Goal: Task Accomplishment & Management: Manage account settings

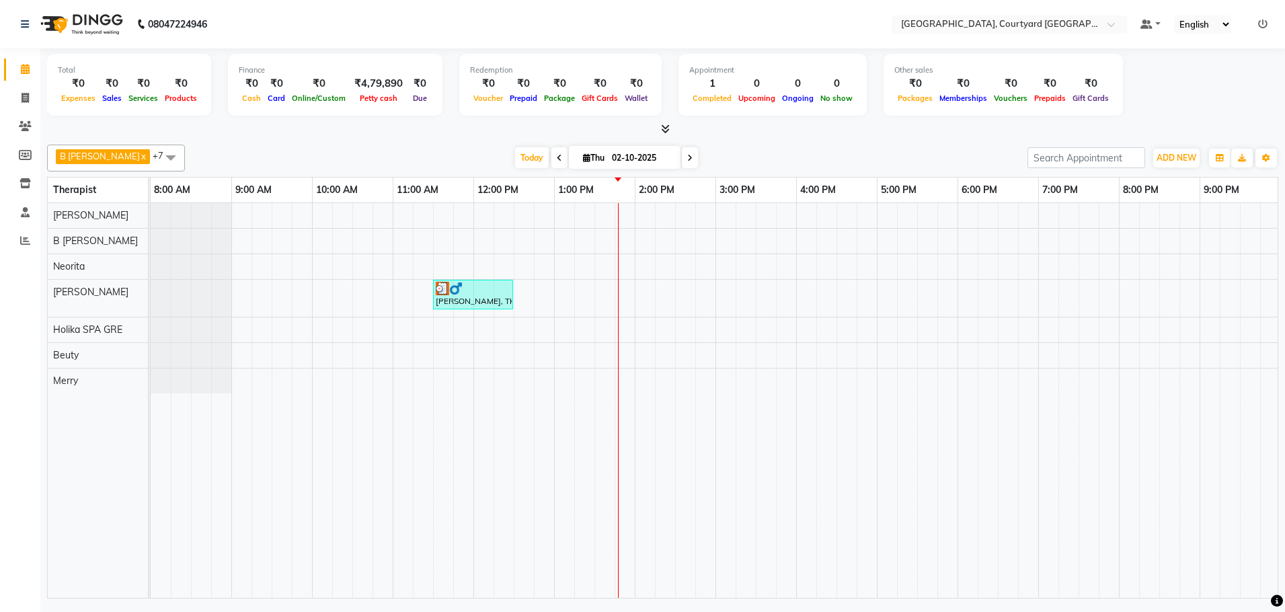
click at [626, 268] on div "[PERSON_NAME], TK01, 11:30 AM-12:30 PM, Sensory Rejuvene Aromatherapy 60 Min([D…" at bounding box center [796, 400] width 1291 height 395
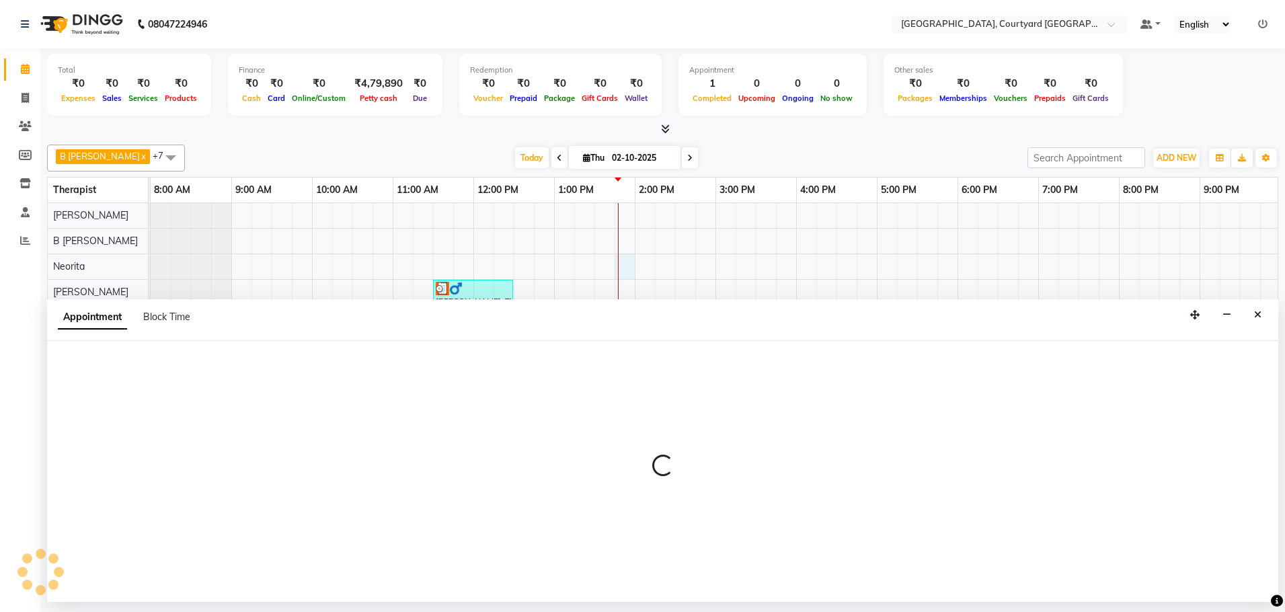
select select "70581"
select select "tentative"
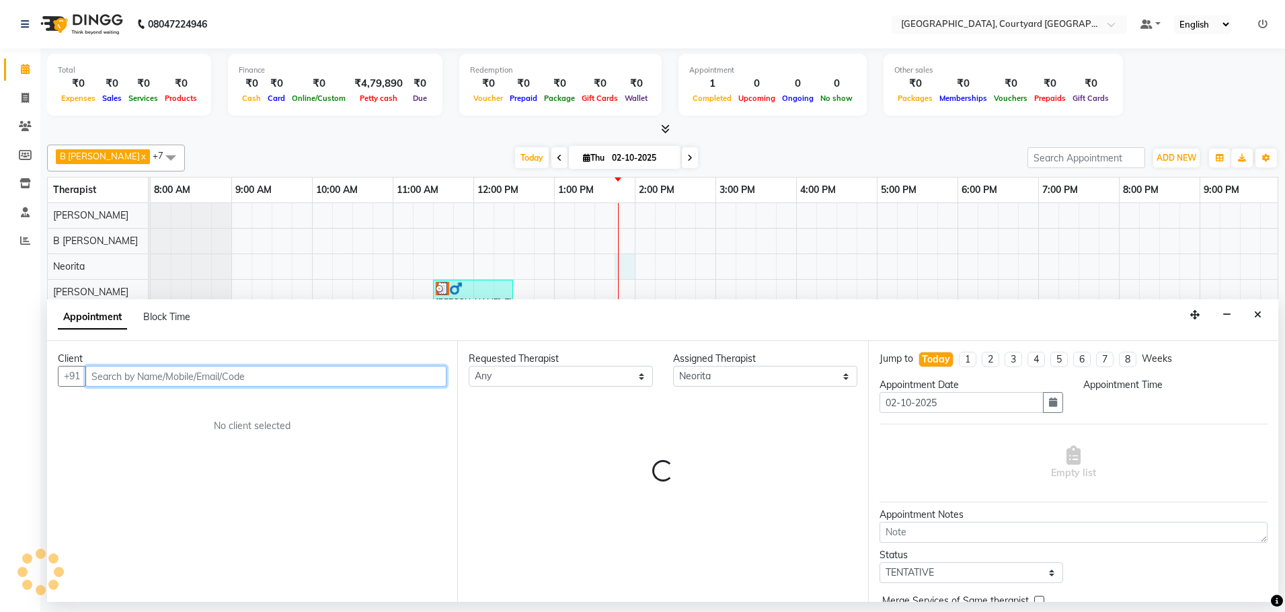
select select "825"
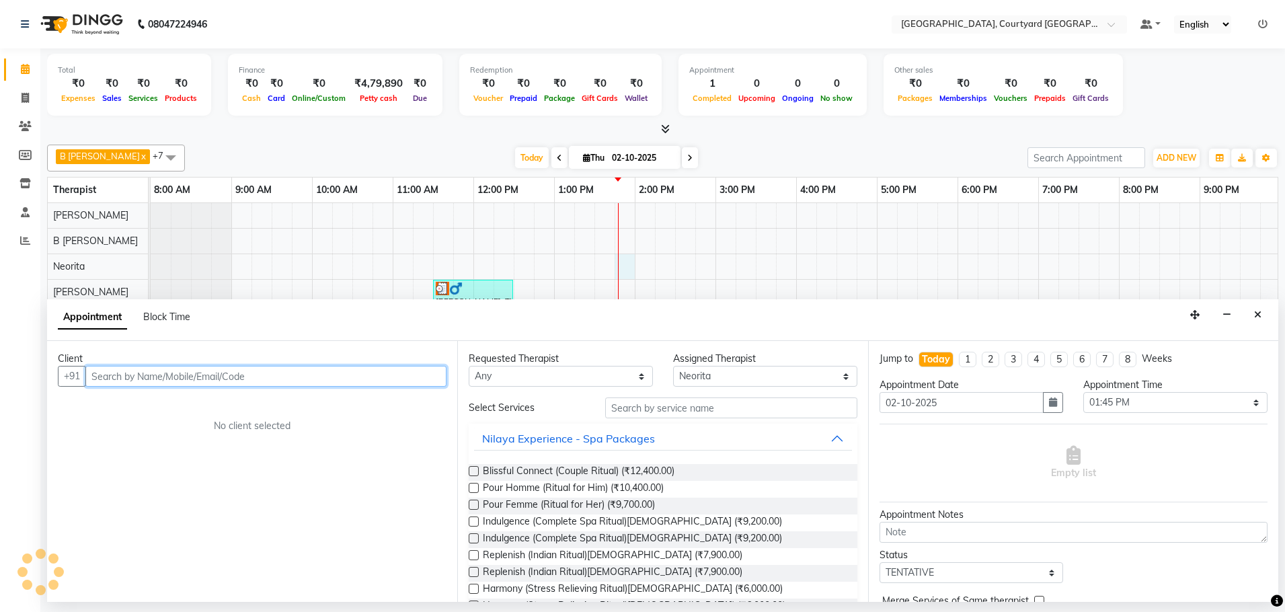
click at [295, 379] on input "text" at bounding box center [265, 376] width 361 height 21
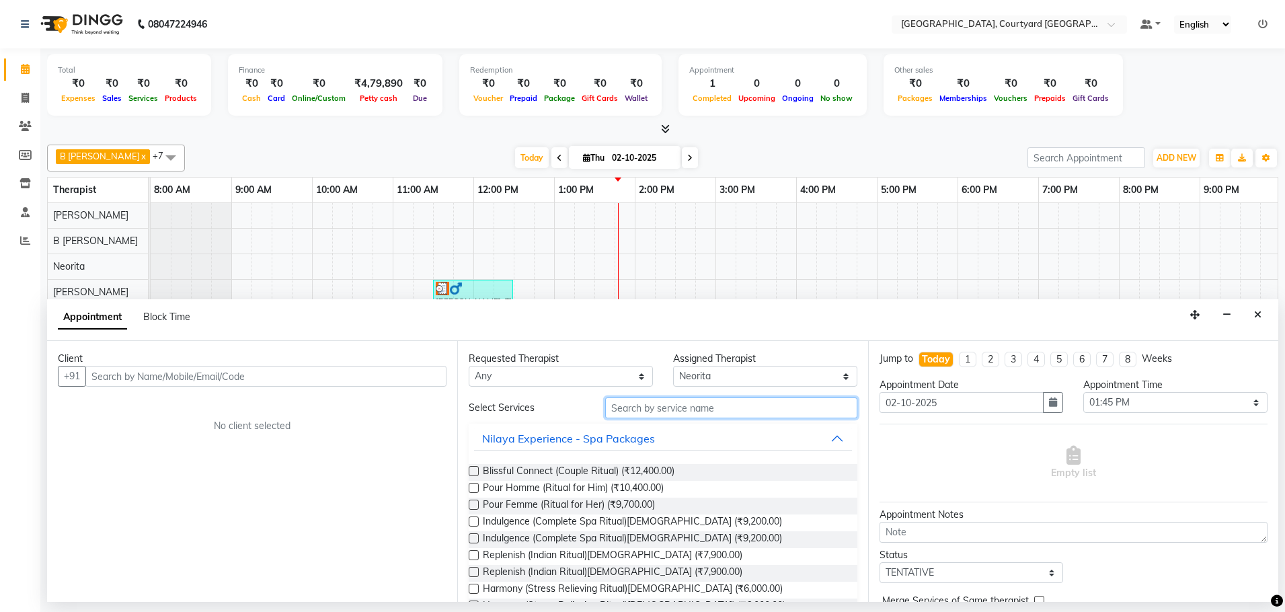
click at [650, 408] on input "text" at bounding box center [731, 407] width 252 height 21
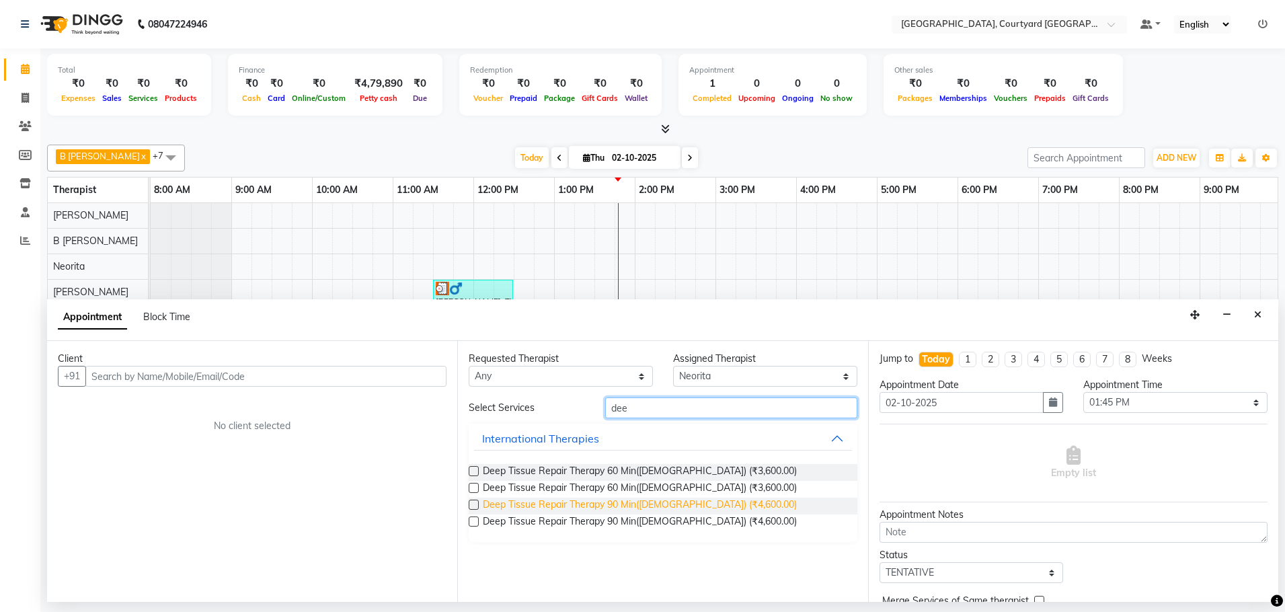
type input "dee"
click at [646, 502] on span "Deep Tissue Repair Therapy 90 Min(Female) (₹4,600.00)" at bounding box center [640, 506] width 314 height 17
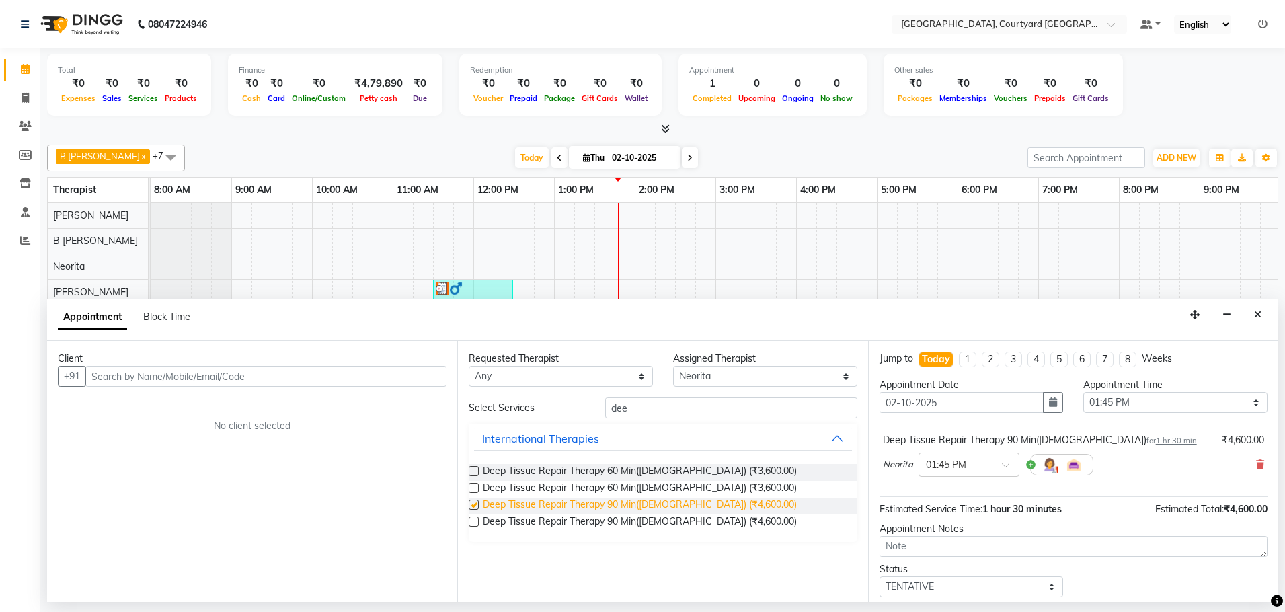
checkbox input "false"
click at [1256, 467] on icon at bounding box center [1260, 464] width 8 height 9
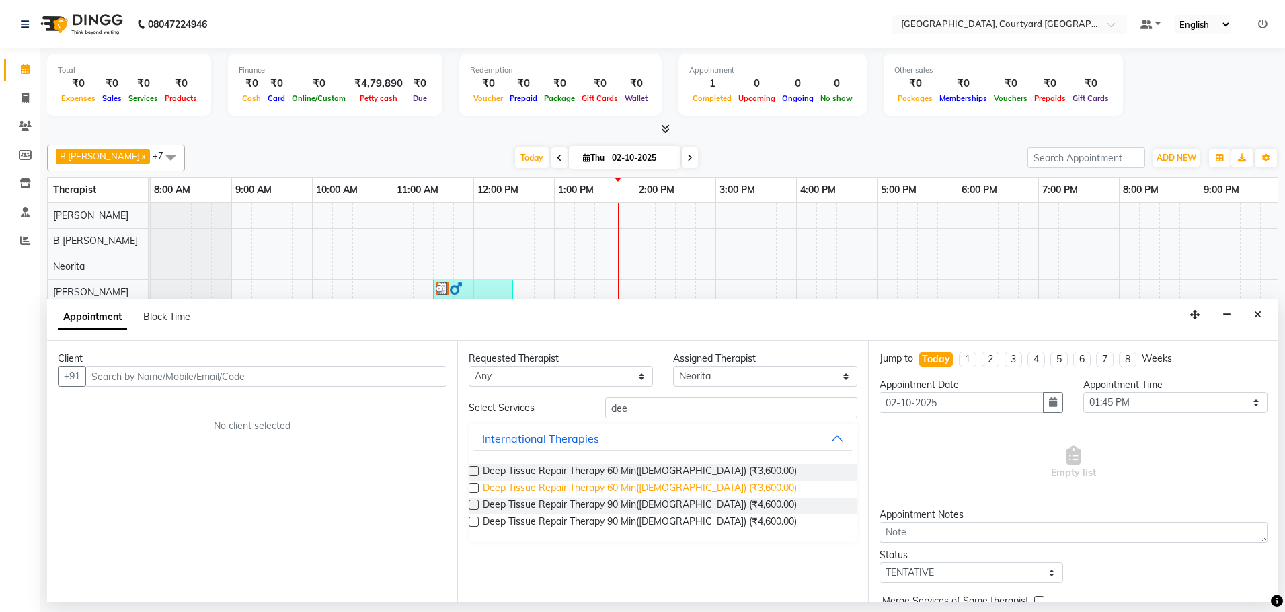
click at [638, 490] on span "Deep Tissue Repair Therapy 60 Min(Female) (₹3,600.00)" at bounding box center [640, 489] width 314 height 17
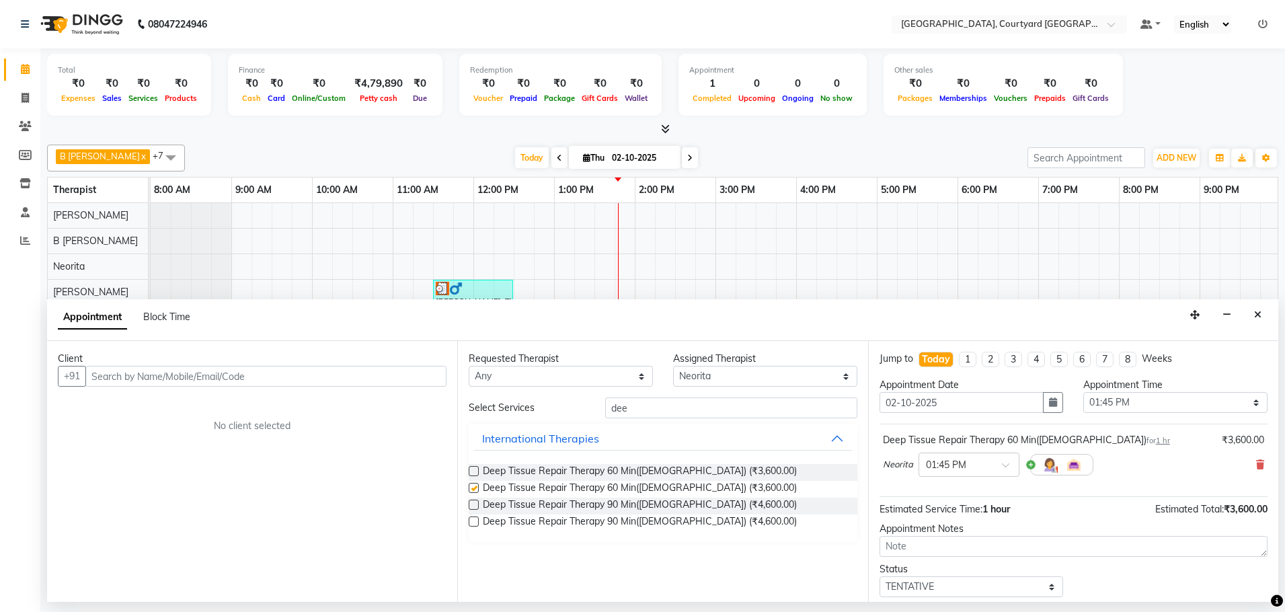
checkbox input "false"
click at [248, 377] on input "text" at bounding box center [265, 376] width 361 height 21
click at [113, 375] on input "text" at bounding box center [265, 376] width 361 height 21
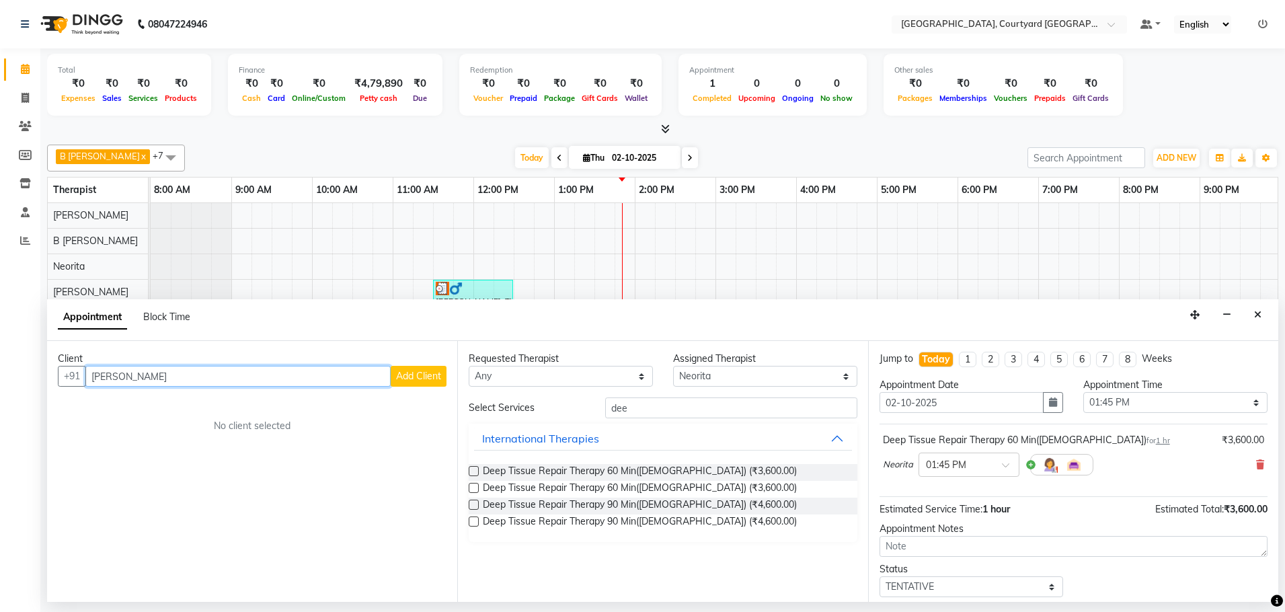
type input "[PERSON_NAME]"
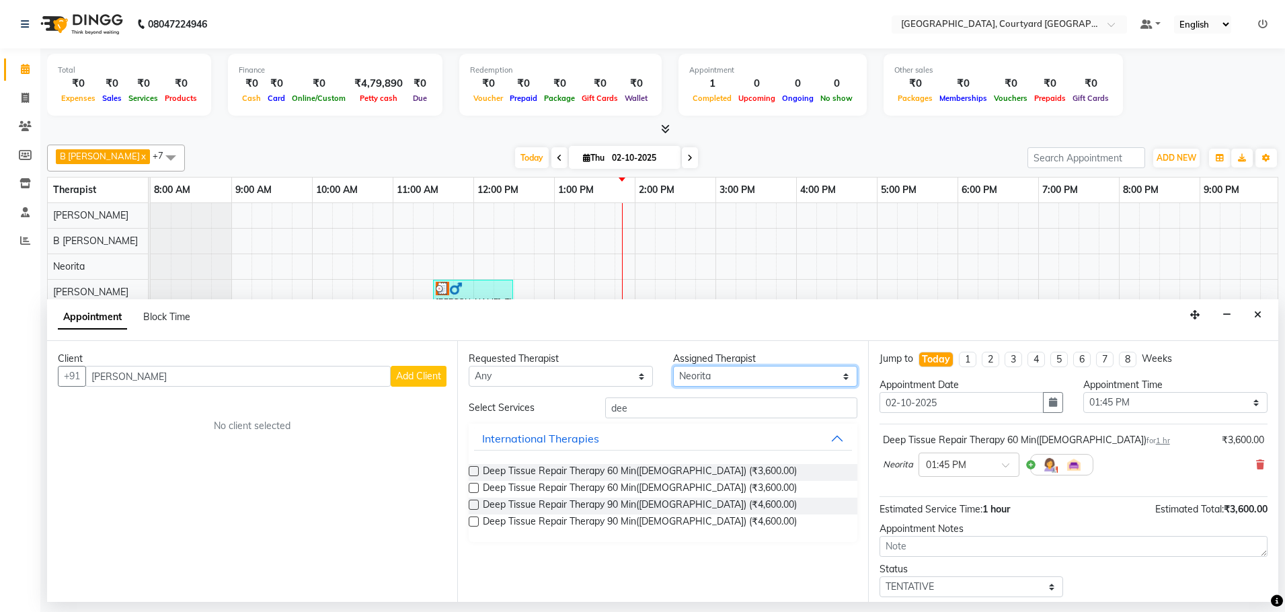
click at [845, 379] on select "Select Beuty B Sangma Holika SPA GRE Kajal Sharma Merry Neorita Priyanka Richel…" at bounding box center [765, 376] width 184 height 21
select select "70580"
click at [673, 366] on select "Select Beuty B Sangma Holika SPA GRE Kajal Sharma Merry Neorita Priyanka Richel…" at bounding box center [765, 376] width 184 height 21
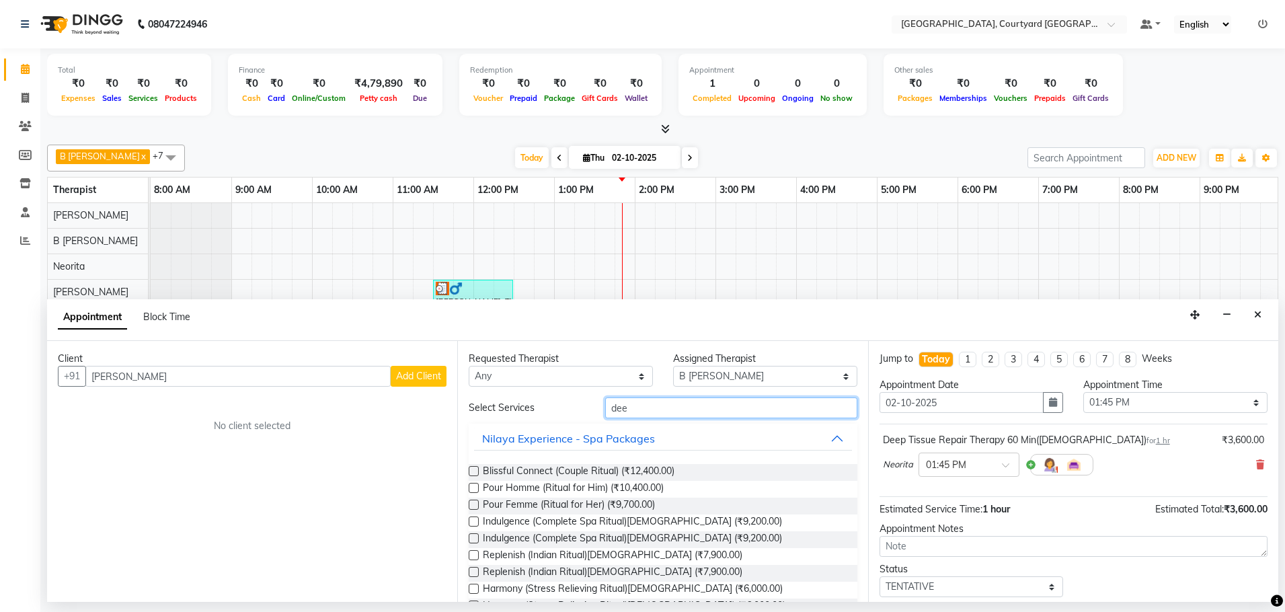
click at [631, 408] on input "dee" at bounding box center [731, 407] width 252 height 21
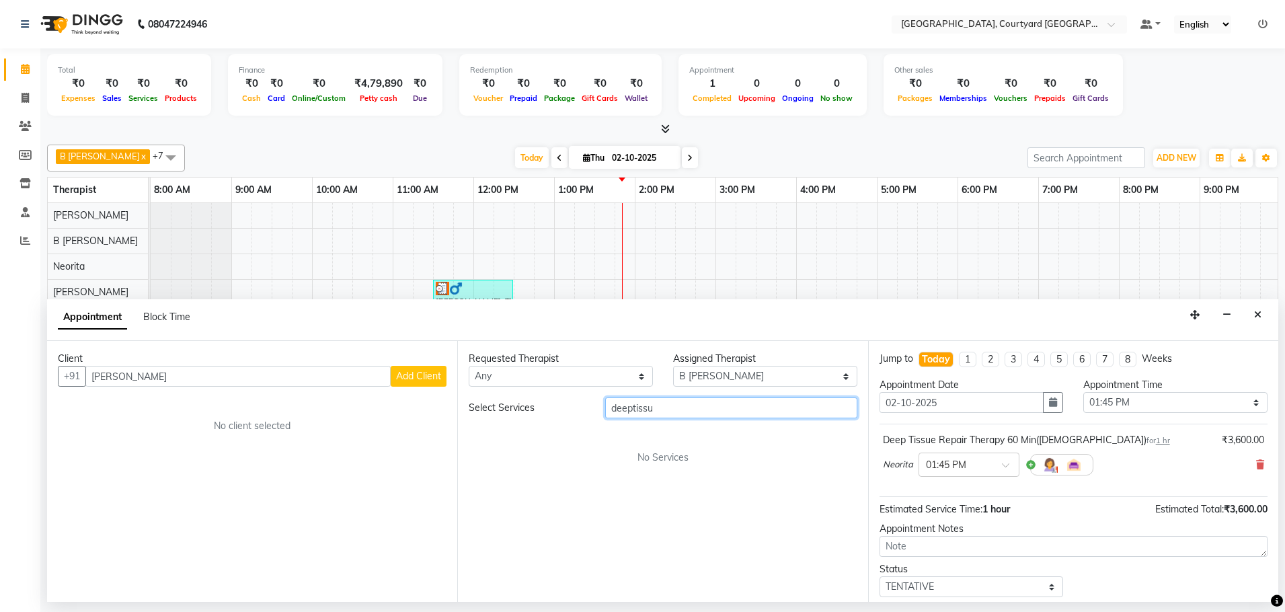
click at [656, 407] on input "deeptissu" at bounding box center [731, 407] width 252 height 21
type input "d"
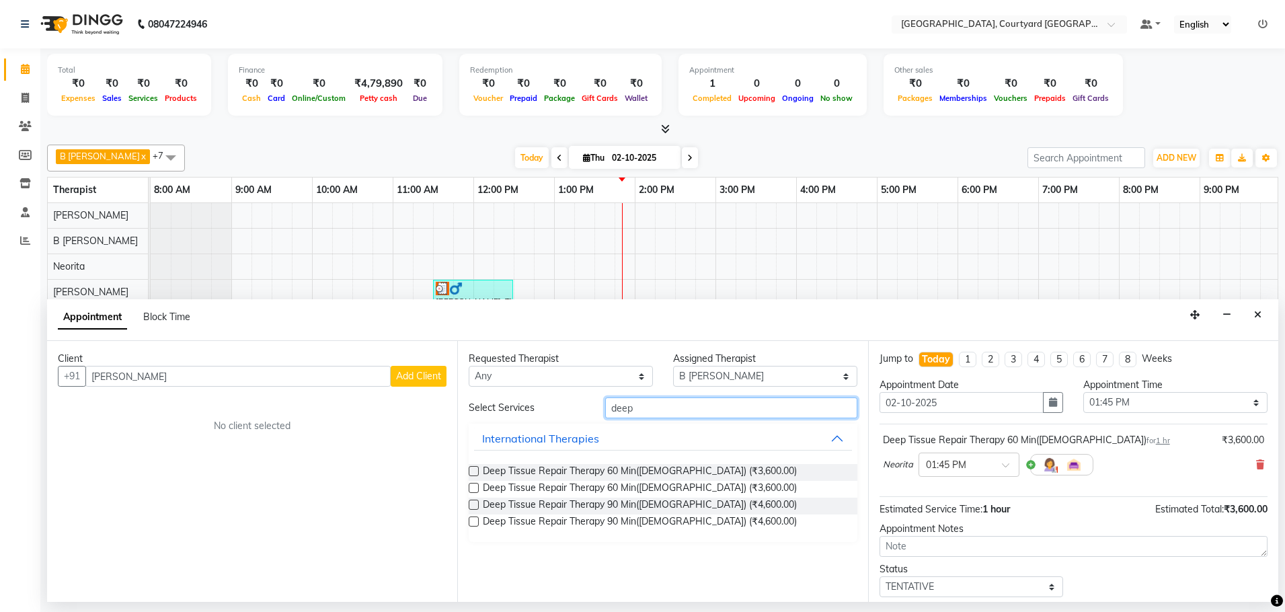
type input "dee"
click at [637, 465] on span "Deep Tissue Repair Therapy 60 Min(Male) (₹3,600.00)" at bounding box center [640, 472] width 314 height 17
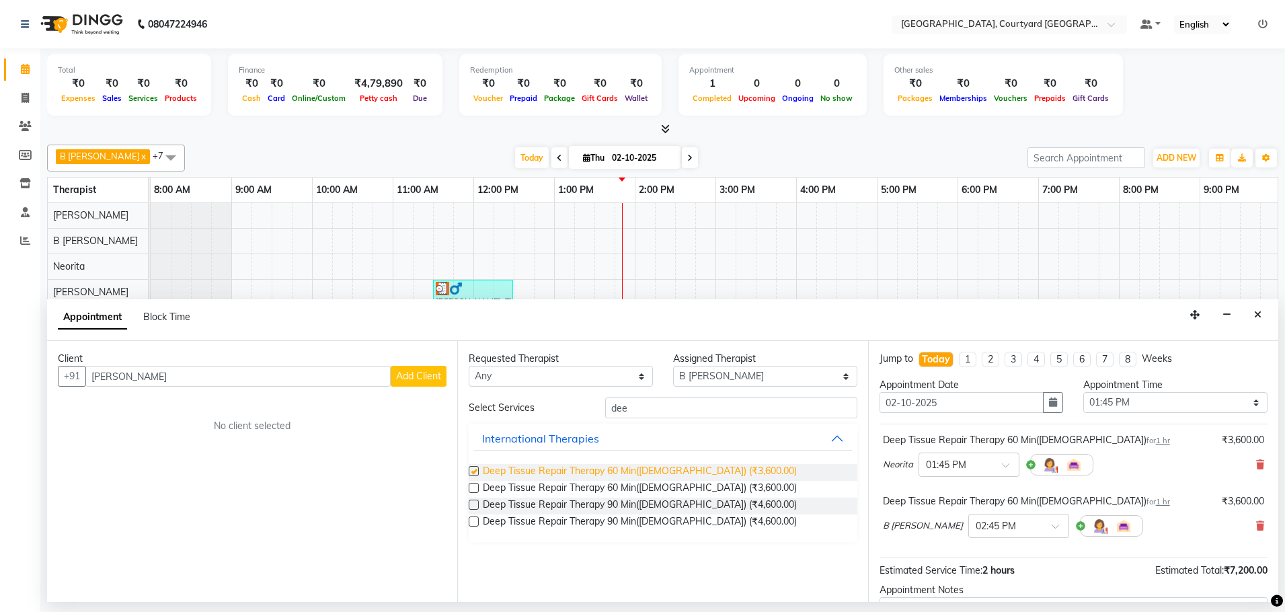
checkbox input "false"
click at [418, 368] on button "Add Client" at bounding box center [419, 376] width 56 height 21
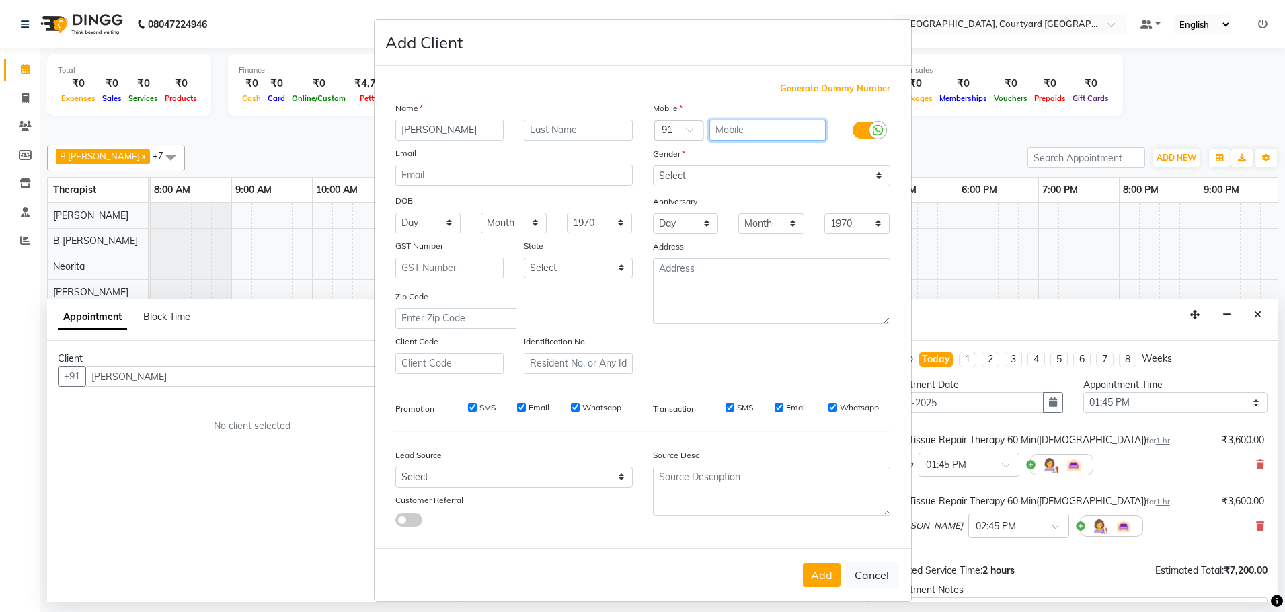
click at [766, 131] on input "text" at bounding box center [767, 130] width 116 height 21
click at [801, 87] on span "Generate Dummy Number" at bounding box center [835, 88] width 110 height 13
type input "1343400000236"
checkbox input "false"
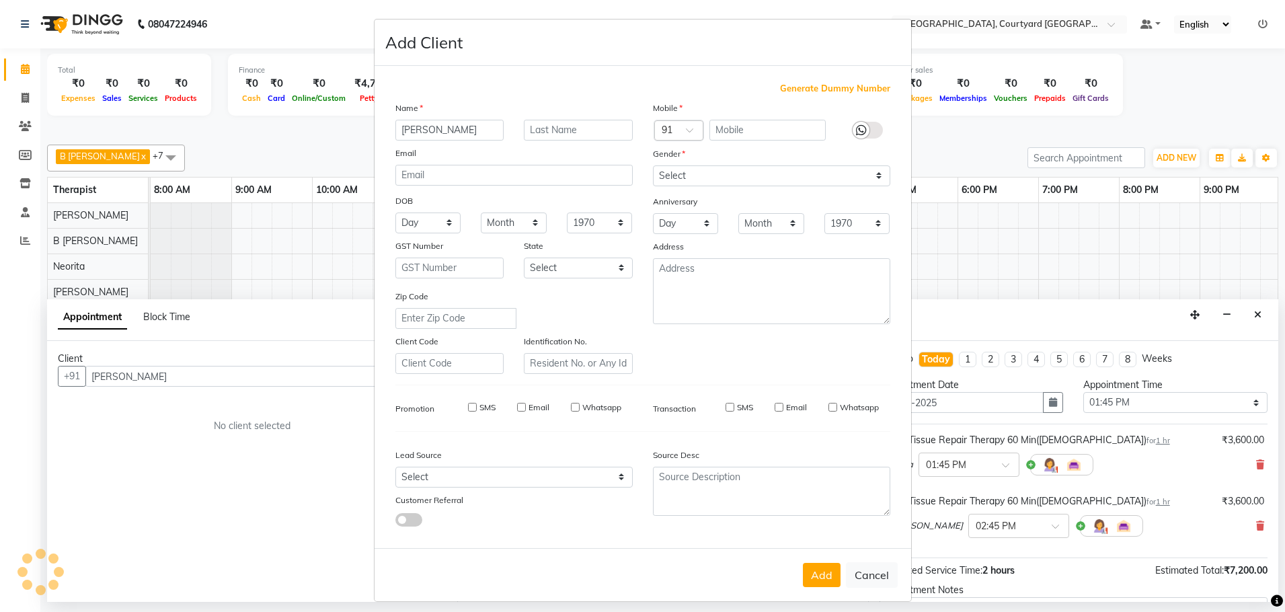
checkbox input "false"
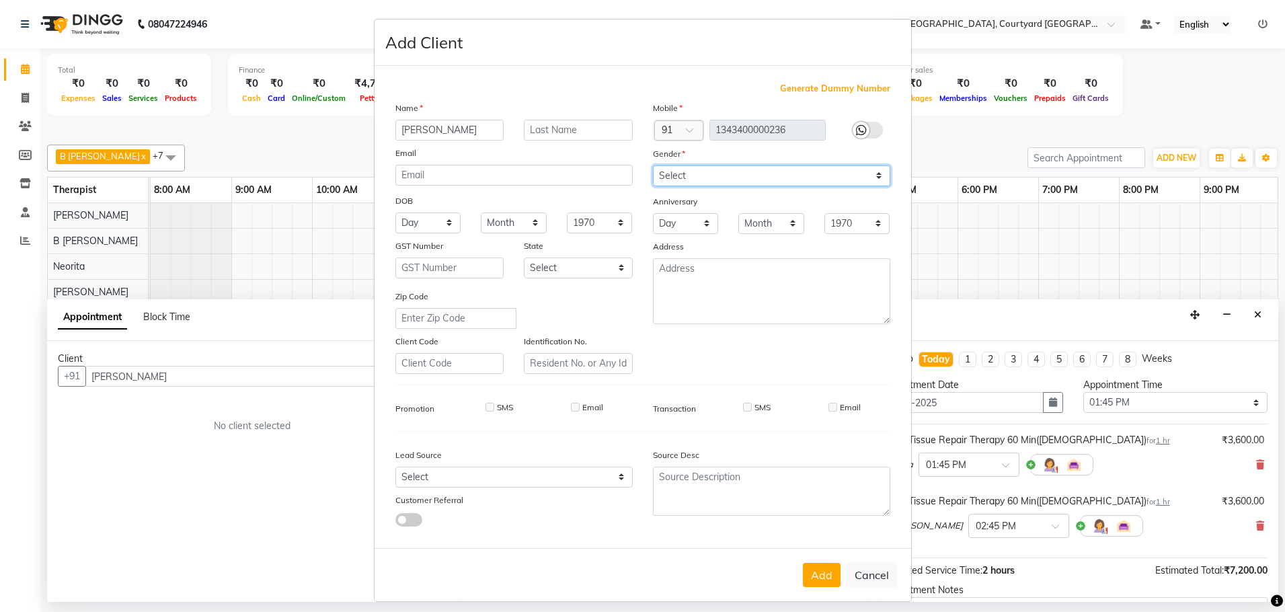
click at [682, 174] on select "Select [DEMOGRAPHIC_DATA] [DEMOGRAPHIC_DATA] Other Prefer Not To Say" at bounding box center [771, 175] width 237 height 21
select select "[DEMOGRAPHIC_DATA]"
click at [653, 165] on select "Select [DEMOGRAPHIC_DATA] [DEMOGRAPHIC_DATA] Other Prefer Not To Say" at bounding box center [771, 175] width 237 height 21
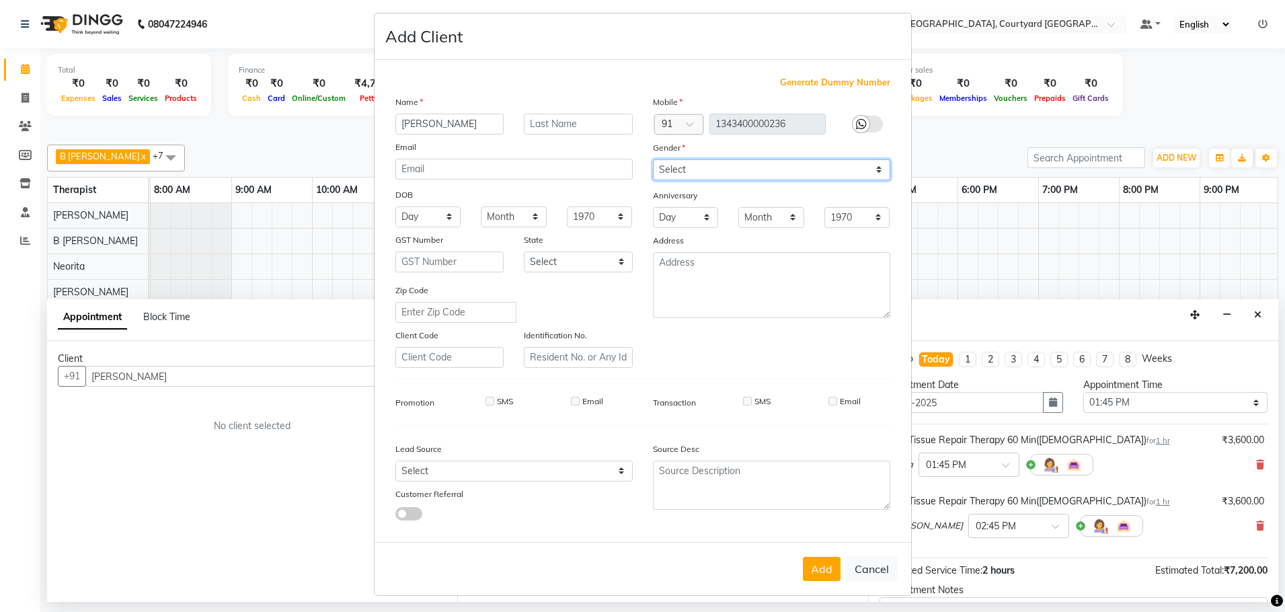
scroll to position [9, 0]
click at [814, 571] on button "Add" at bounding box center [822, 566] width 38 height 24
type input "13*********36"
select select
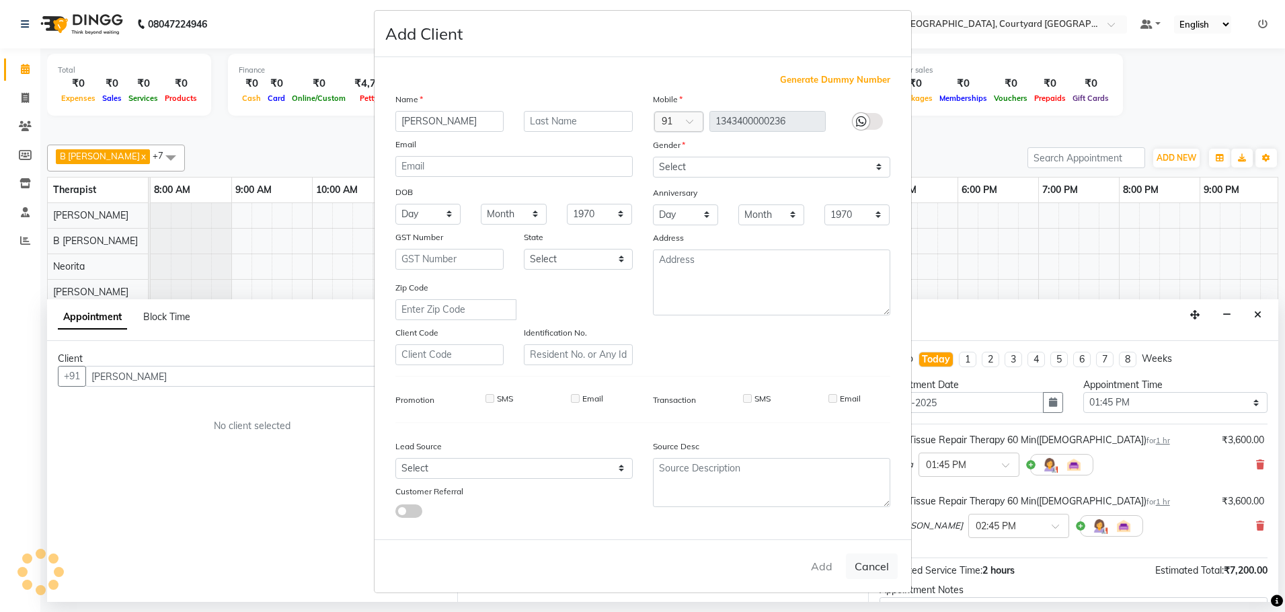
select select
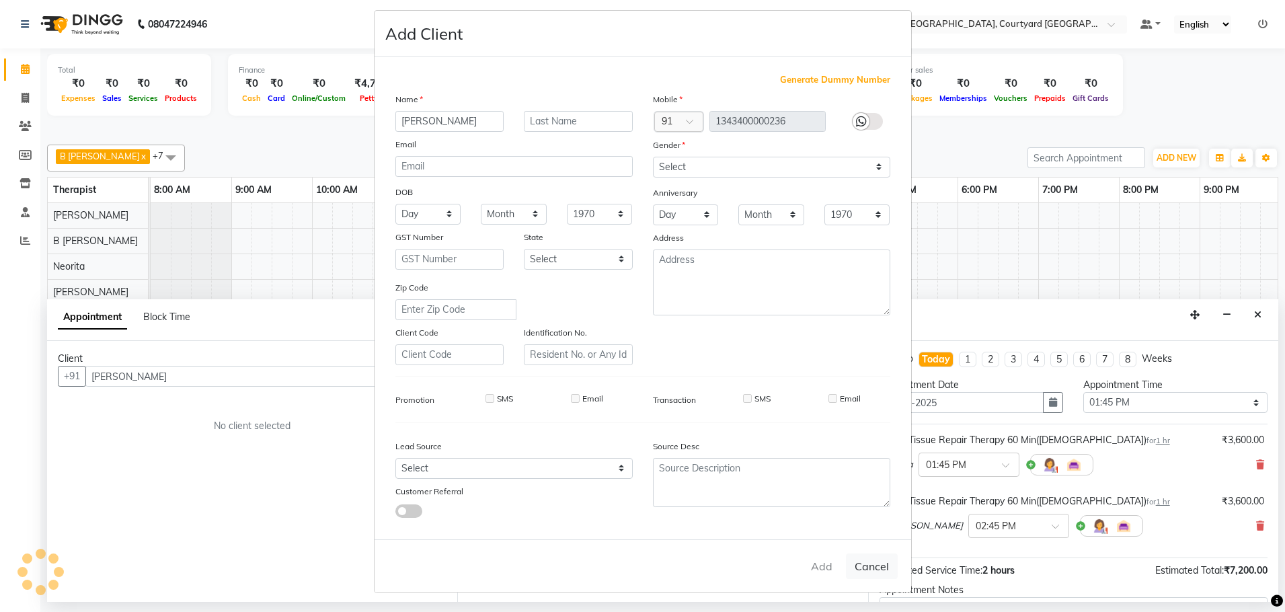
checkbox input "false"
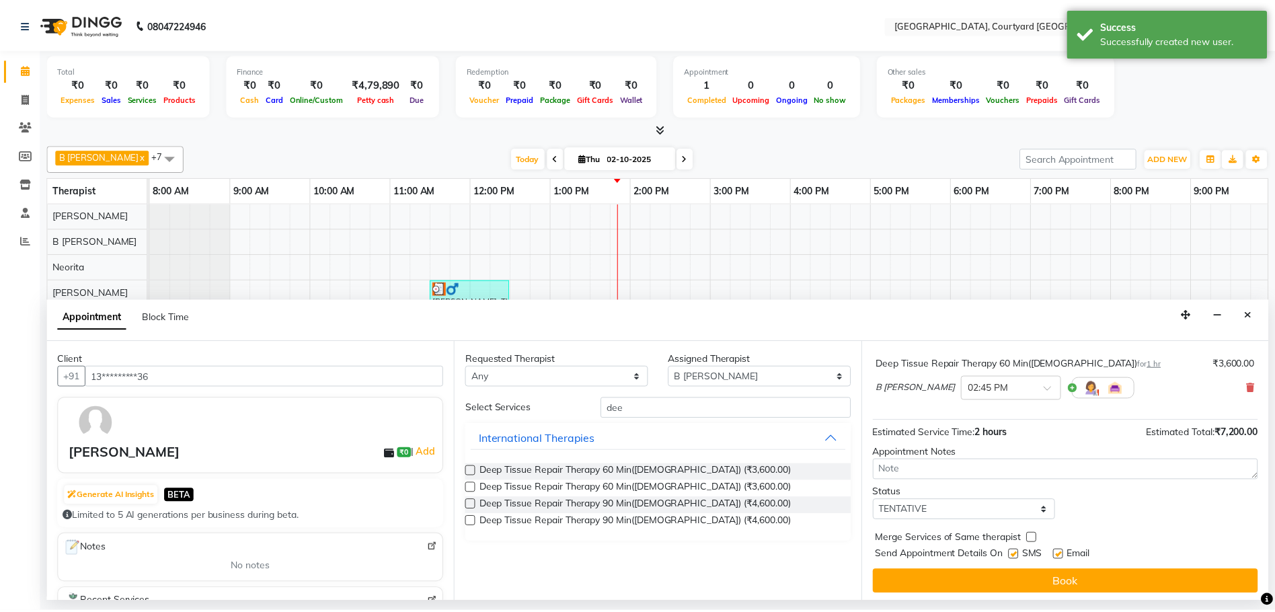
scroll to position [141, 0]
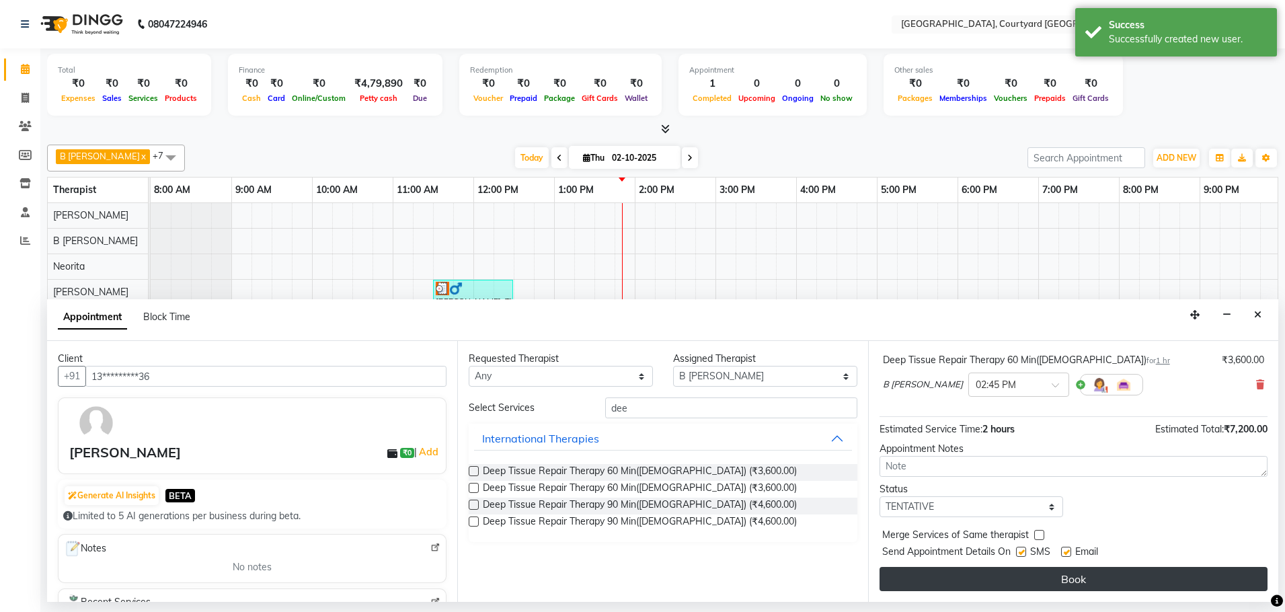
click at [1067, 578] on button "Book" at bounding box center [1074, 579] width 388 height 24
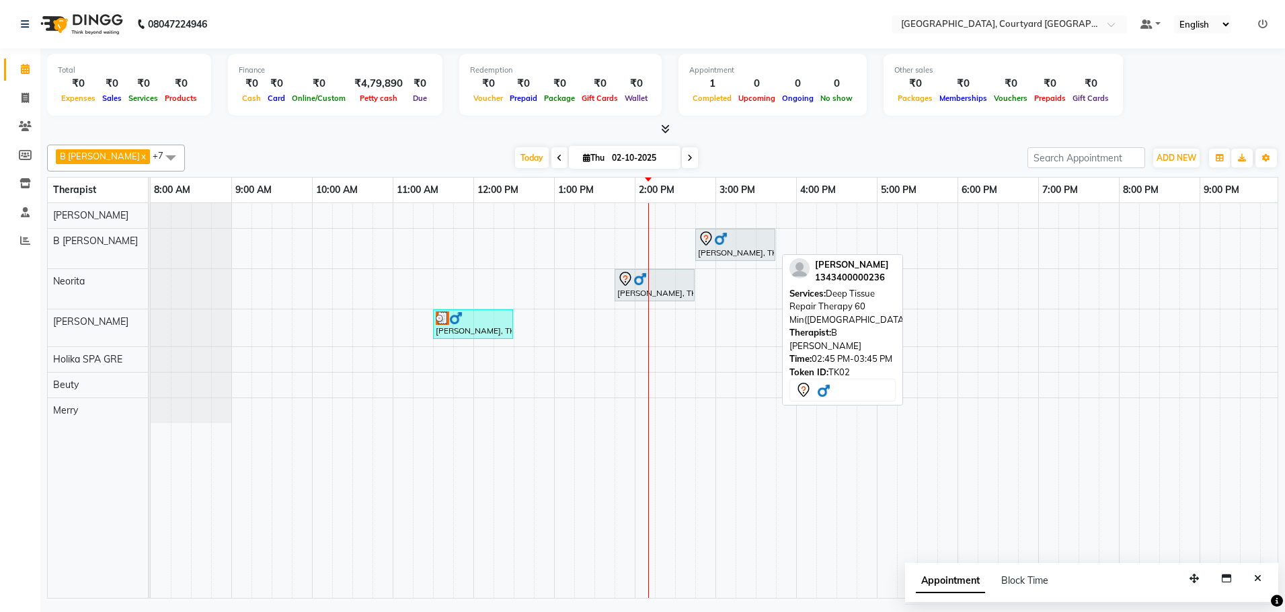
click at [714, 247] on div "[PERSON_NAME], TK02, 02:45 PM-03:45 PM, Deep Tissue Repair Therapy 60 Min([DEMO…" at bounding box center [735, 245] width 77 height 28
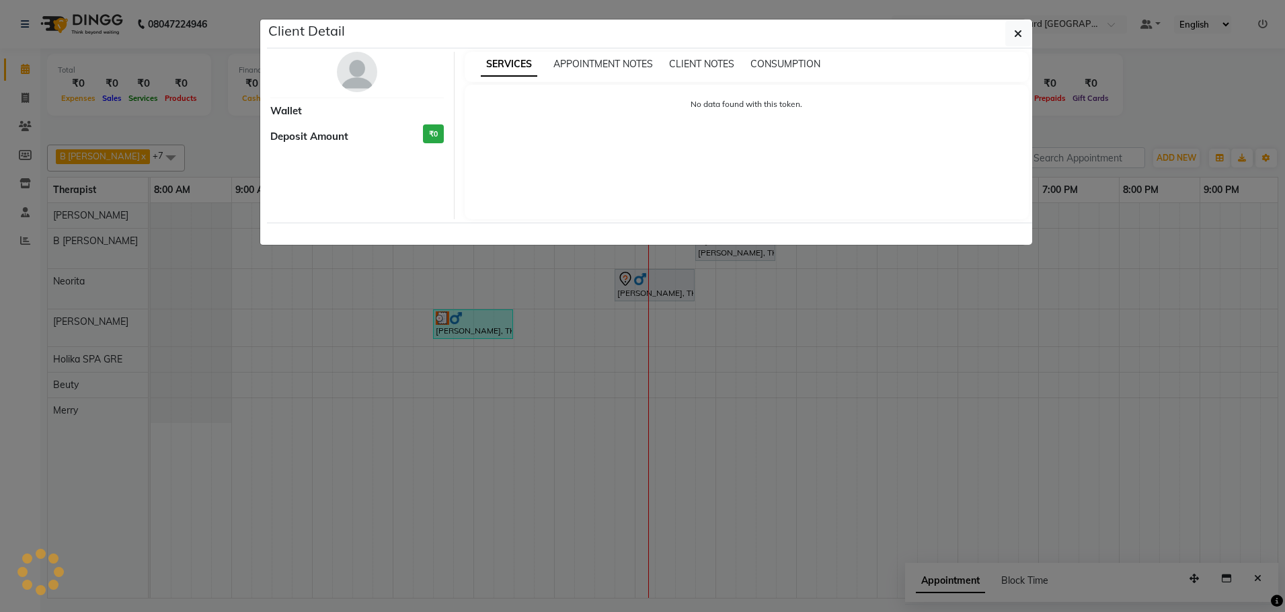
select select "7"
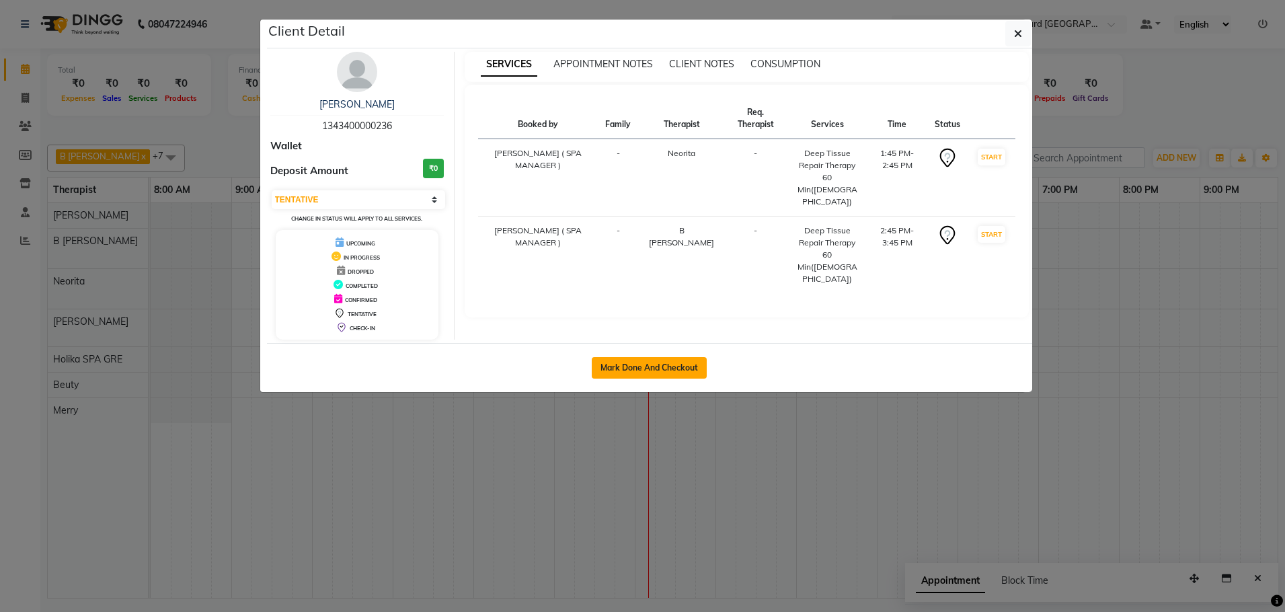
click at [631, 369] on button "Mark Done And Checkout" at bounding box center [649, 368] width 115 height 22
select select "service"
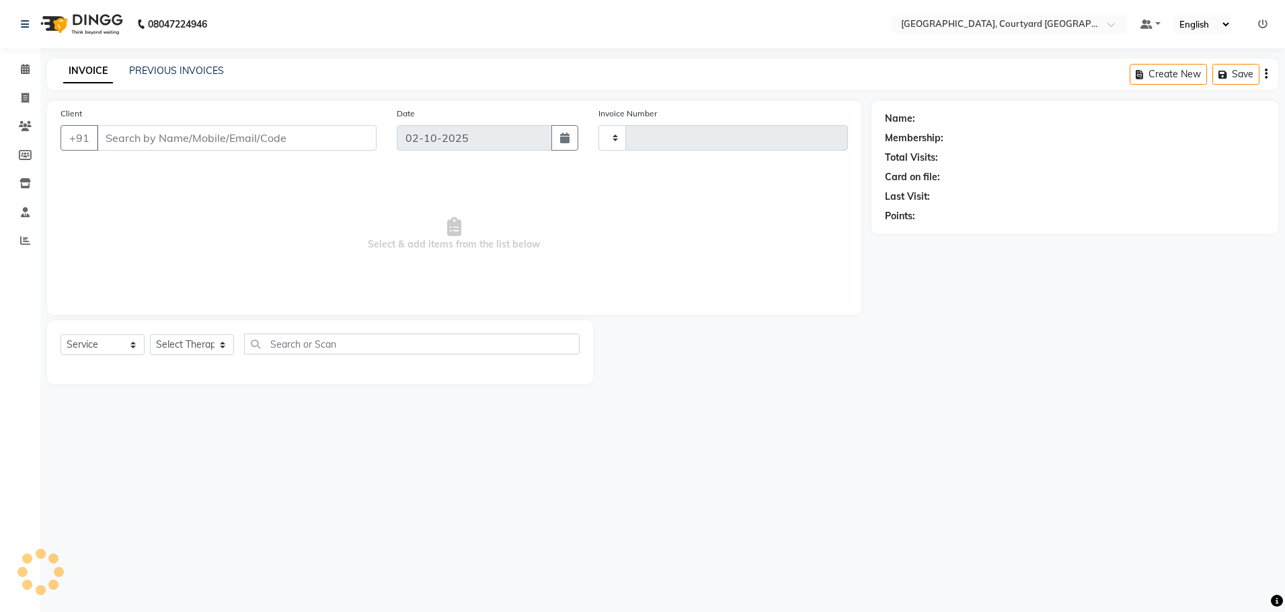
type input "0648"
select select "7754"
select select "membership"
type input "13*********36"
select select "70581"
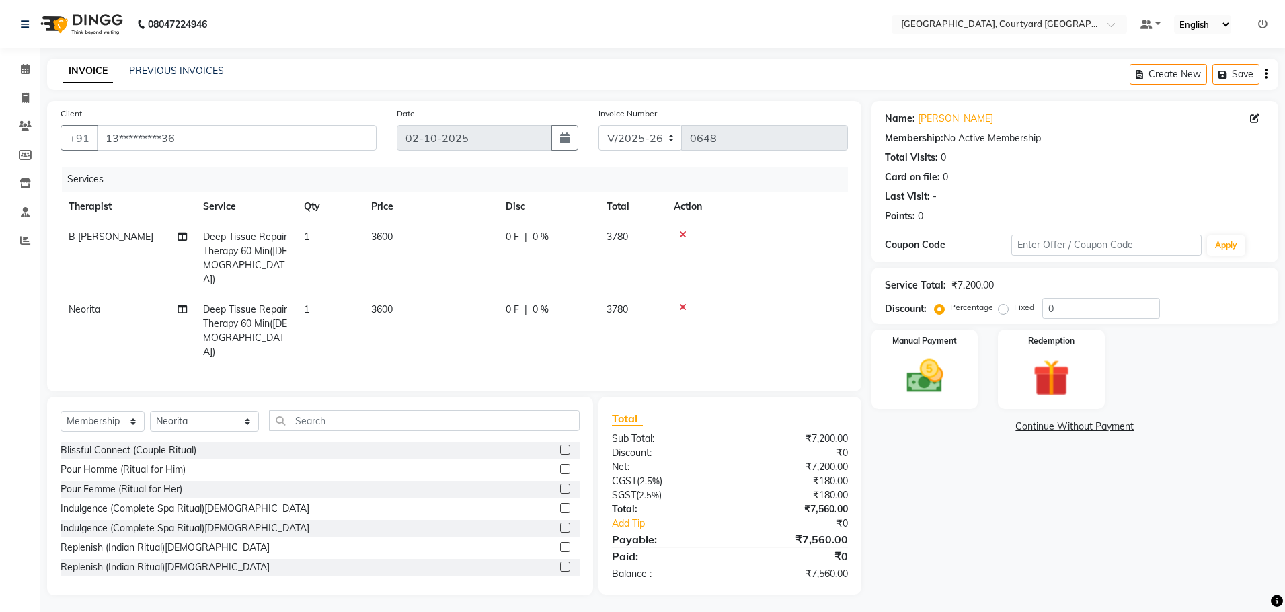
click at [539, 233] on span "0 %" at bounding box center [541, 237] width 16 height 14
select select "70580"
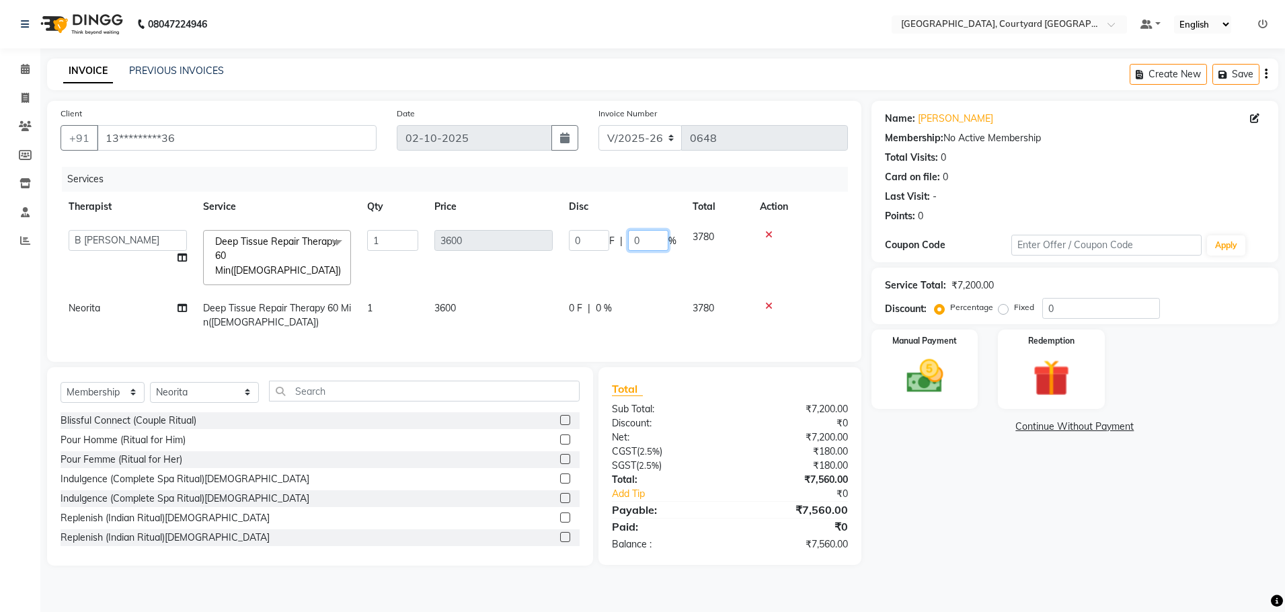
click at [652, 241] on input "0" at bounding box center [648, 240] width 40 height 21
type input "10"
click at [602, 293] on tr "Neorita Deep Tissue Repair Therapy 60 Min(Female) 1 3600 0 F | 0 % 3780" at bounding box center [455, 315] width 788 height 44
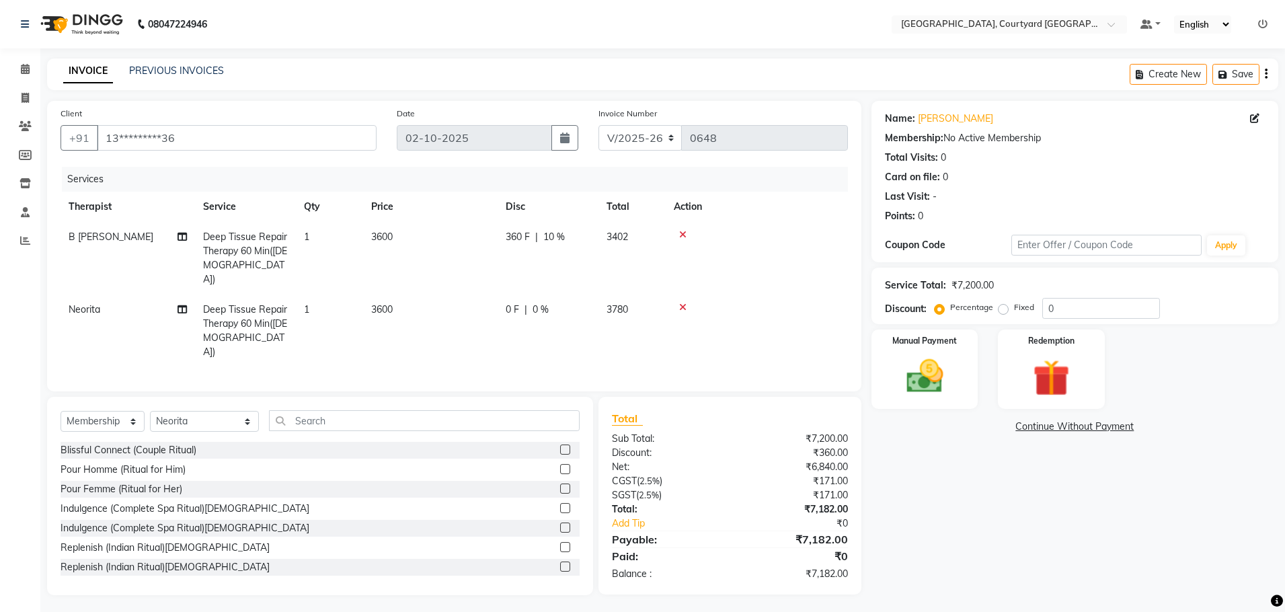
click at [540, 303] on span "0 %" at bounding box center [541, 310] width 16 height 14
select select "70581"
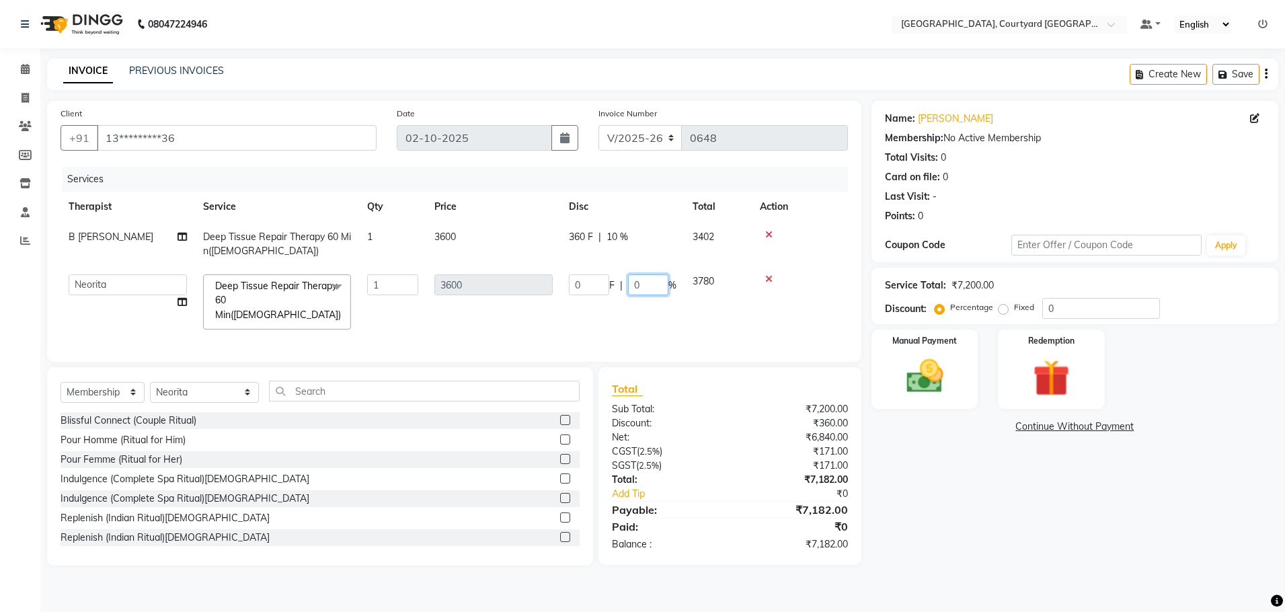
click at [649, 284] on input "0" at bounding box center [648, 284] width 40 height 21
type input "10"
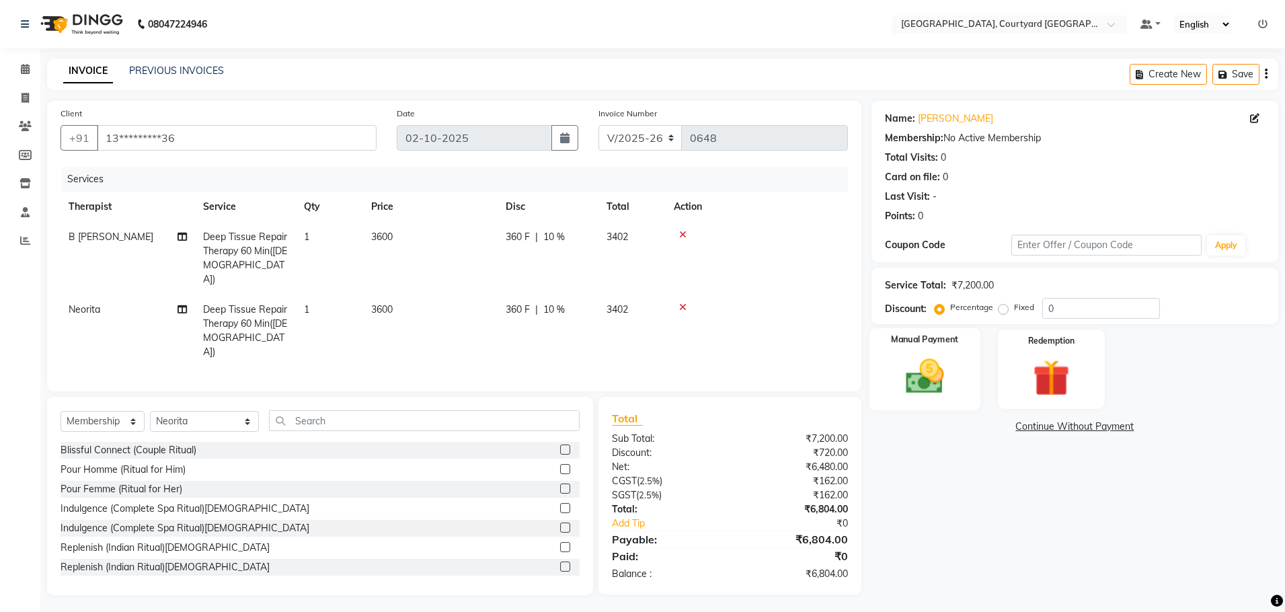
click at [923, 376] on img at bounding box center [925, 376] width 63 height 44
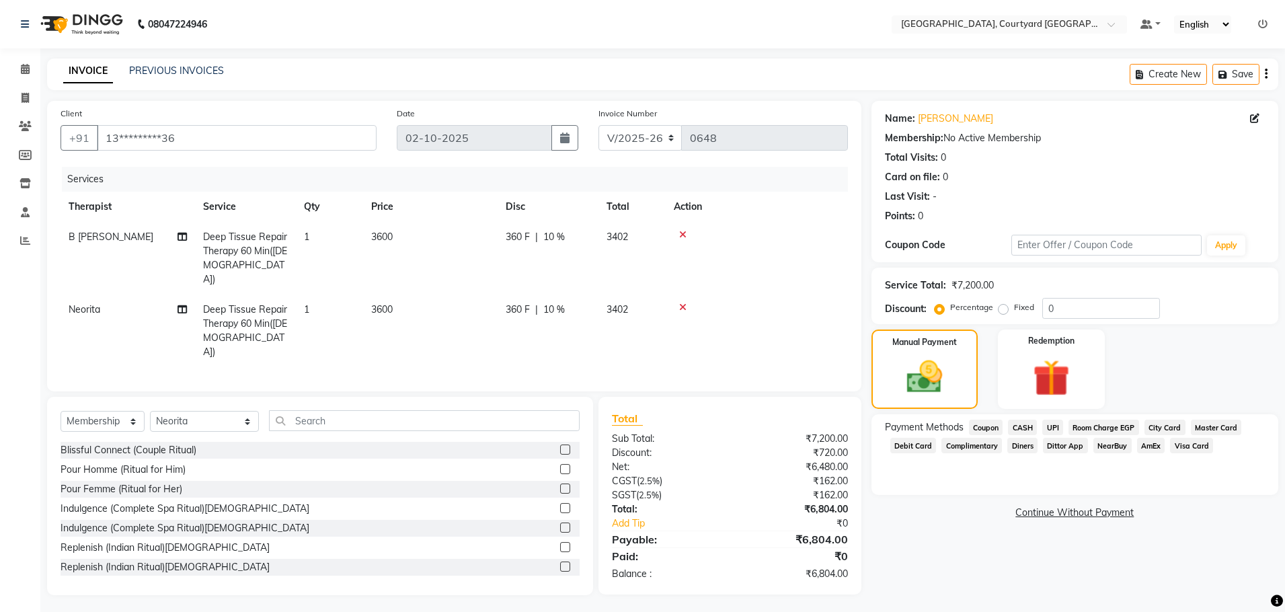
click at [914, 444] on span "Debit Card" at bounding box center [913, 445] width 46 height 15
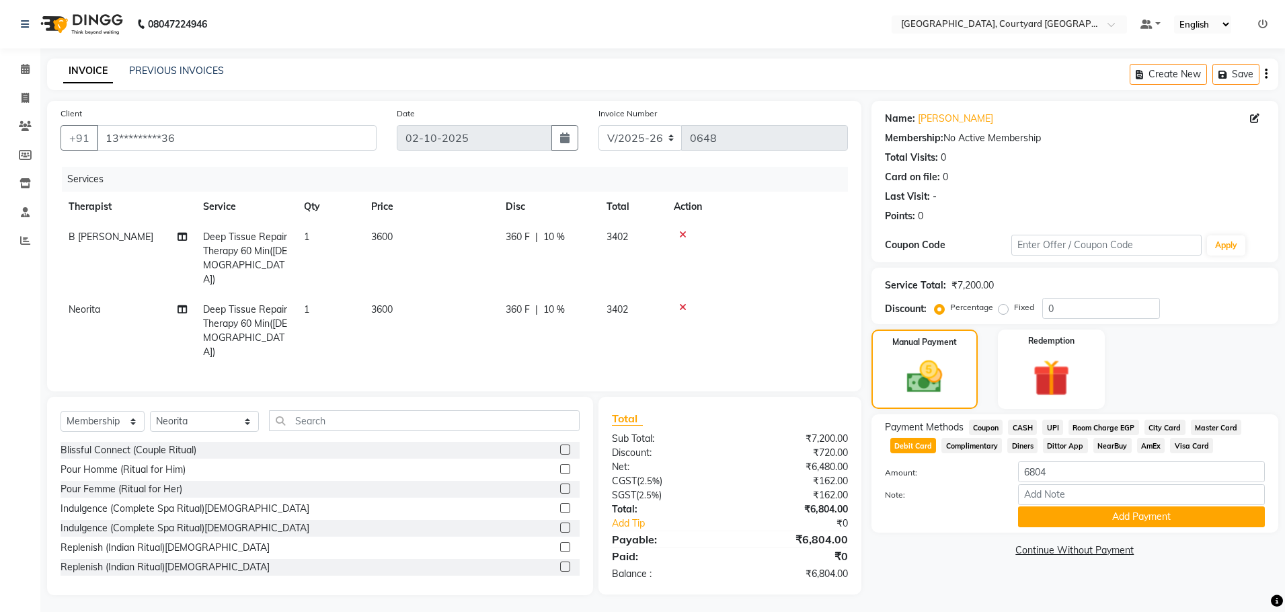
click at [1182, 439] on span "Visa Card" at bounding box center [1191, 445] width 43 height 15
click at [1132, 515] on button "Add Payment" at bounding box center [1141, 516] width 247 height 21
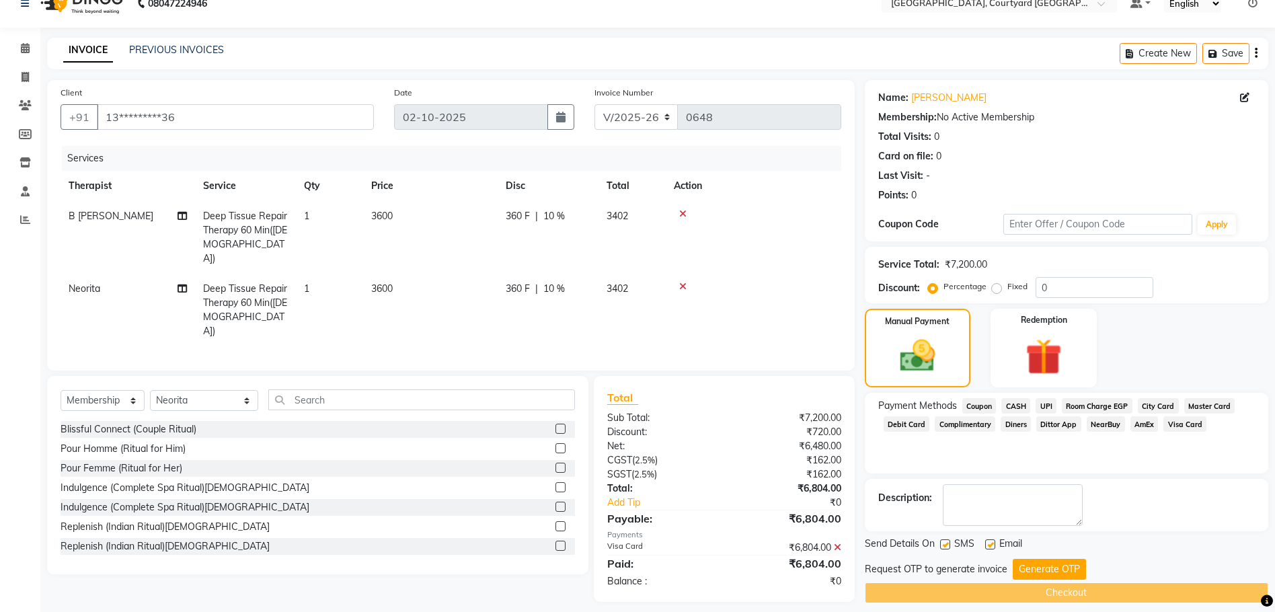
scroll to position [32, 0]
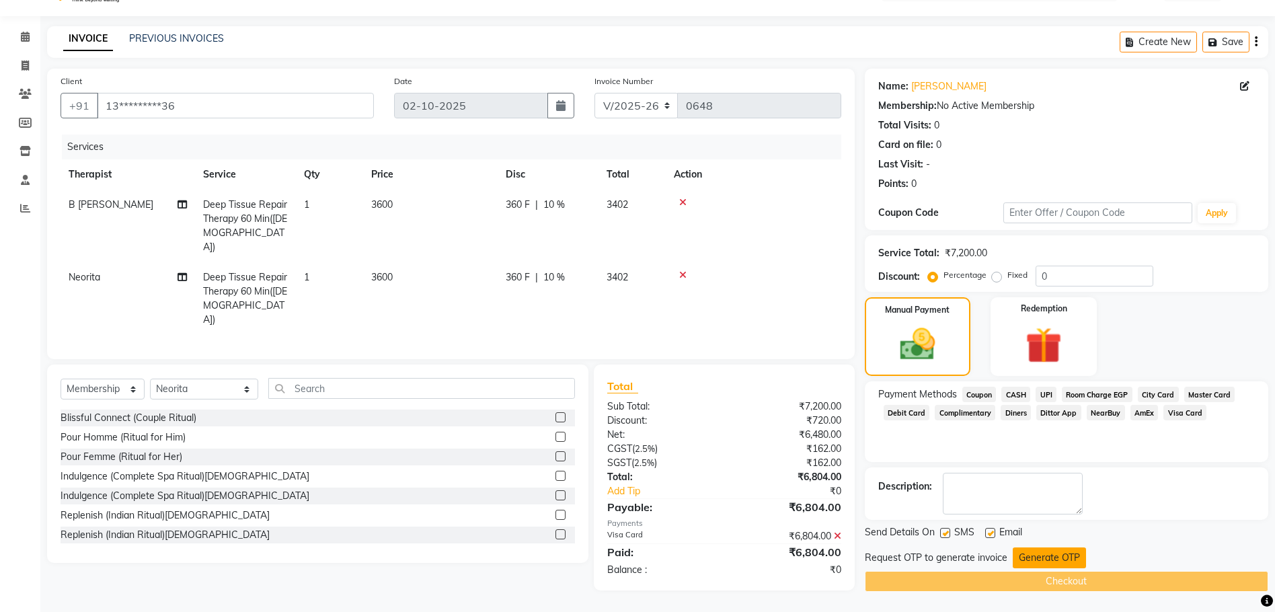
click at [1016, 552] on button "Generate OTP" at bounding box center [1049, 557] width 73 height 21
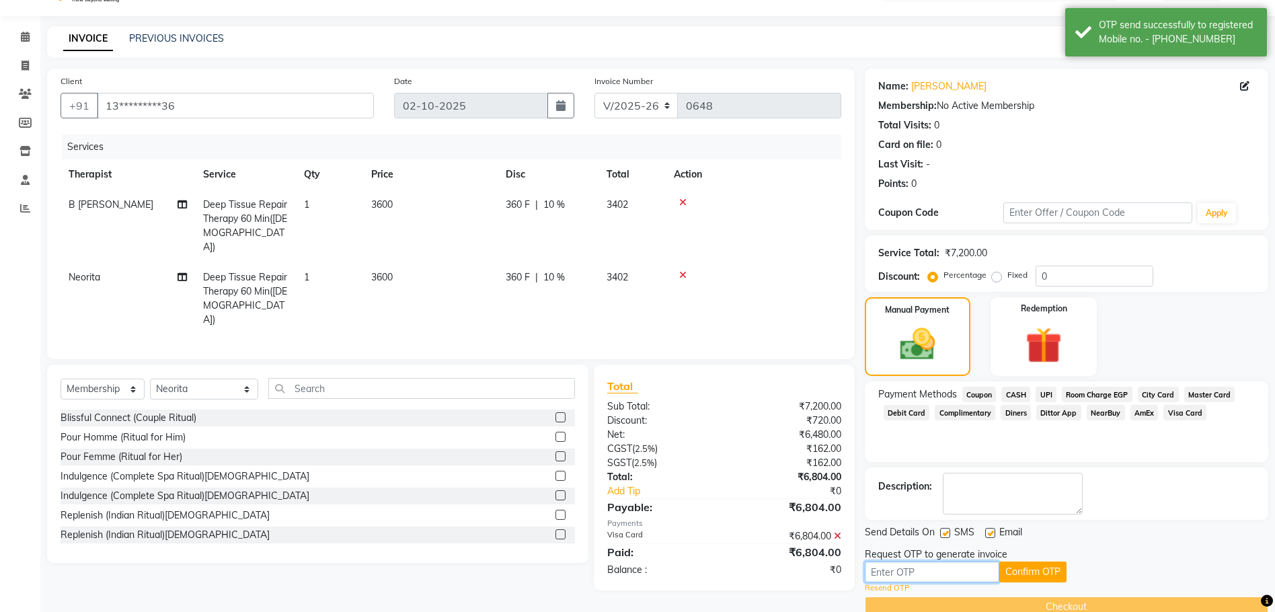
click at [941, 574] on input "text" at bounding box center [932, 572] width 135 height 21
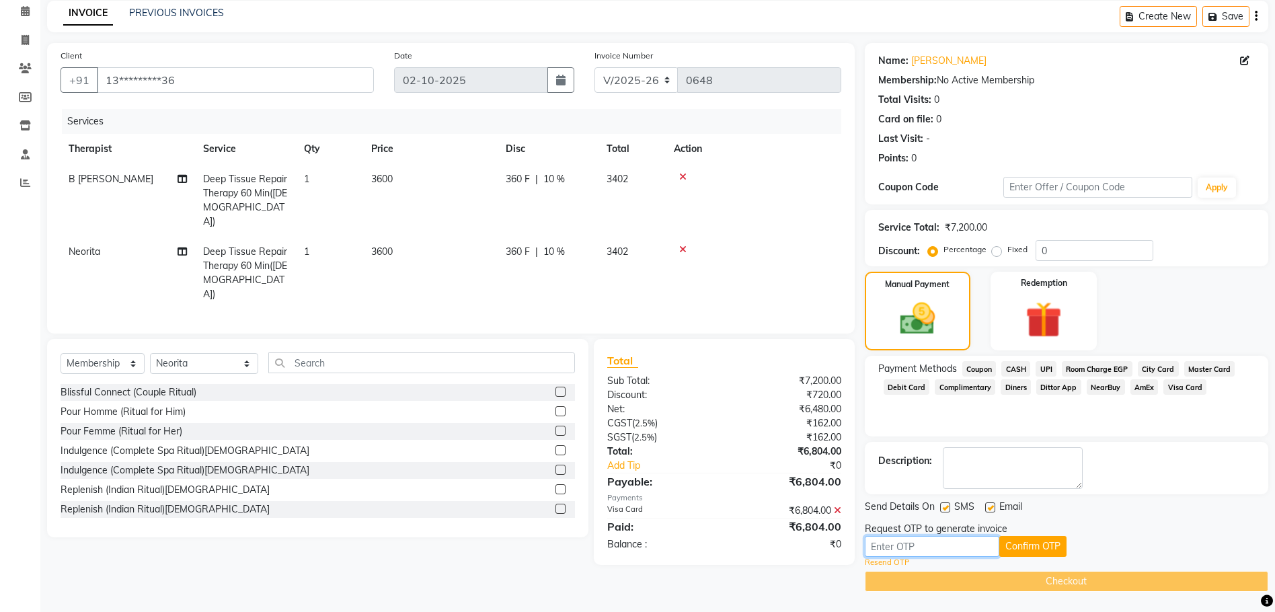
click at [917, 545] on input "text" at bounding box center [932, 546] width 135 height 21
type input "4468"
click at [1023, 545] on button "Confirm OTP" at bounding box center [1032, 546] width 67 height 21
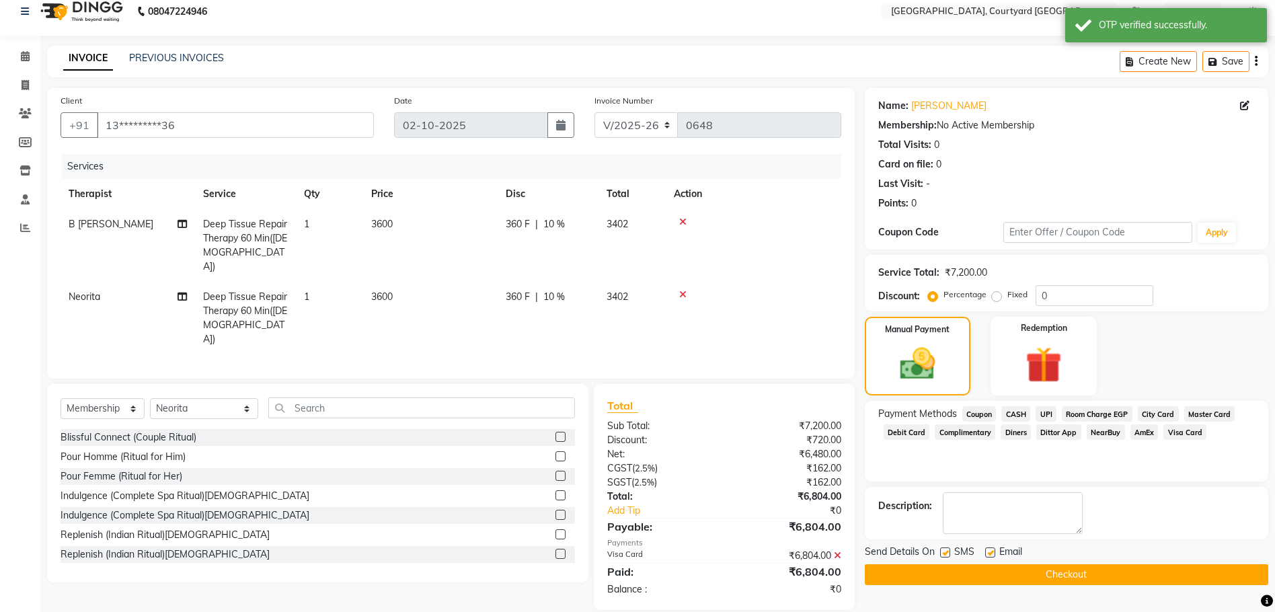
click at [1026, 568] on button "Checkout" at bounding box center [1067, 574] width 404 height 21
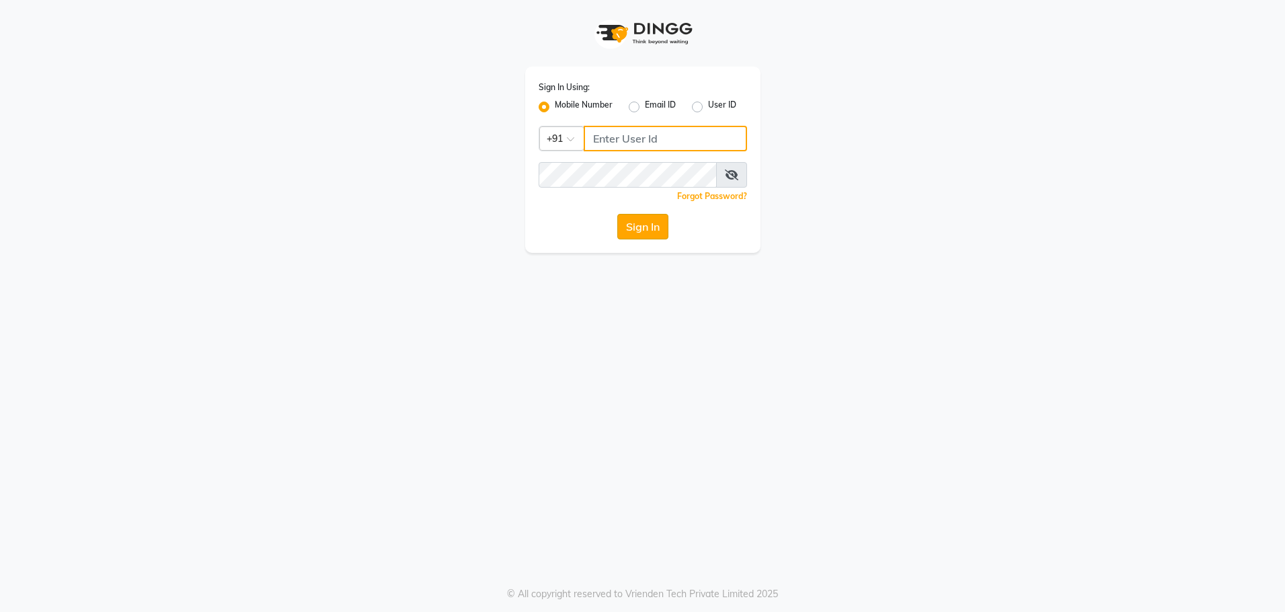
type input "8979810348"
click at [643, 236] on button "Sign In" at bounding box center [642, 227] width 51 height 26
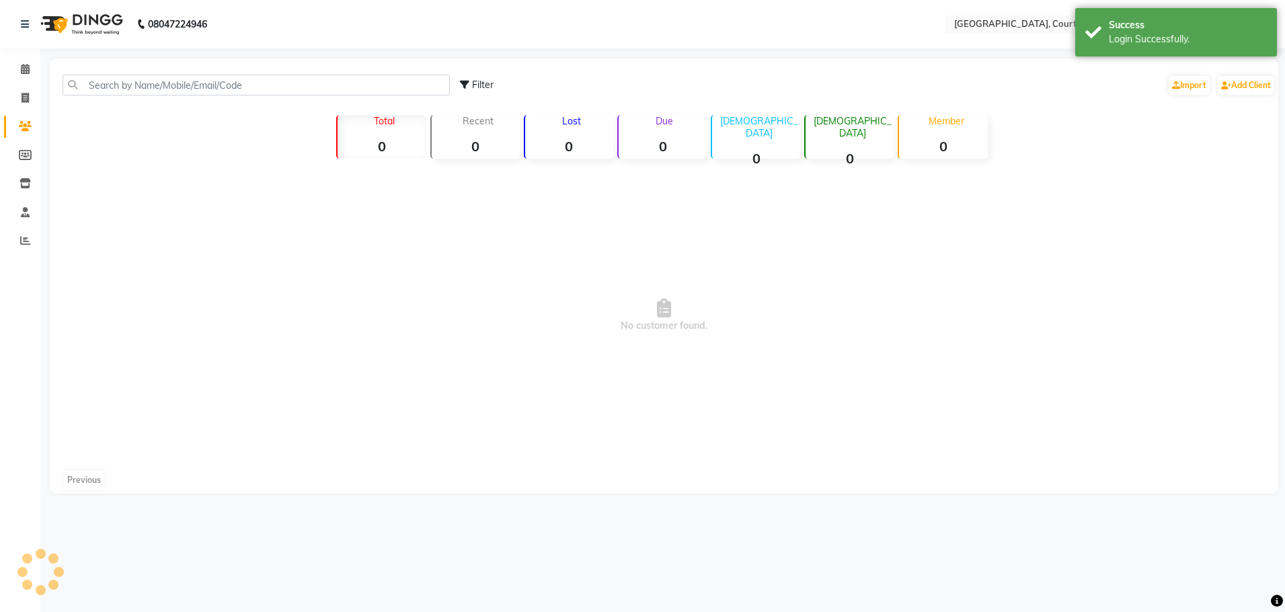
select select "en"
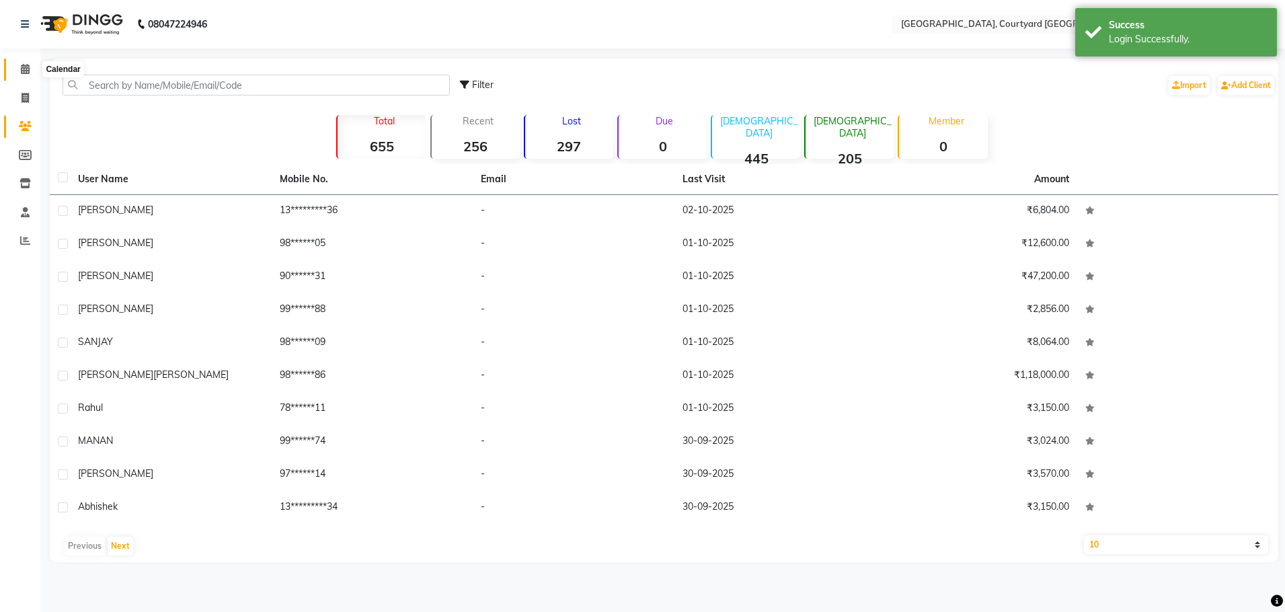
click at [28, 71] on icon at bounding box center [25, 69] width 9 height 10
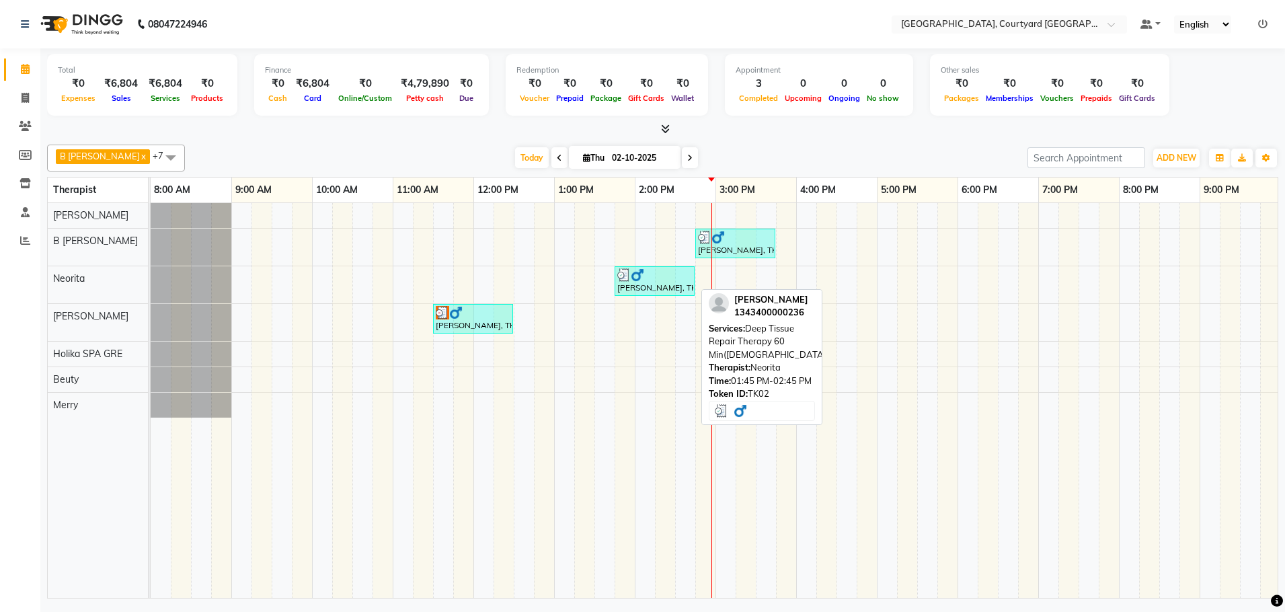
click at [661, 293] on div "[PERSON_NAME], TK02, 01:45 PM-02:45 PM, Deep Tissue Repair Therapy 60 Min([DEMO…" at bounding box center [654, 281] width 77 height 26
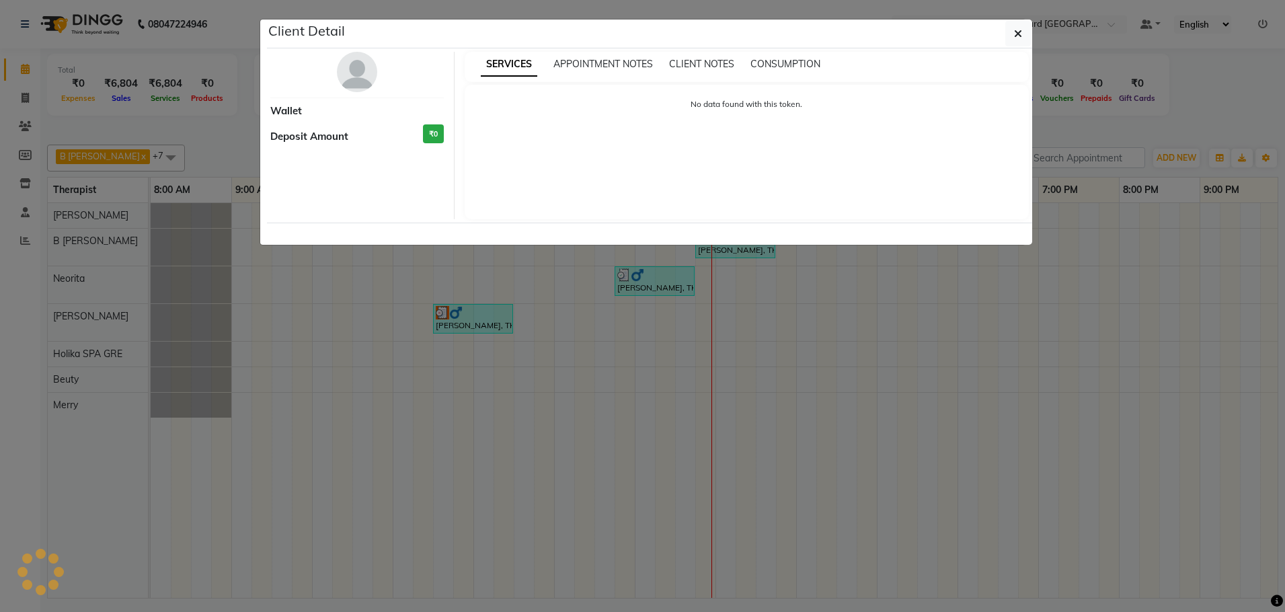
select select "3"
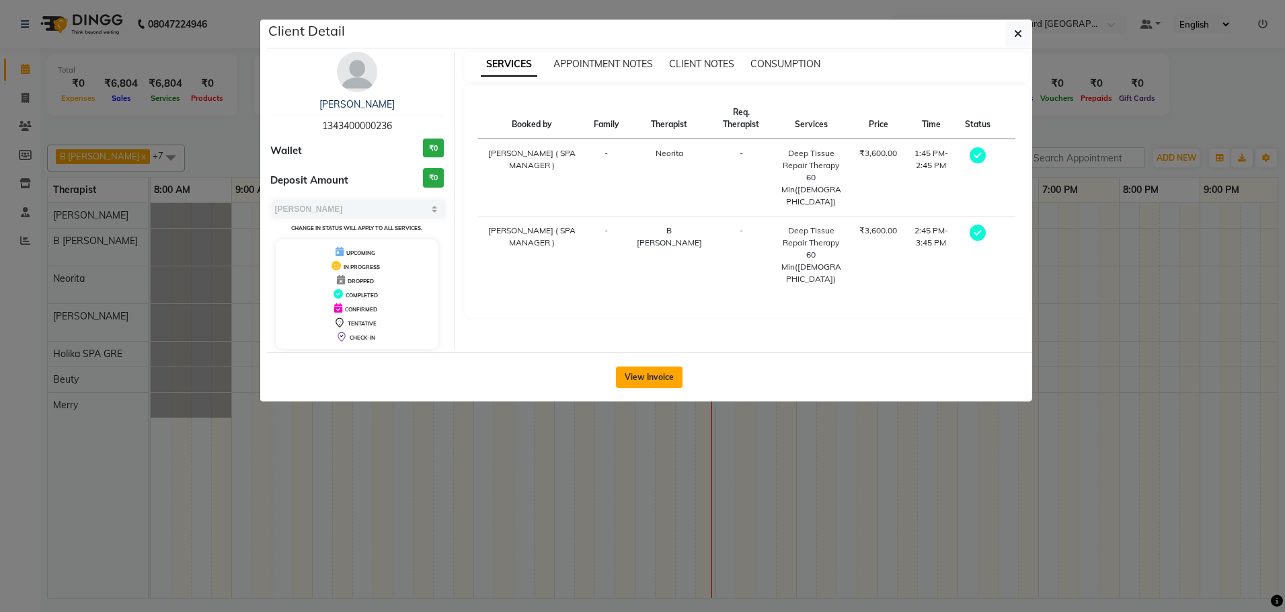
click at [666, 385] on button "View Invoice" at bounding box center [649, 378] width 67 height 22
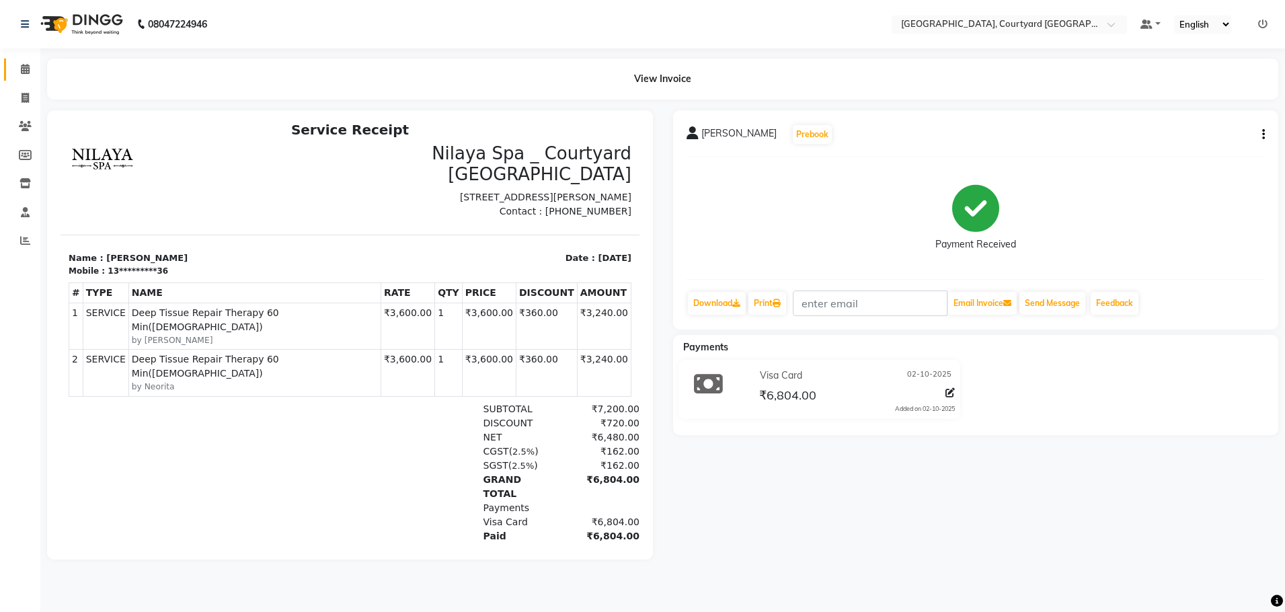
scroll to position [11, 0]
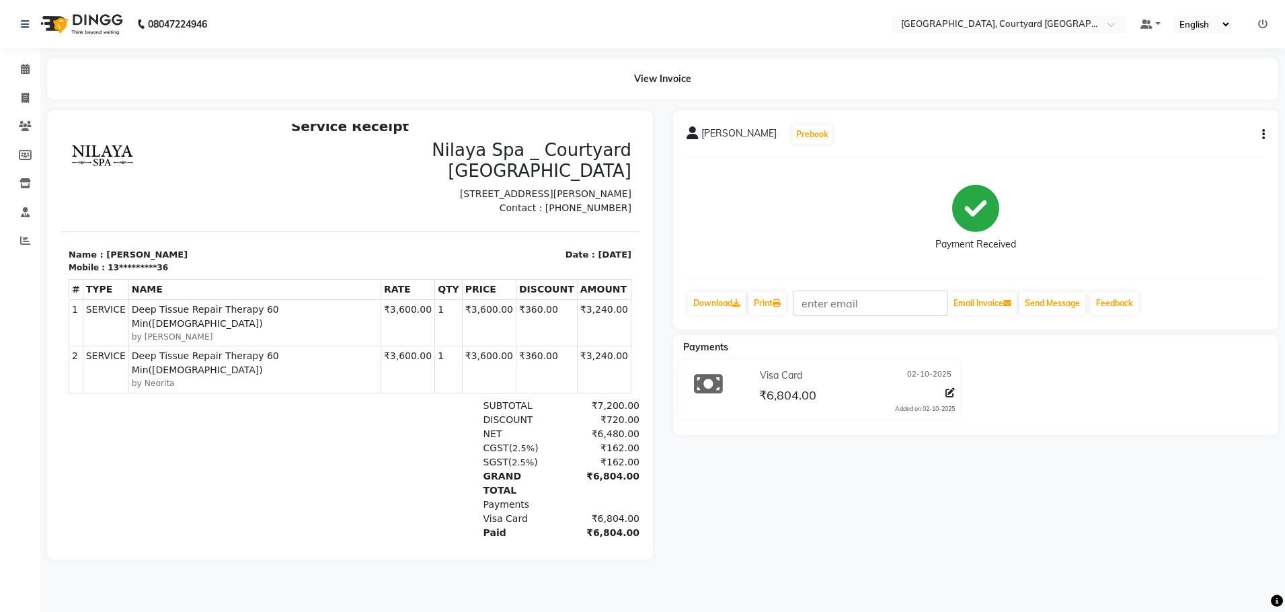
click at [980, 516] on div "Rekha patel Prebook Payment Received Download Print Email Invoice Send Message …" at bounding box center [976, 334] width 626 height 449
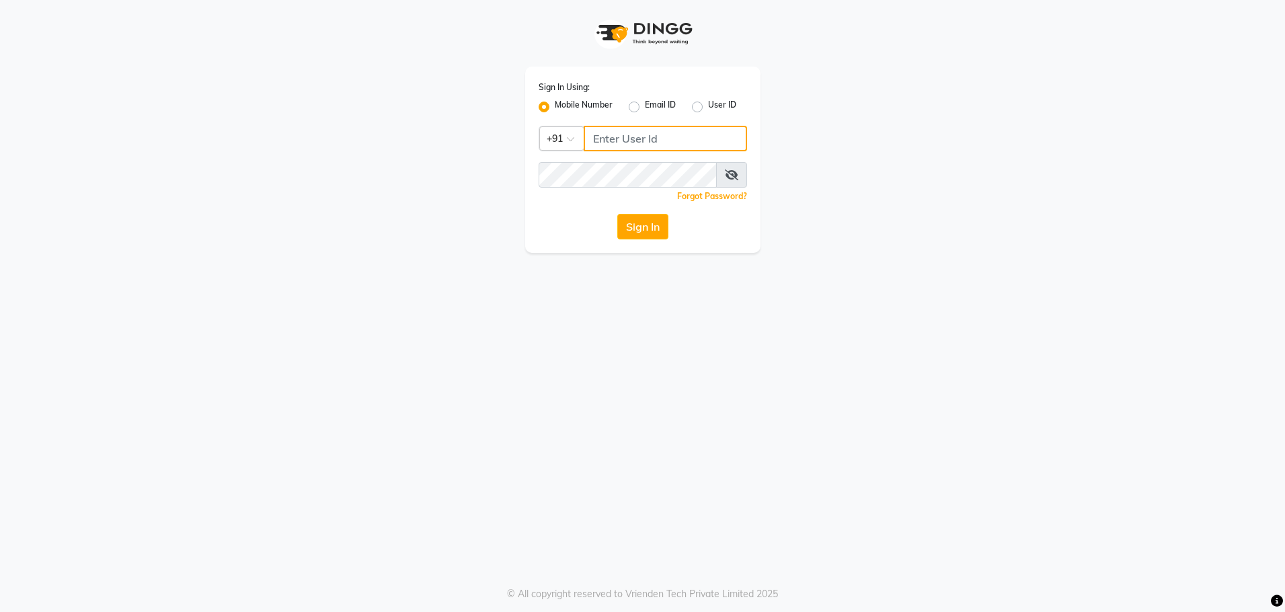
type input "8979810348"
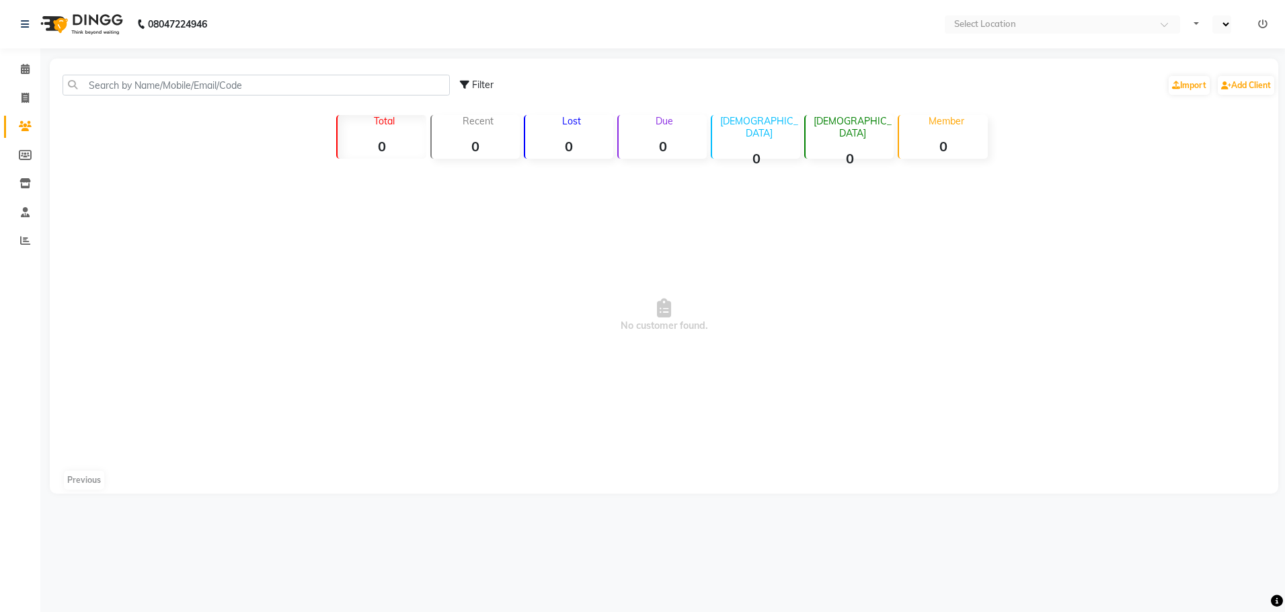
select select "en"
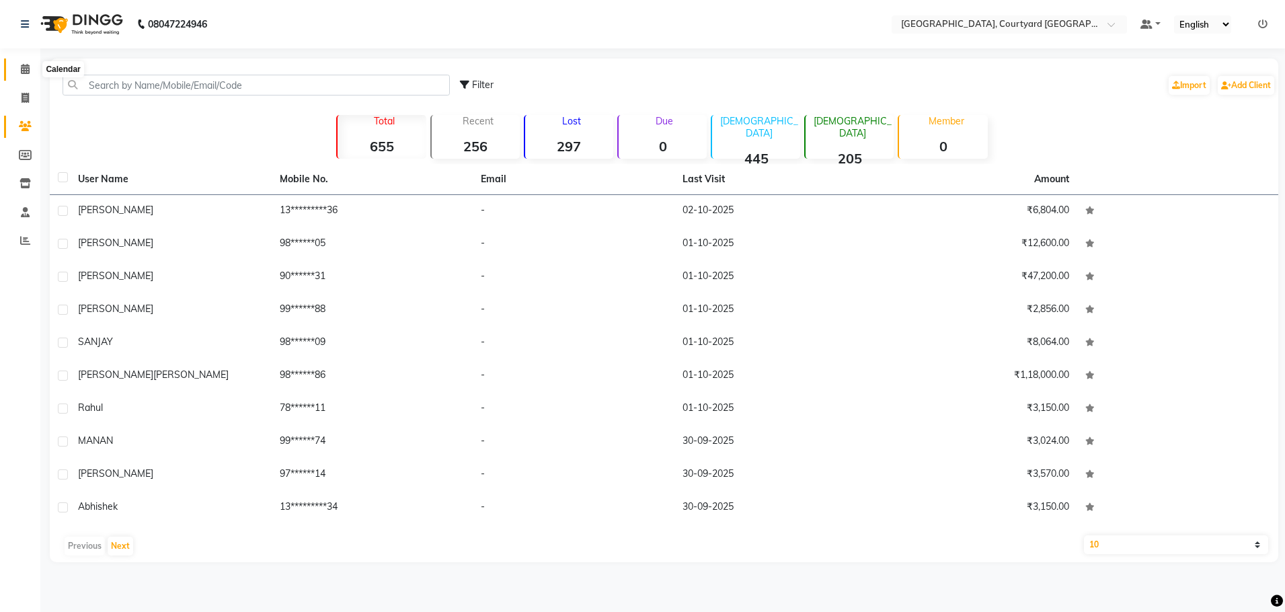
click at [25, 75] on span at bounding box center [25, 69] width 24 height 15
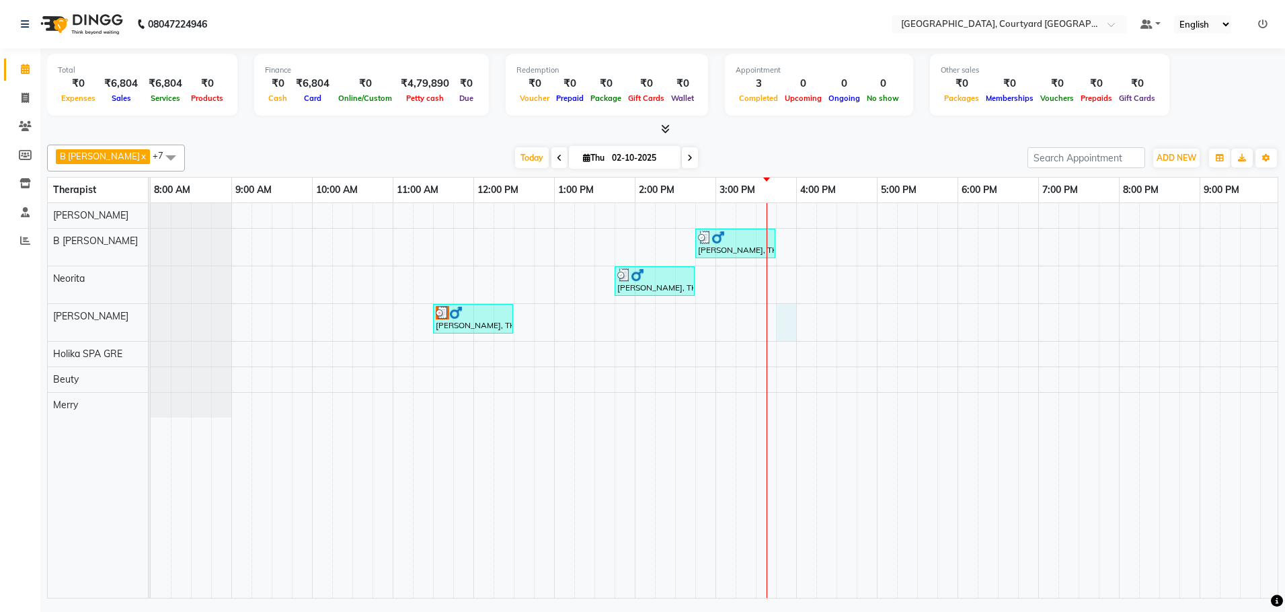
click at [793, 317] on div "[PERSON_NAME], TK02, 02:45 PM-03:45 PM, Deep Tissue Repair Therapy 60 Min([DEMO…" at bounding box center [796, 400] width 1291 height 395
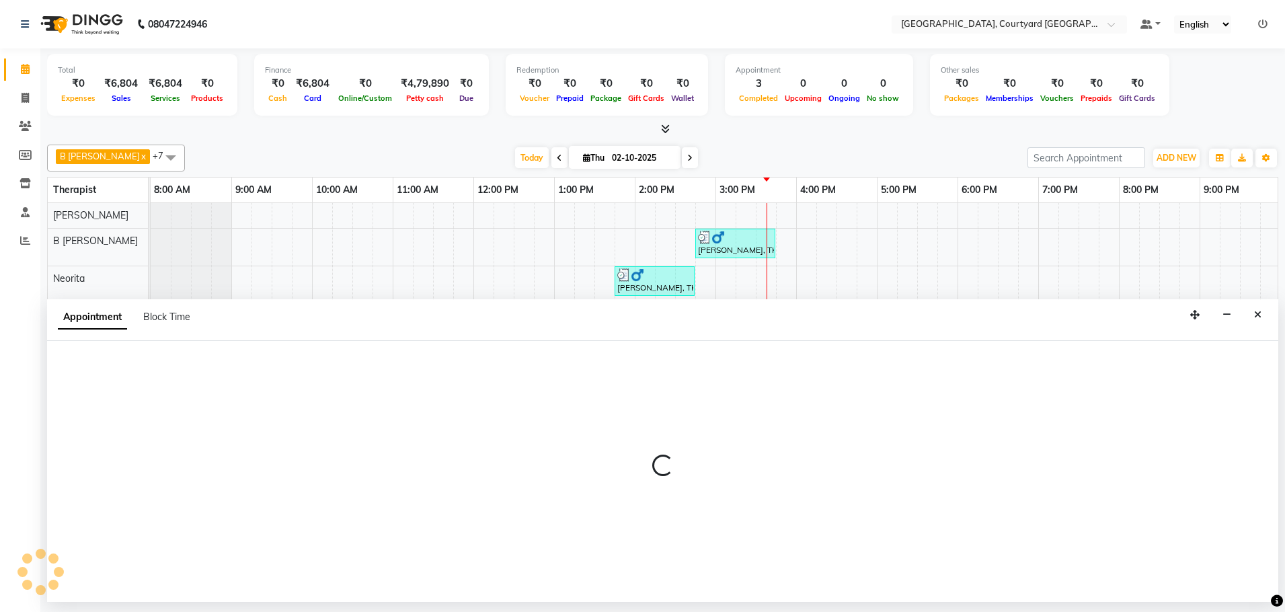
select select "70582"
select select "tentative"
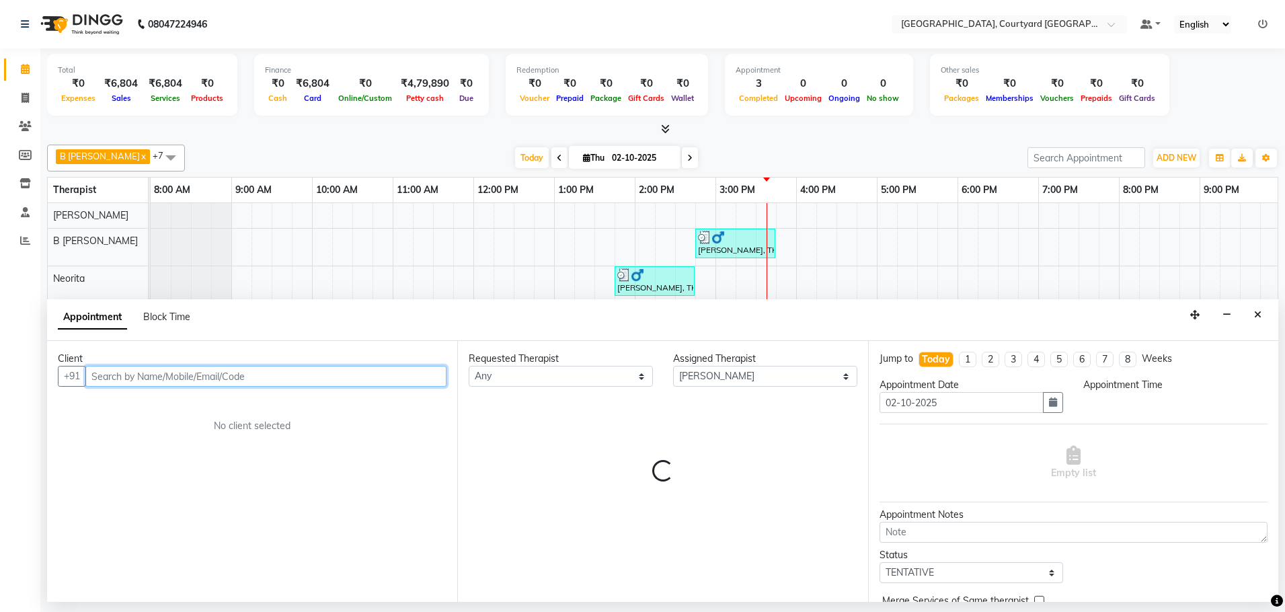
select select "945"
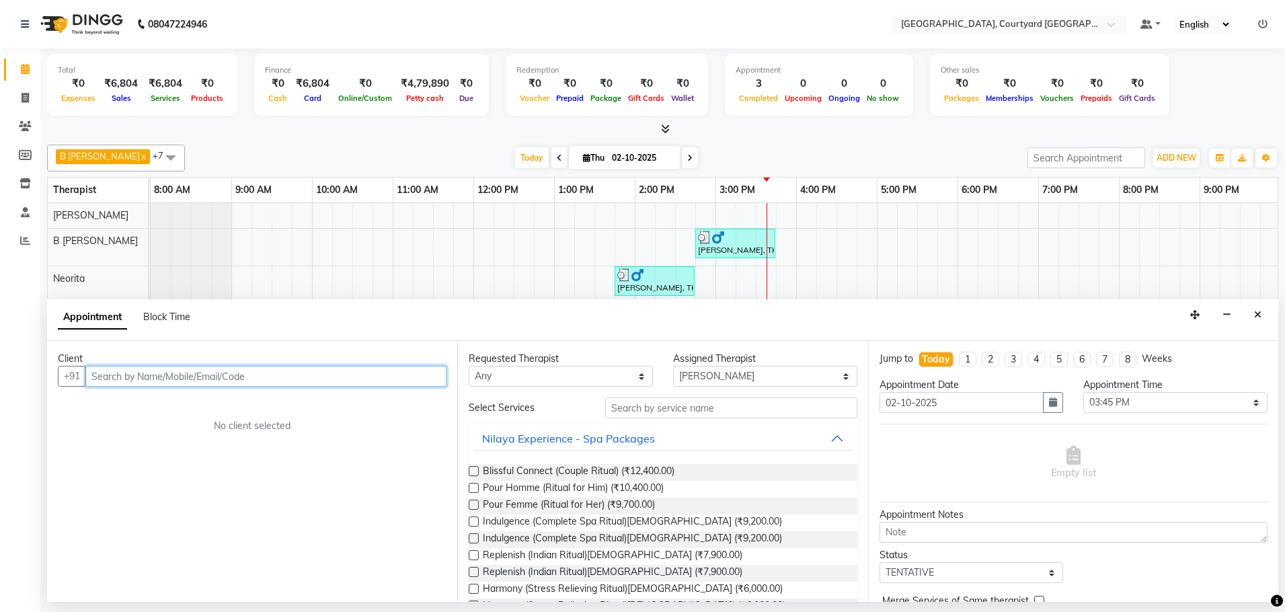
click at [178, 374] on input "text" at bounding box center [265, 376] width 361 height 21
type input "d"
type input "D"
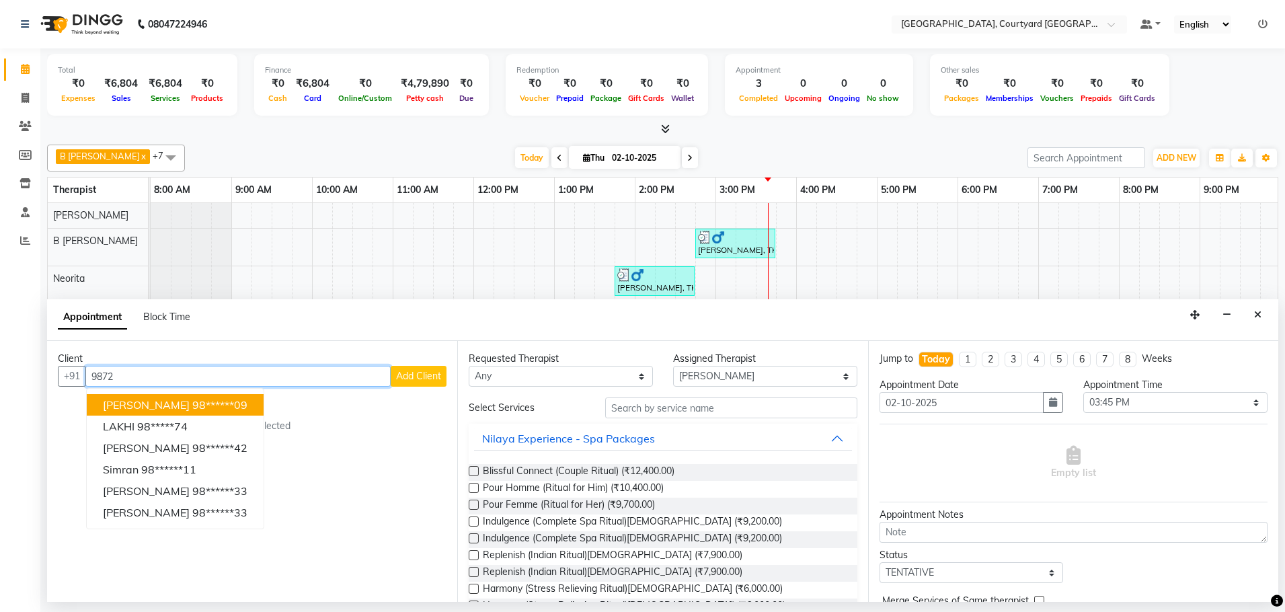
click at [192, 399] on ngb-highlight "98******09" at bounding box center [219, 404] width 55 height 13
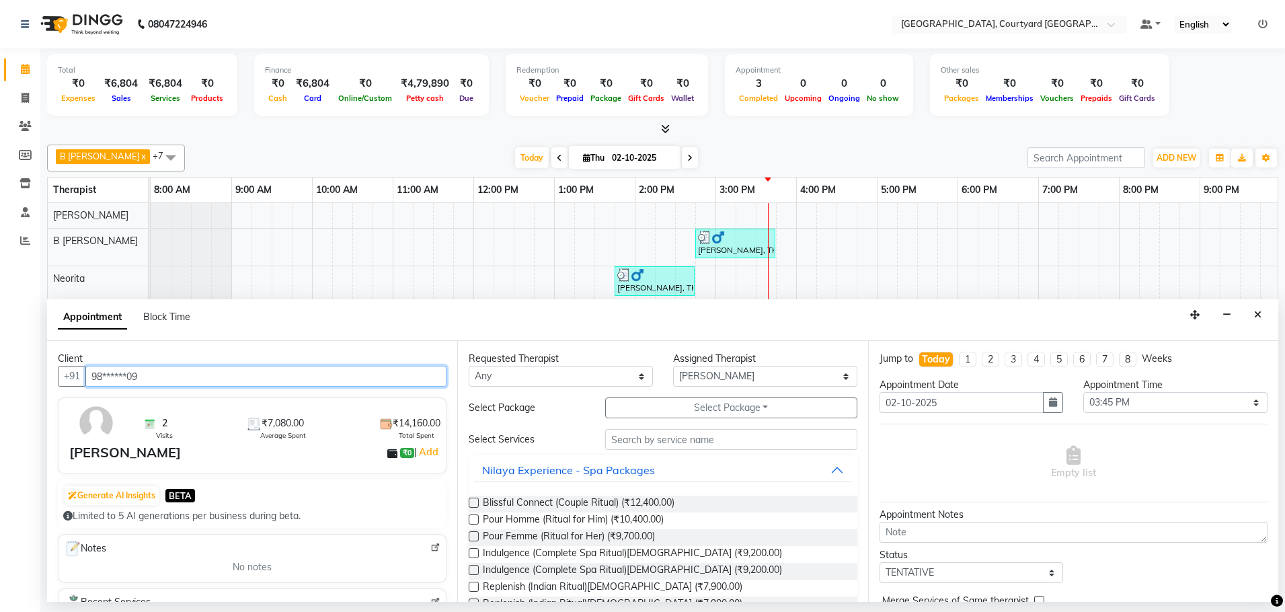
type input "98******09"
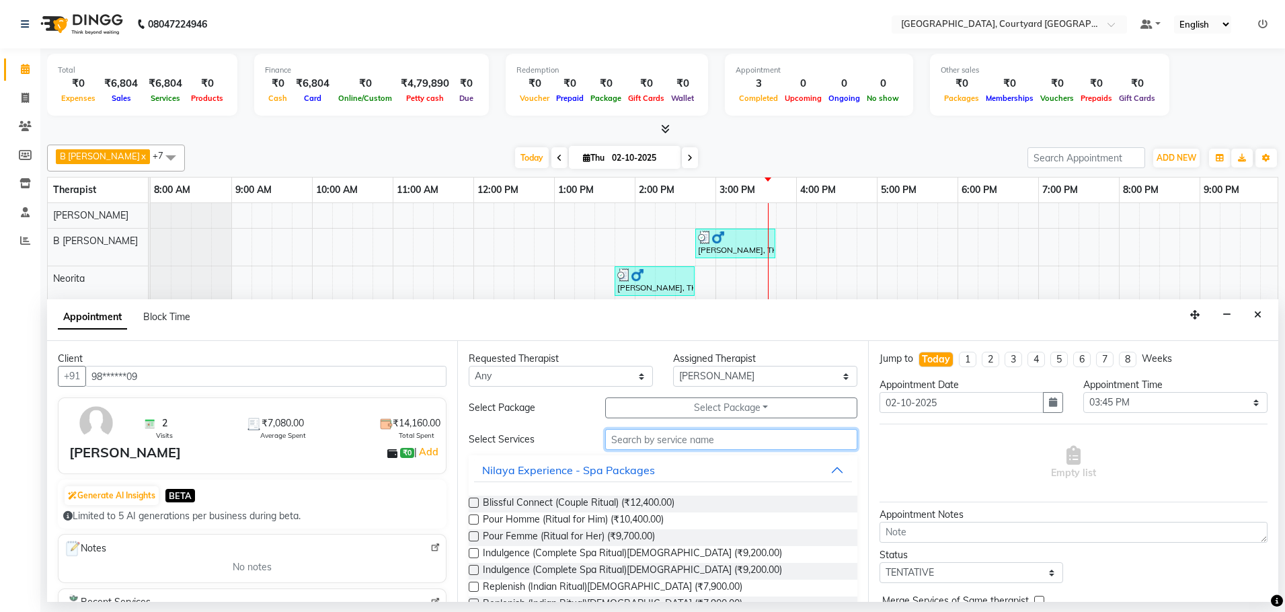
click at [648, 440] on input "text" at bounding box center [731, 439] width 252 height 21
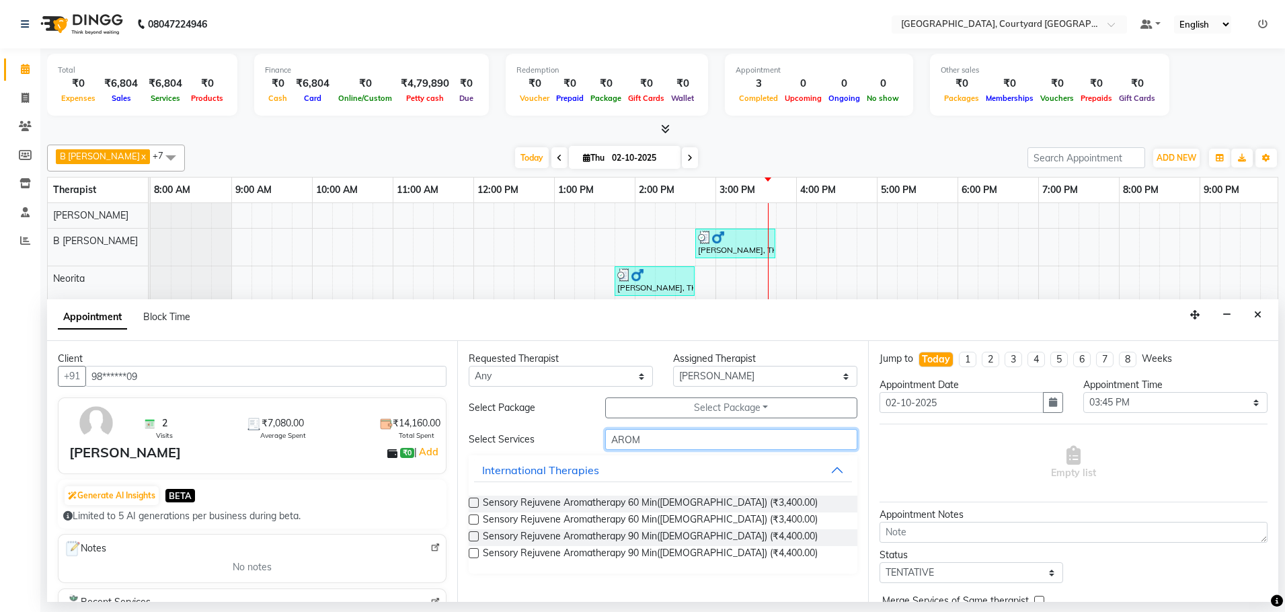
type input "AROM"
click at [473, 519] on label at bounding box center [474, 519] width 10 height 10
click at [473, 519] on input "checkbox" at bounding box center [473, 520] width 9 height 9
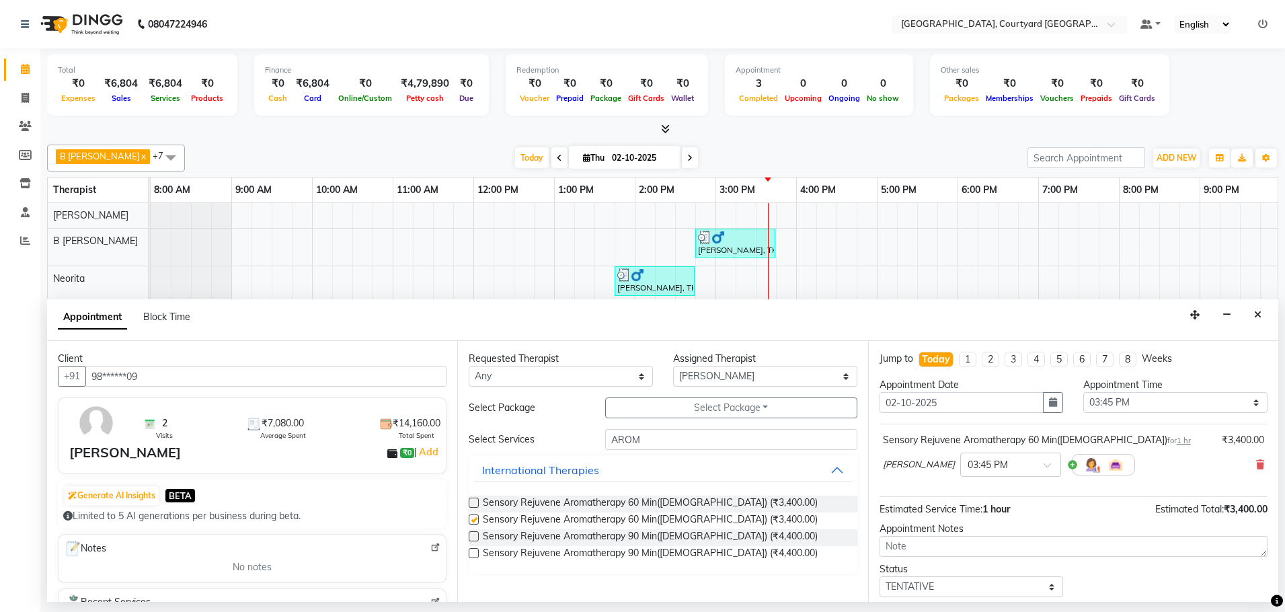
checkbox input "false"
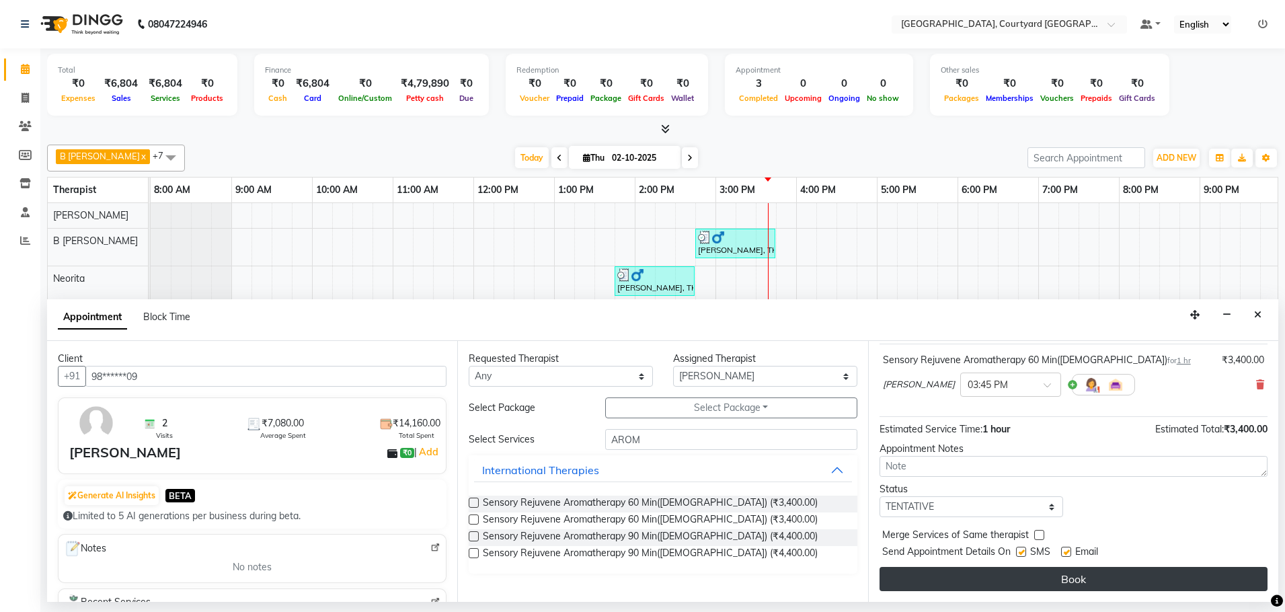
click at [976, 581] on button "Book" at bounding box center [1074, 579] width 388 height 24
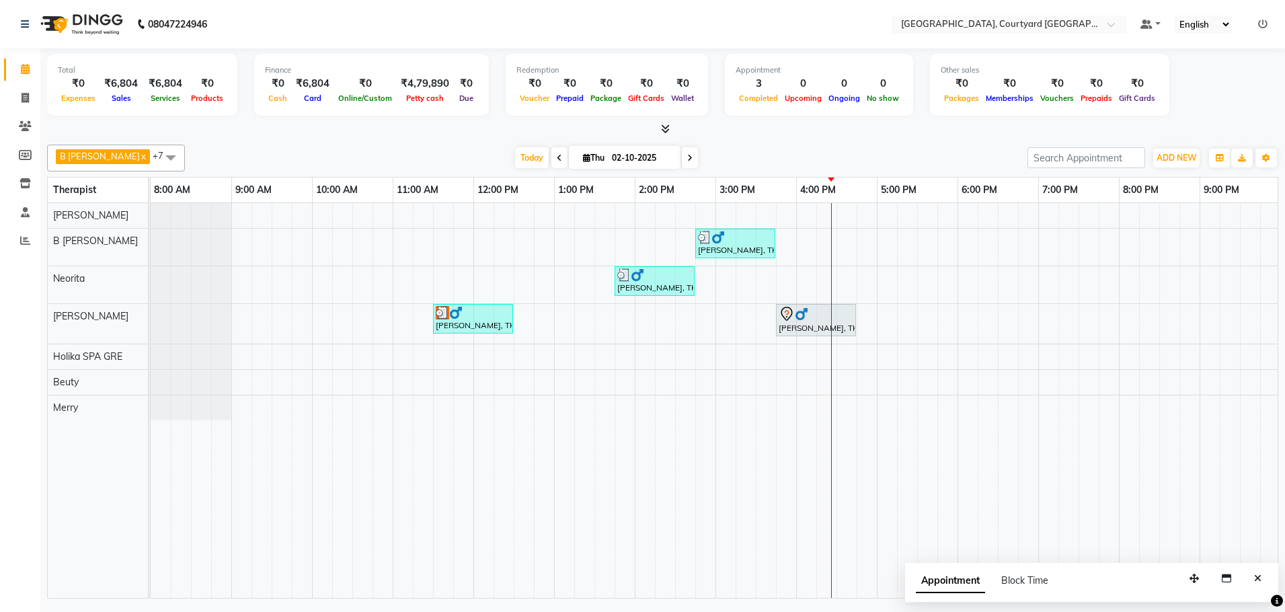
click at [849, 243] on div "[PERSON_NAME], TK02, 02:45 PM-03:45 PM, Deep Tissue Repair Therapy 60 Min([DEMO…" at bounding box center [796, 400] width 1291 height 395
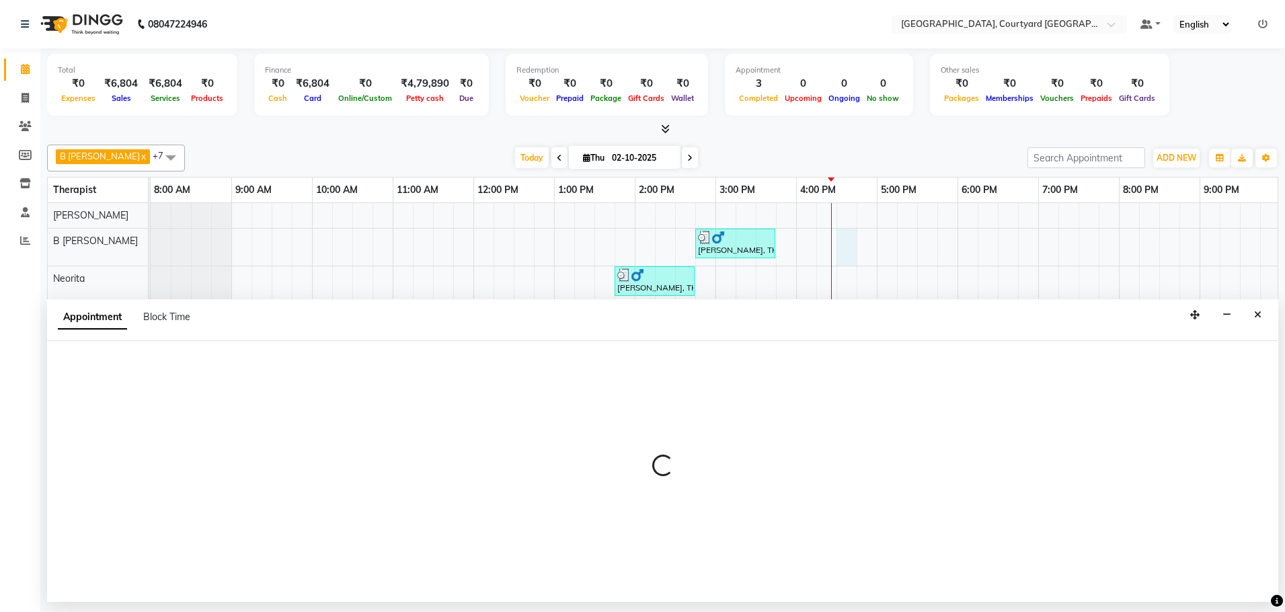
select select "70580"
select select "990"
select select "tentative"
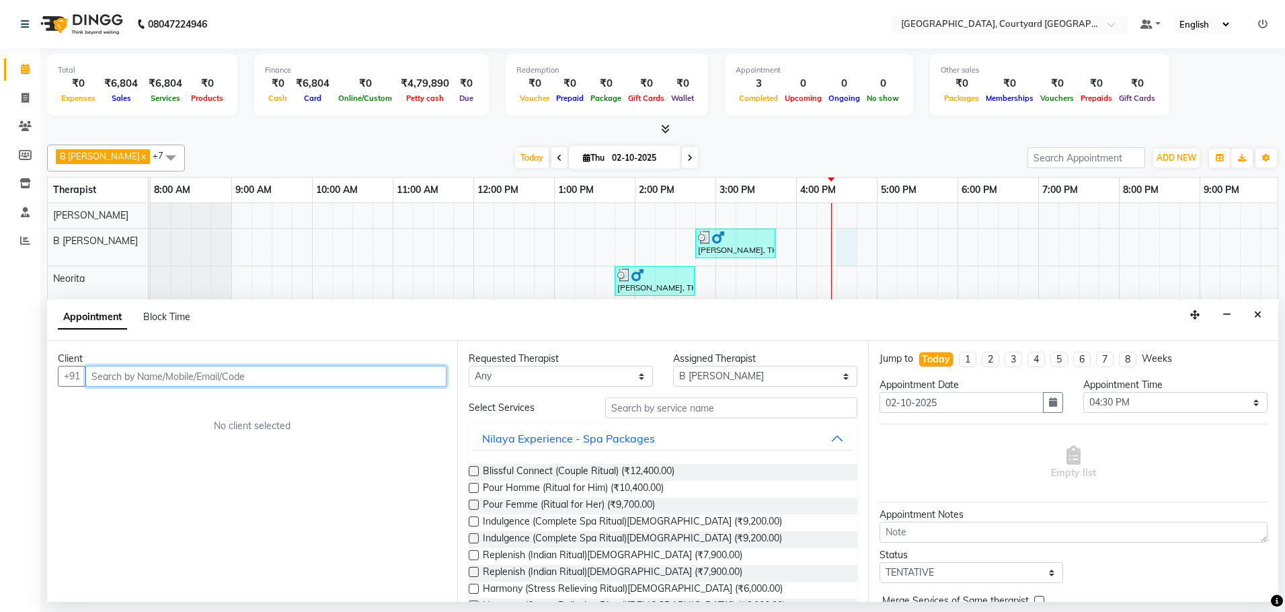
drag, startPoint x: 370, startPoint y: 379, endPoint x: 536, endPoint y: 379, distance: 166.1
click at [372, 379] on input "text" at bounding box center [265, 376] width 361 height 21
type input "S"
type input "Sushant"
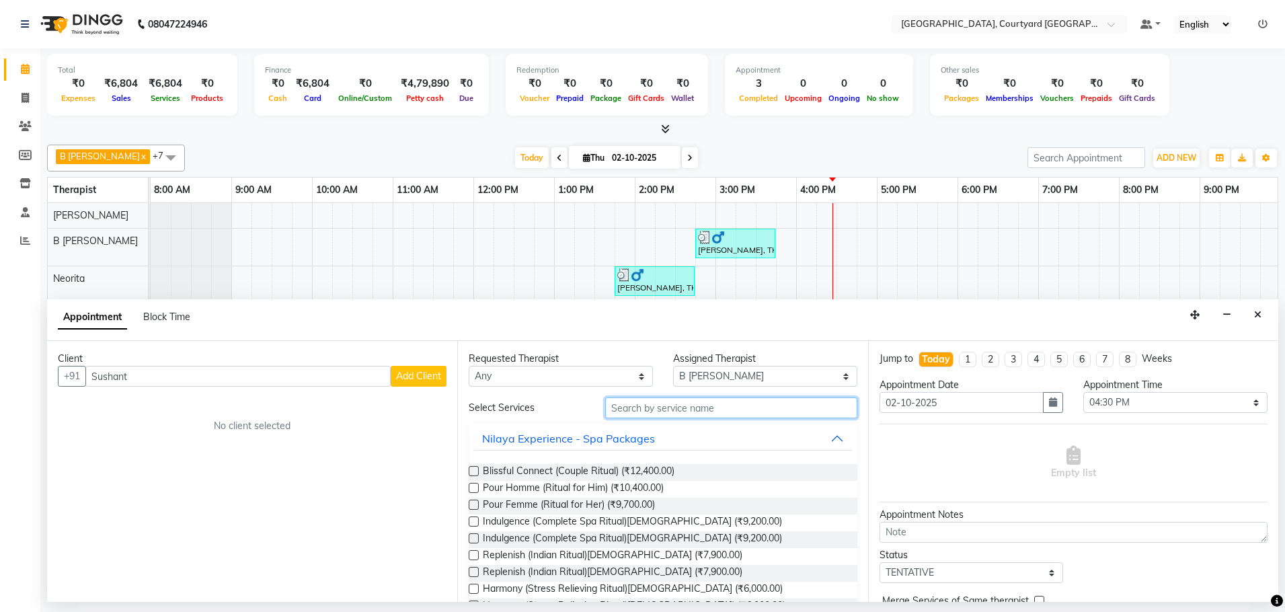
click at [652, 416] on input "text" at bounding box center [731, 407] width 252 height 21
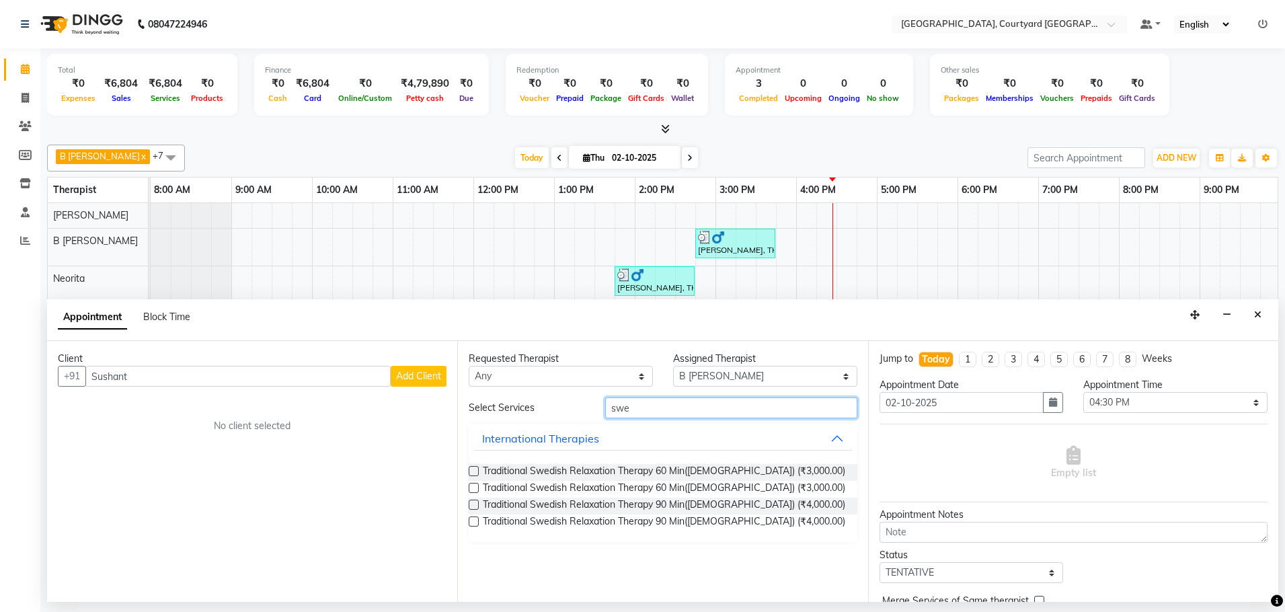
type input "swe"
click at [471, 471] on label at bounding box center [474, 471] width 10 height 10
click at [471, 471] on input "checkbox" at bounding box center [473, 472] width 9 height 9
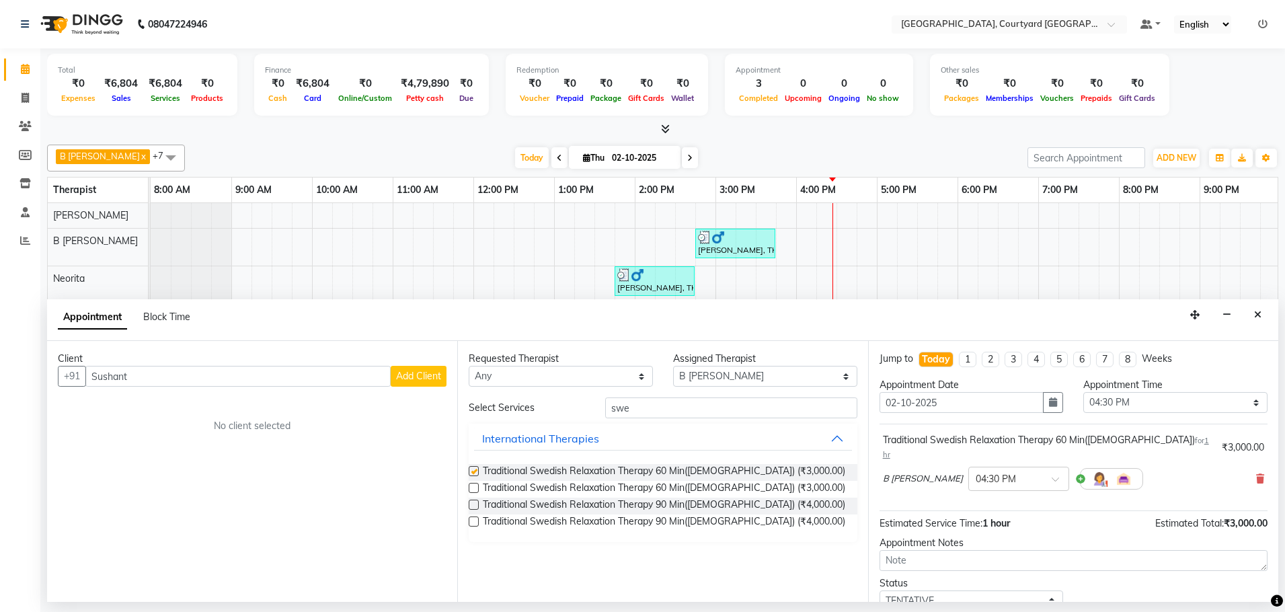
checkbox input "false"
click at [413, 375] on span "Add Client" at bounding box center [418, 376] width 45 height 12
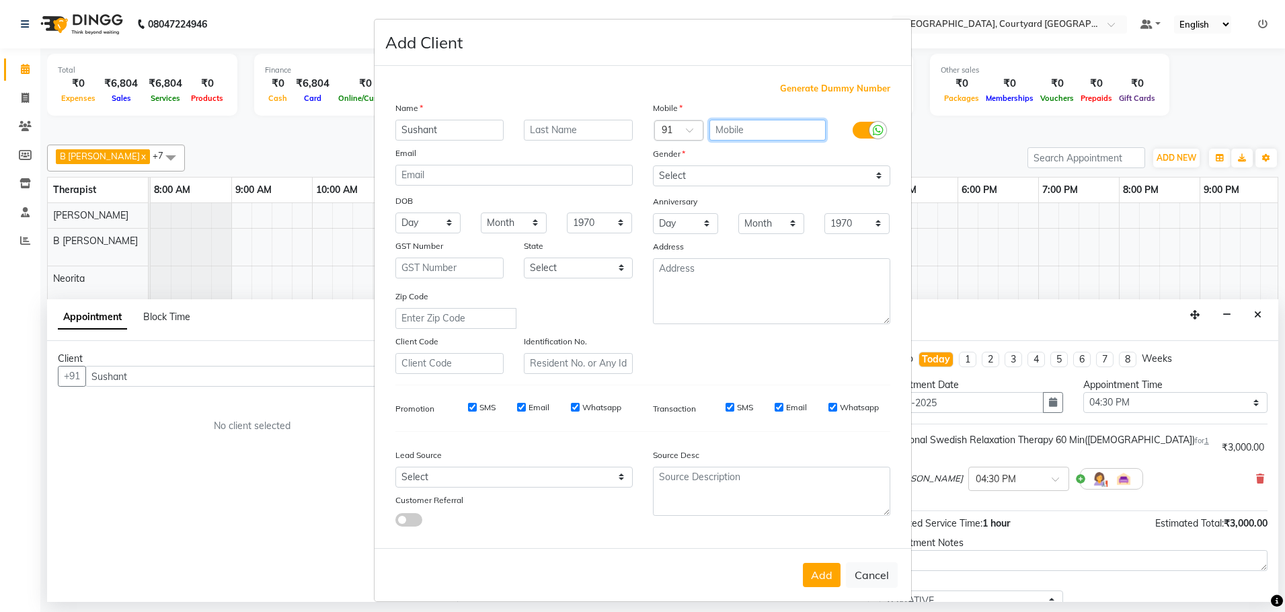
click at [752, 122] on input "text" at bounding box center [767, 130] width 116 height 21
type input "7829004042"
click at [872, 175] on select "Select [DEMOGRAPHIC_DATA] [DEMOGRAPHIC_DATA] Other Prefer Not To Say" at bounding box center [771, 175] width 237 height 21
select select "[DEMOGRAPHIC_DATA]"
click at [653, 165] on select "Select [DEMOGRAPHIC_DATA] [DEMOGRAPHIC_DATA] Other Prefer Not To Say" at bounding box center [771, 175] width 237 height 21
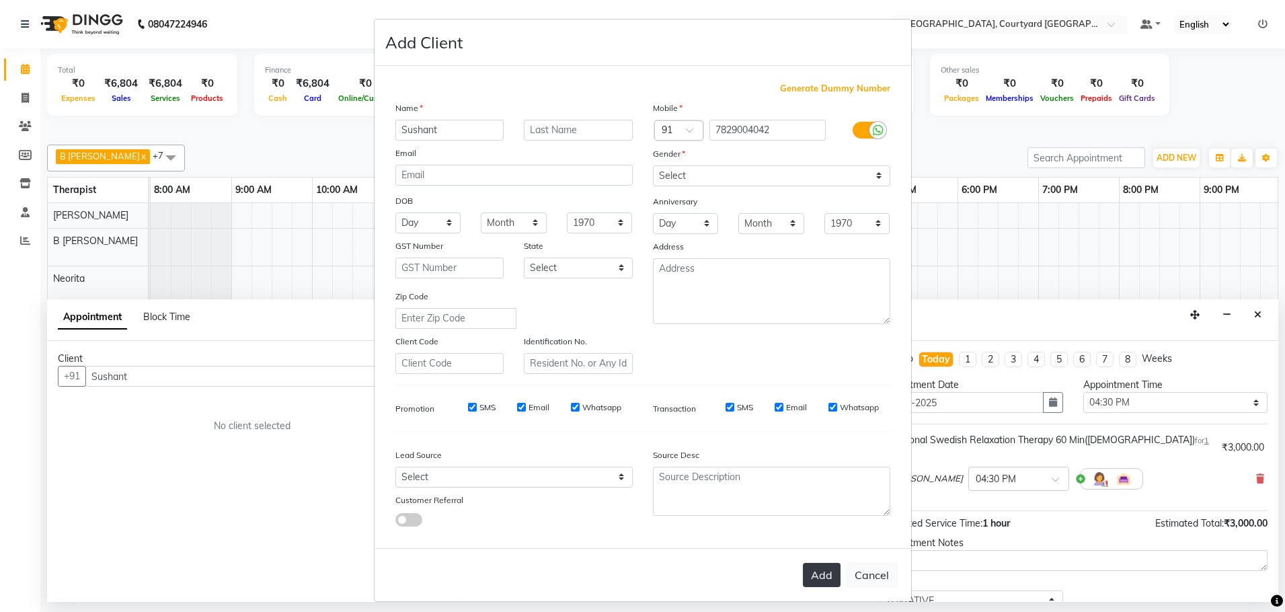
click at [815, 575] on button "Add" at bounding box center [822, 575] width 38 height 24
type input "78******42"
select select
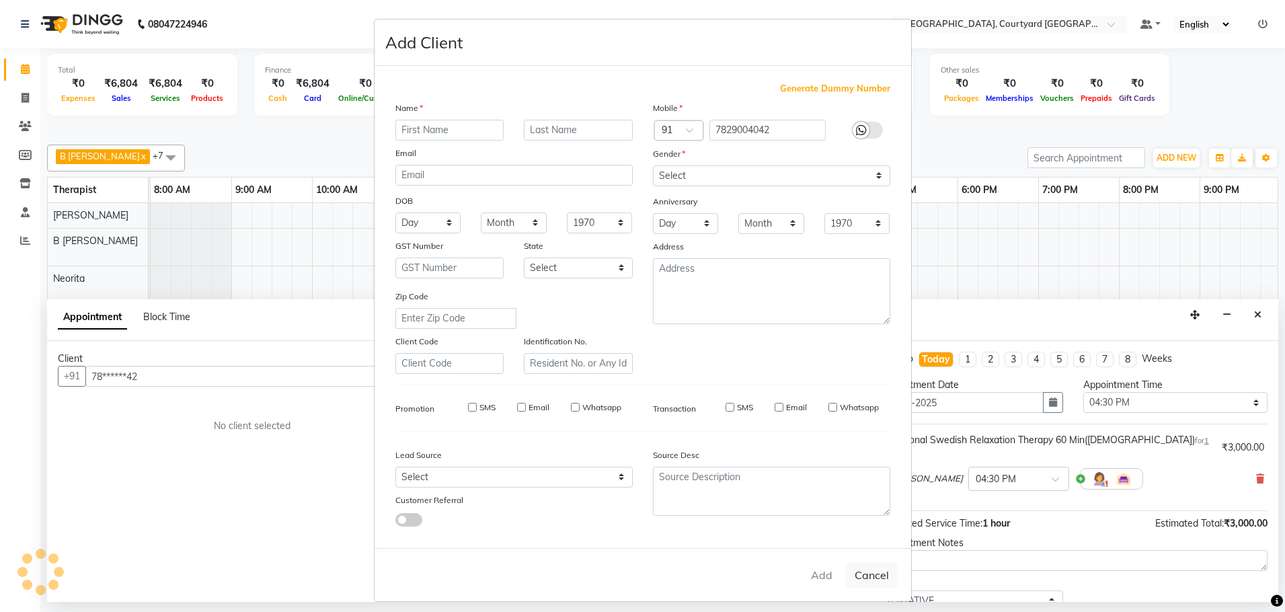
select select
checkbox input "false"
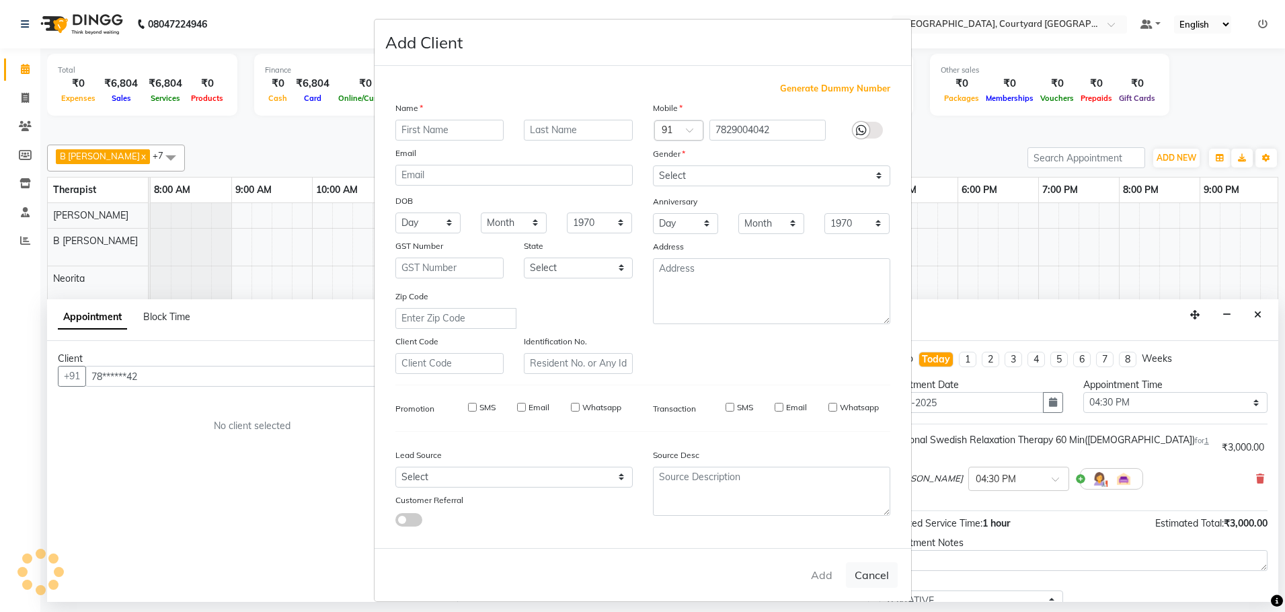
checkbox input "false"
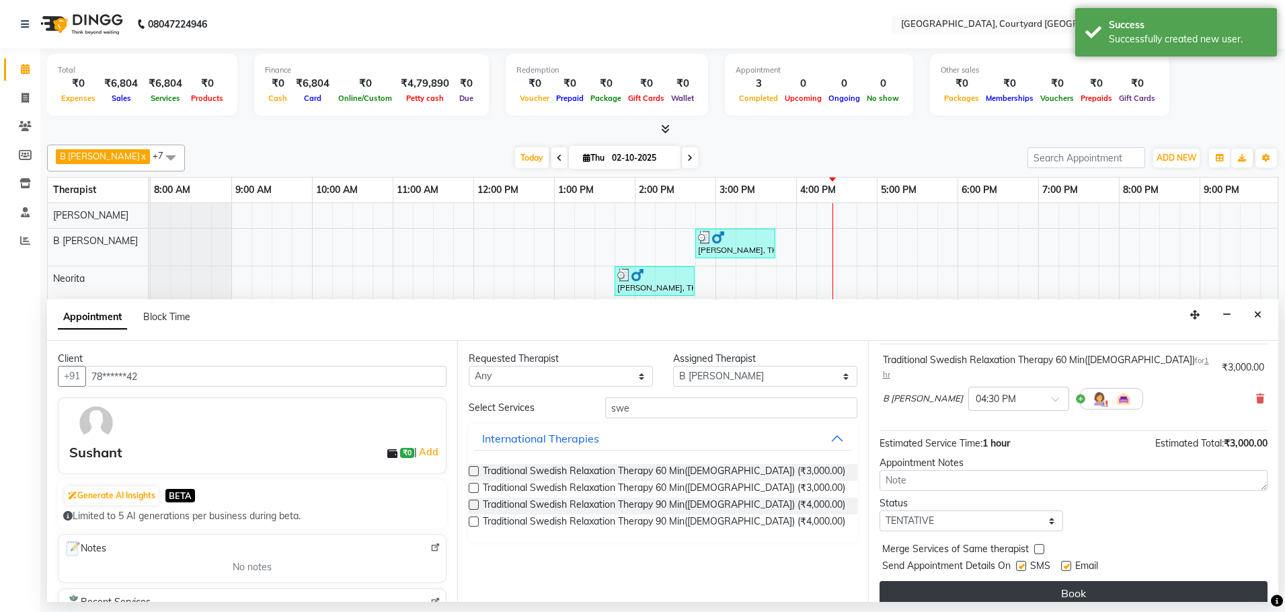
click at [980, 581] on button "Book" at bounding box center [1074, 593] width 388 height 24
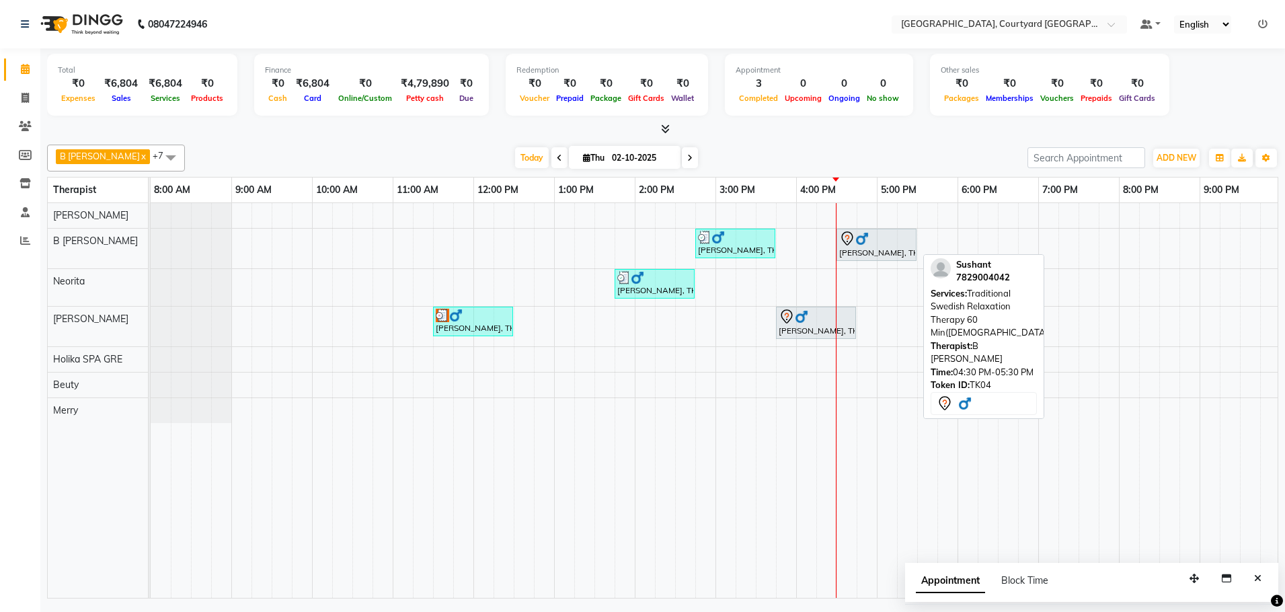
click at [843, 254] on div "[PERSON_NAME], TK04, 04:30 PM-05:30 PM, Traditional Swedish Relaxation Therapy …" at bounding box center [876, 245] width 77 height 28
select select "7"
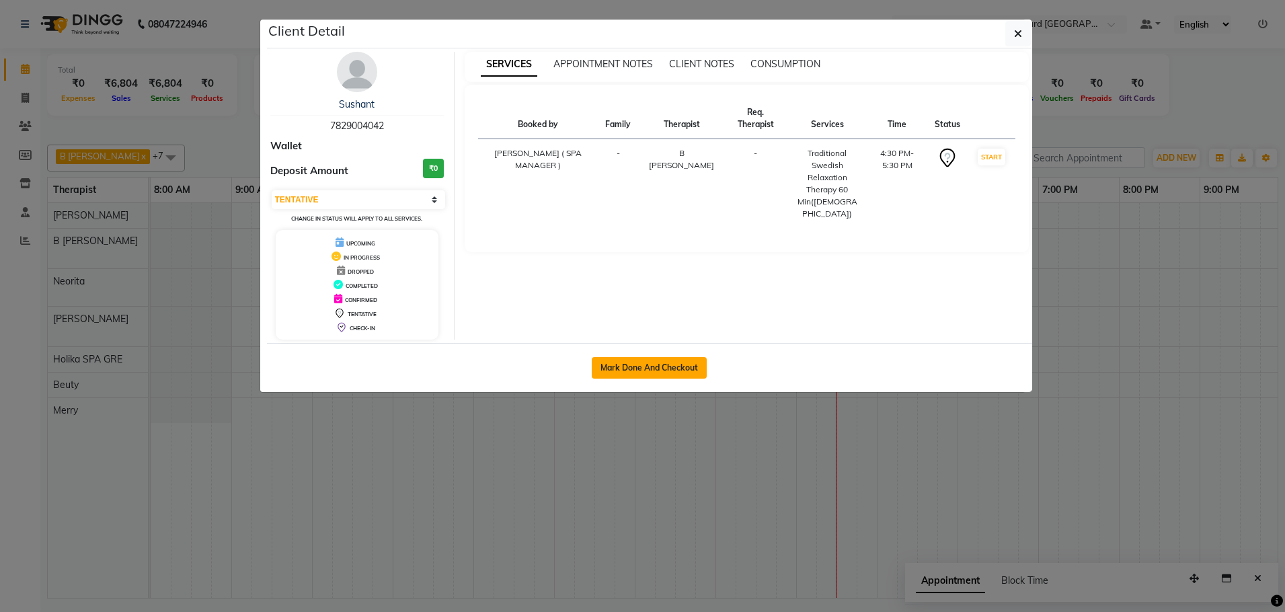
click at [644, 372] on button "Mark Done And Checkout" at bounding box center [649, 368] width 115 height 22
select select "7754"
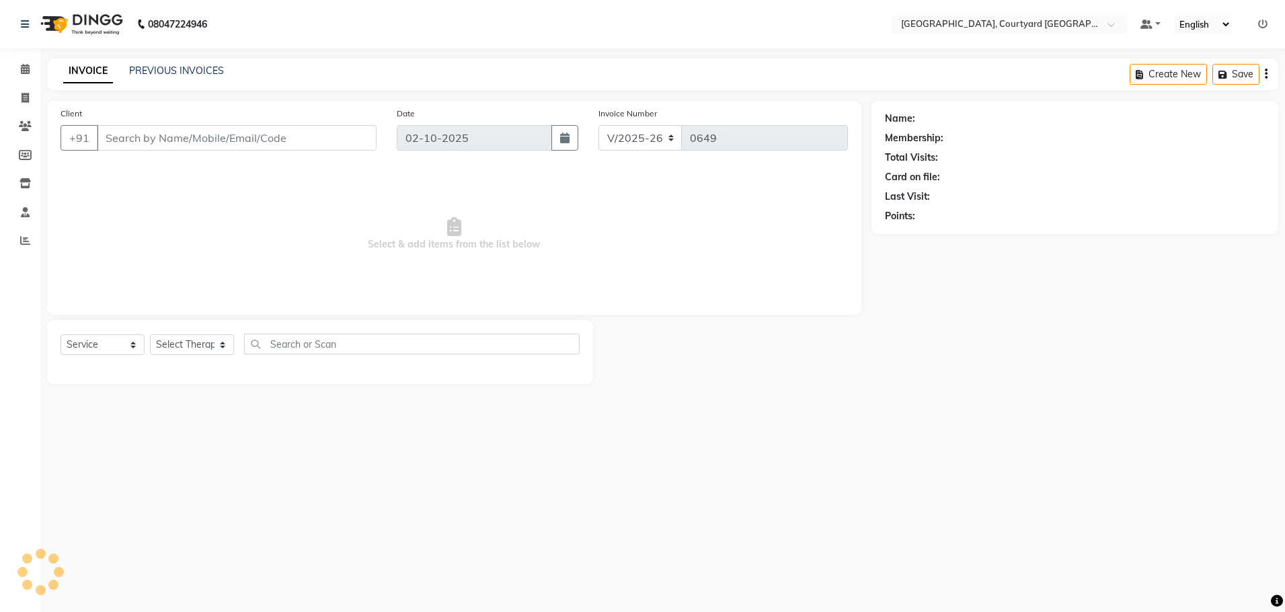
select select "membership"
type input "78******42"
select select "70580"
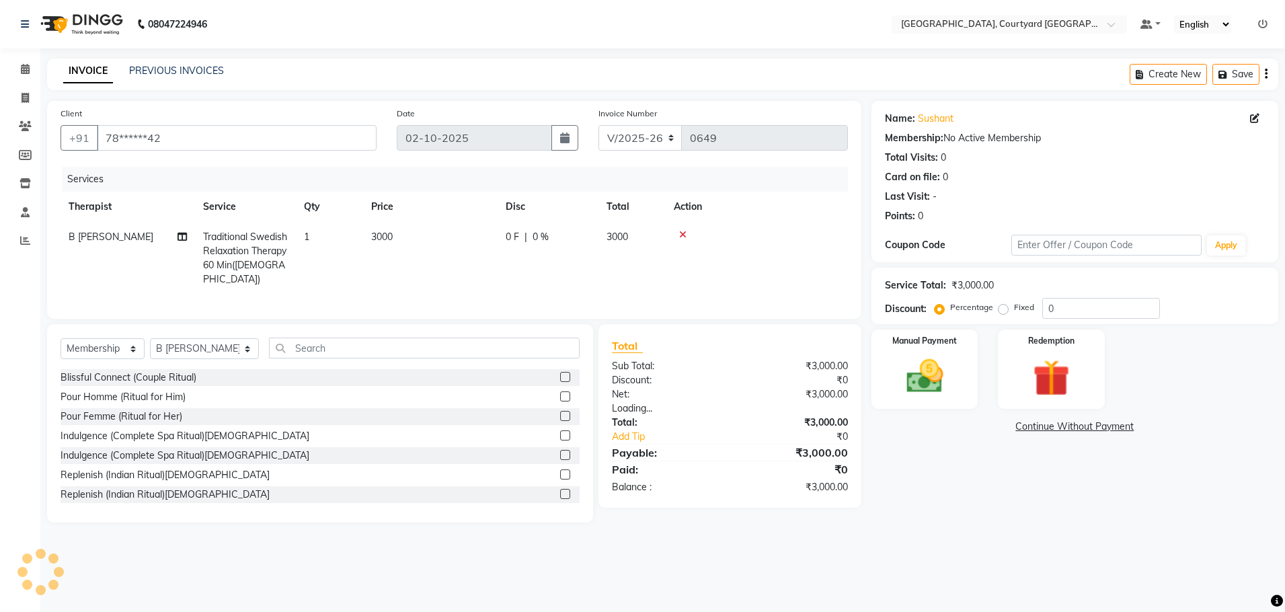
click at [534, 234] on span "0 %" at bounding box center [541, 237] width 16 height 14
select select "70580"
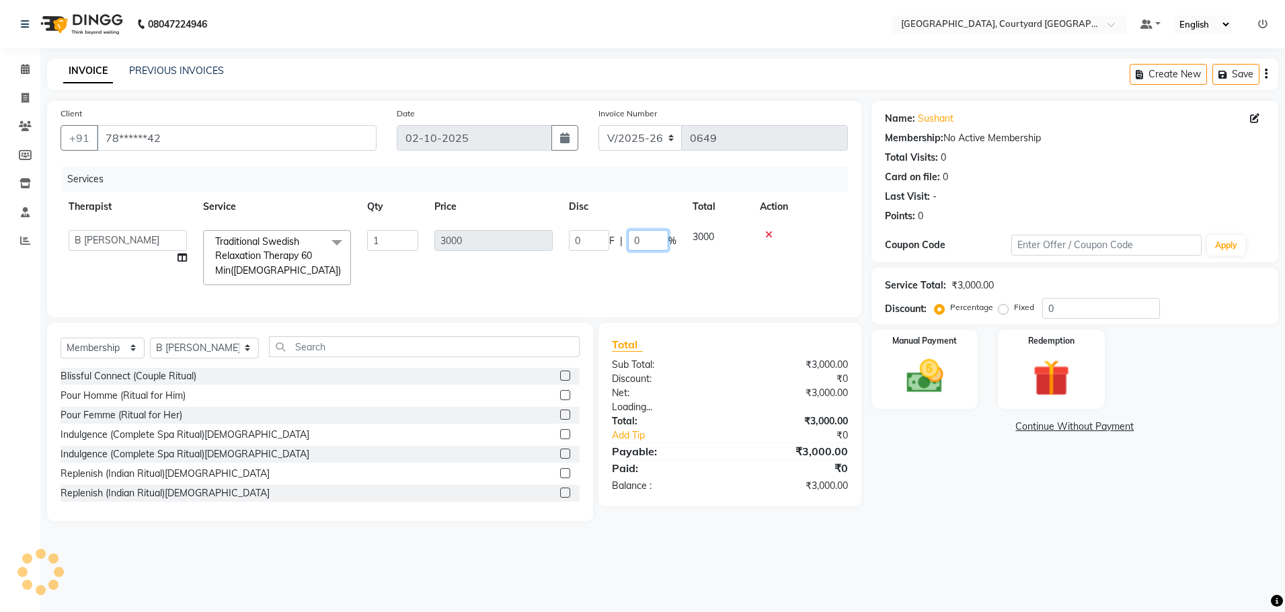
click at [656, 241] on input "0" at bounding box center [648, 240] width 40 height 21
type input "20"
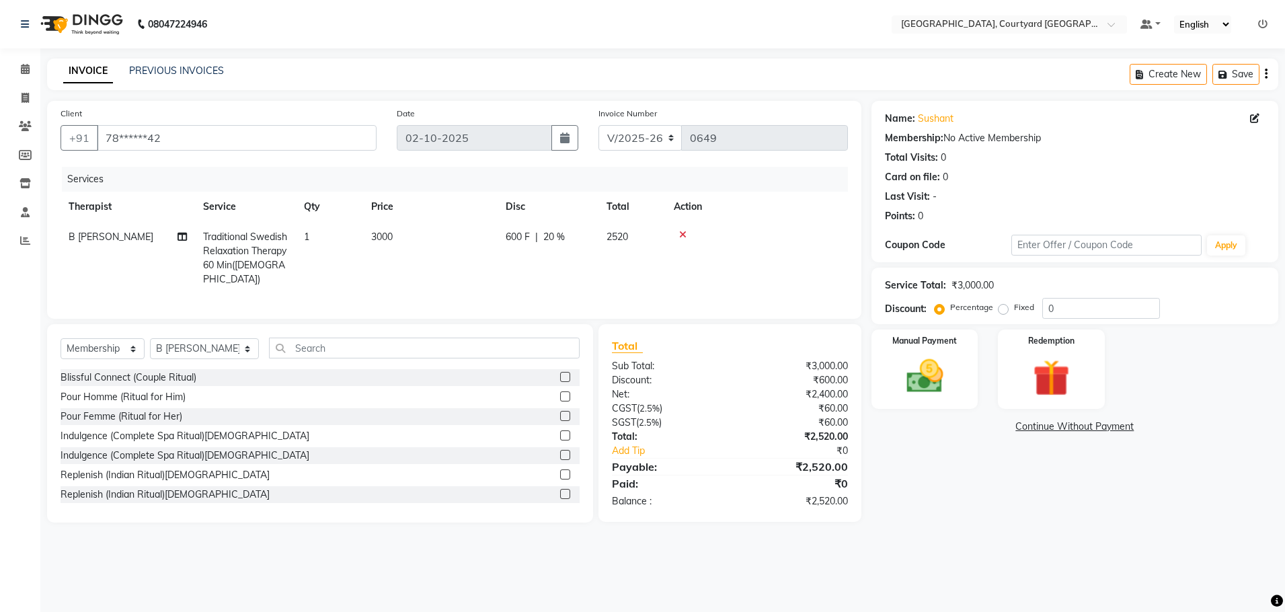
click at [678, 291] on div "Services Therapist Service Qty Price Disc Total Action B [PERSON_NAME] Traditio…" at bounding box center [455, 236] width 788 height 139
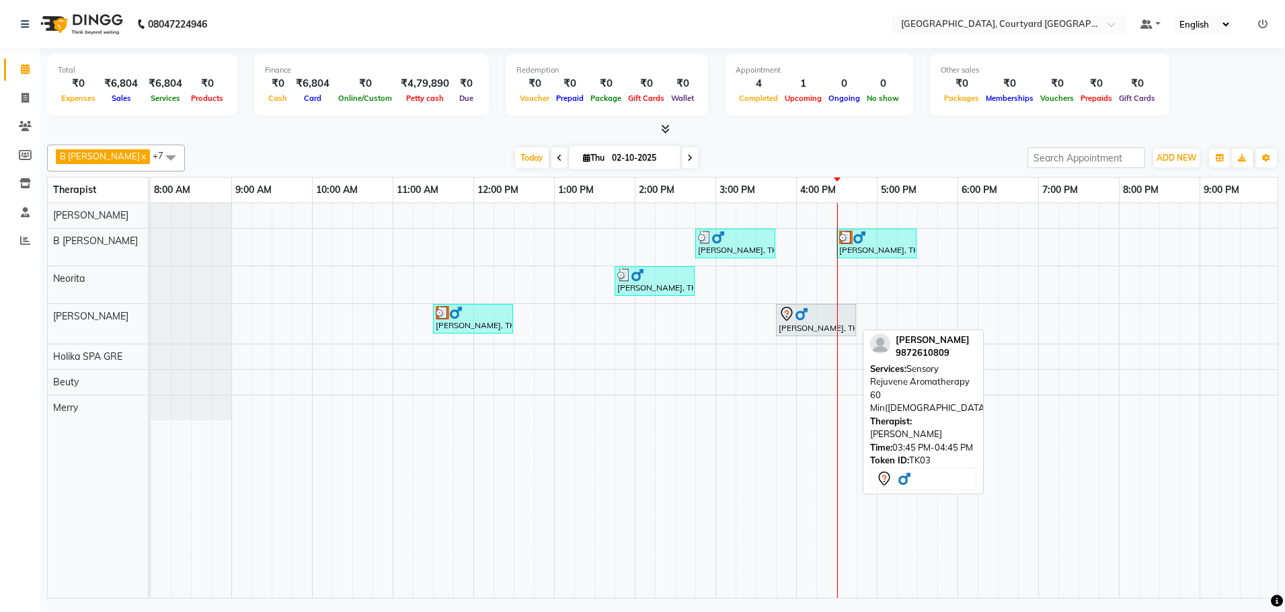
click at [820, 329] on div "[PERSON_NAME], TK03, 03:45 PM-04:45 PM, Sensory Rejuvene Aromatherapy 60 Min([D…" at bounding box center [815, 320] width 77 height 28
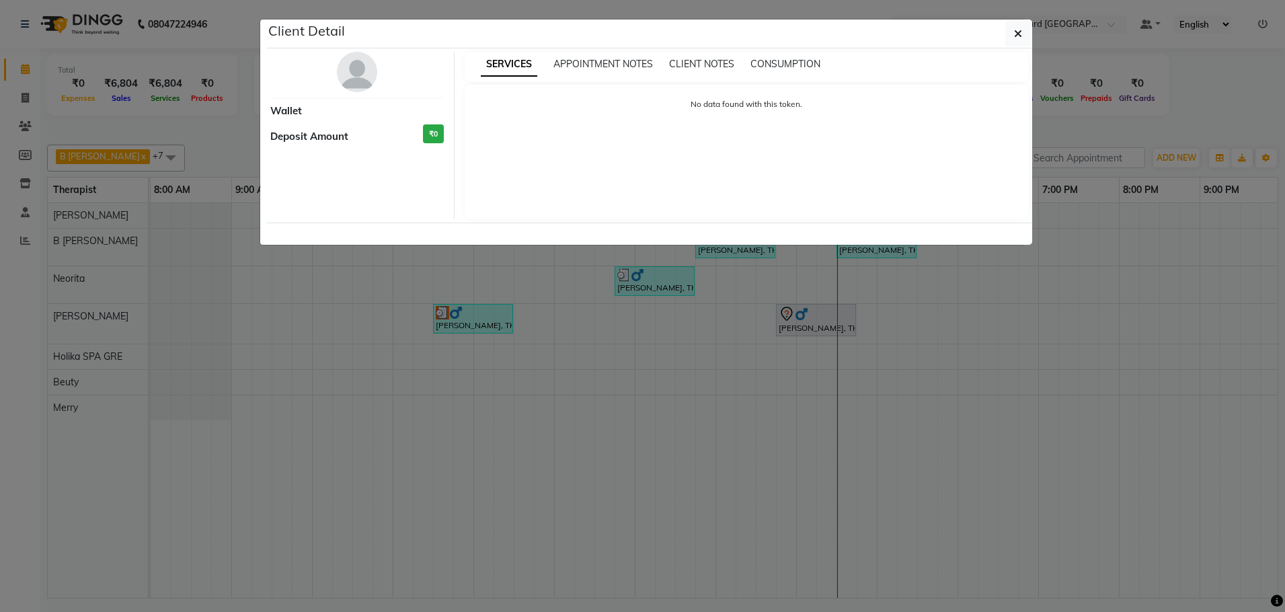
select select "7"
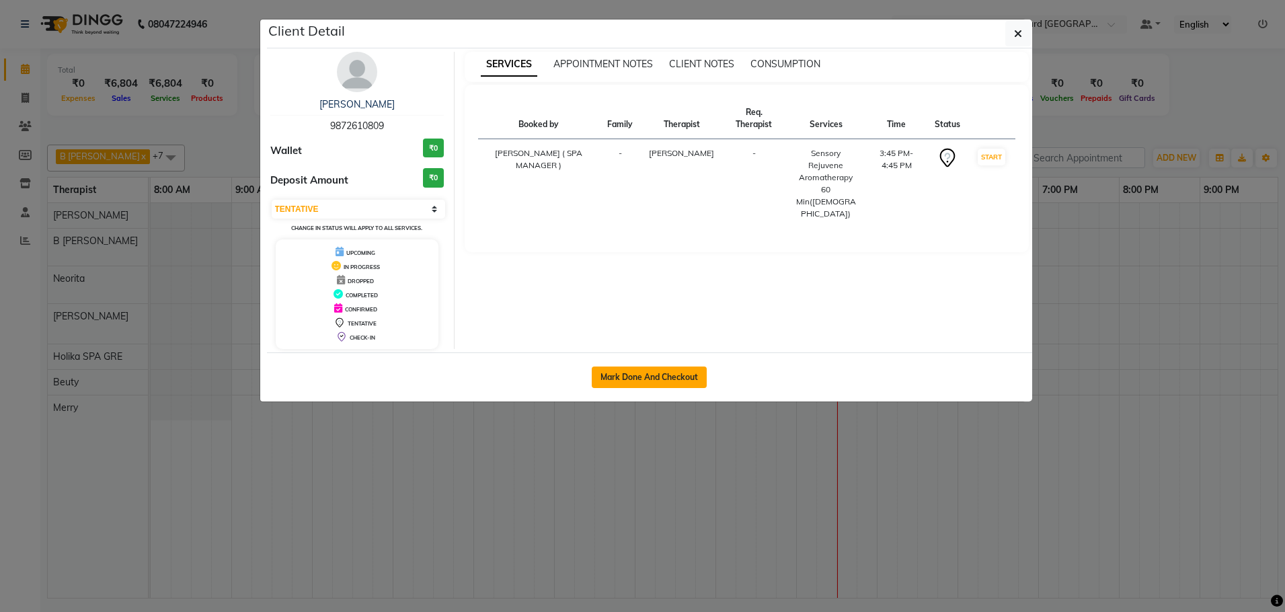
click at [670, 375] on button "Mark Done And Checkout" at bounding box center [649, 378] width 115 height 22
select select "service"
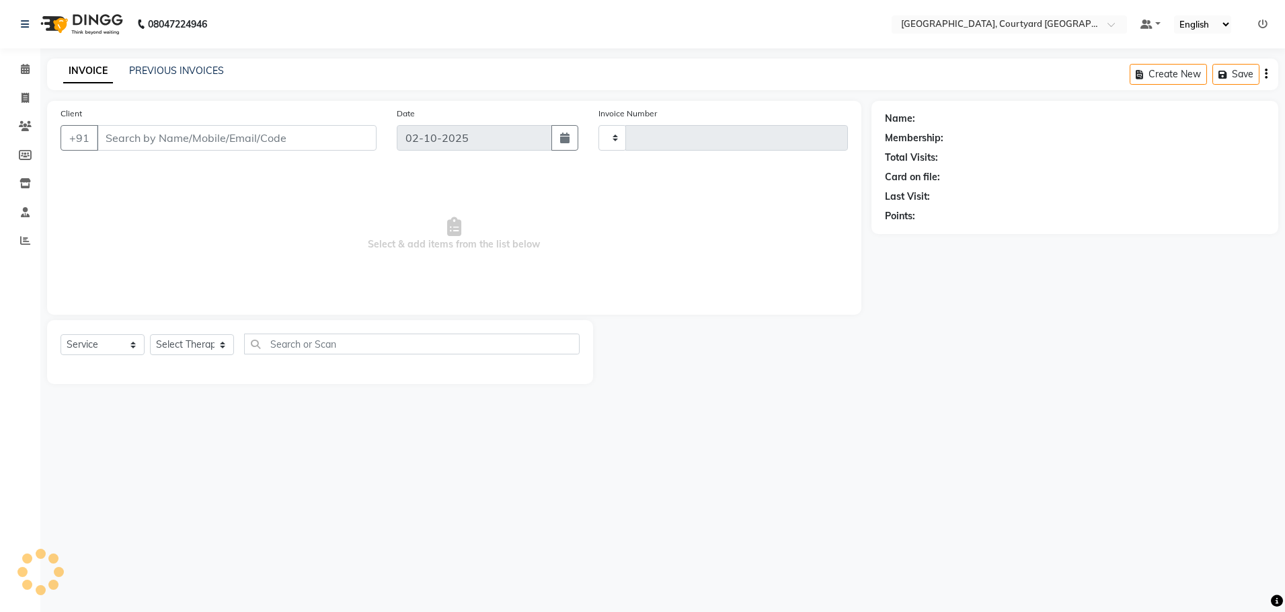
type input "0649"
select select "7754"
select select "membership"
type input "98******09"
select select "70582"
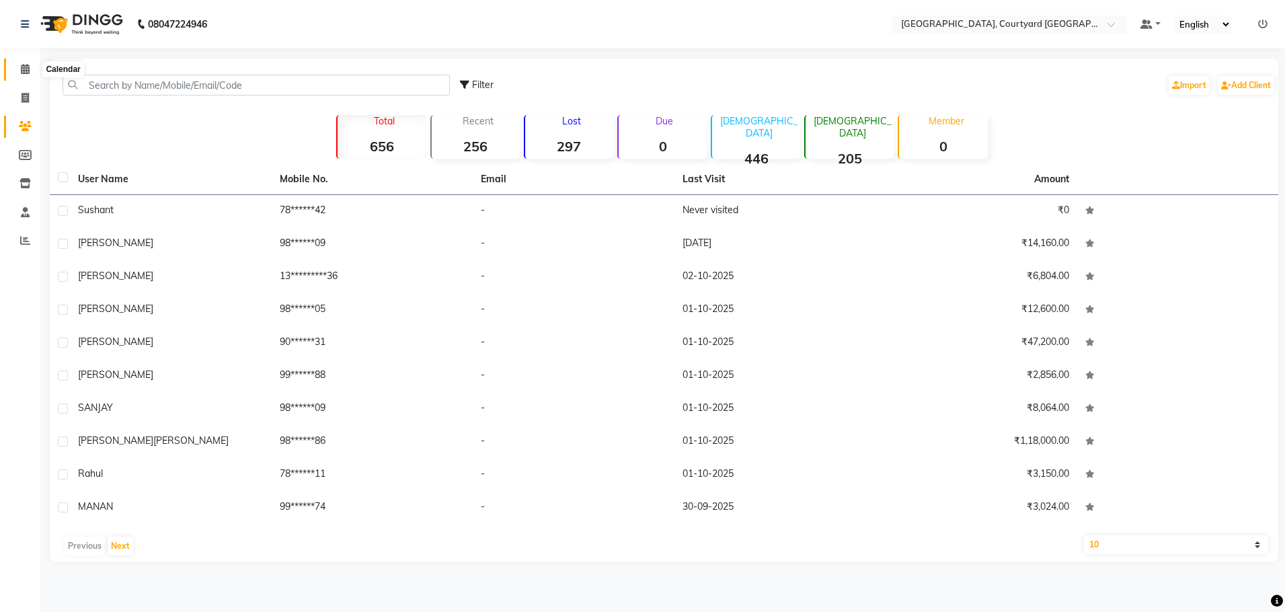
click at [29, 76] on span at bounding box center [25, 69] width 24 height 15
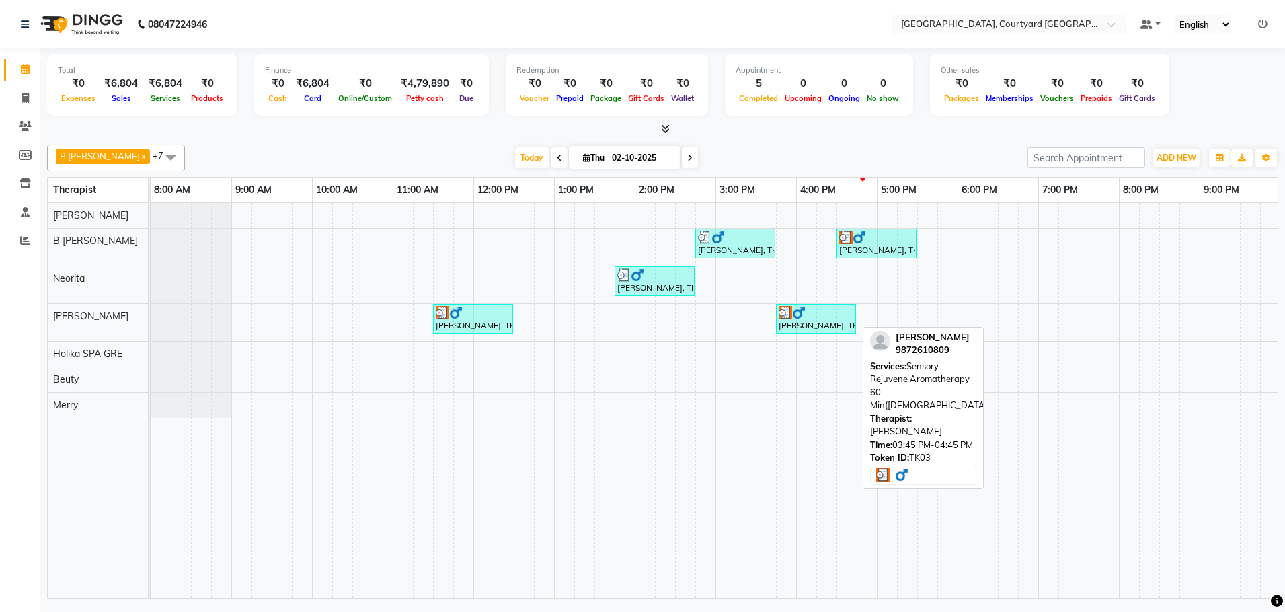
click at [795, 326] on div "[PERSON_NAME], TK03, 03:45 PM-04:45 PM, Sensory Rejuvene Aromatherapy 60 Min([D…" at bounding box center [815, 319] width 77 height 26
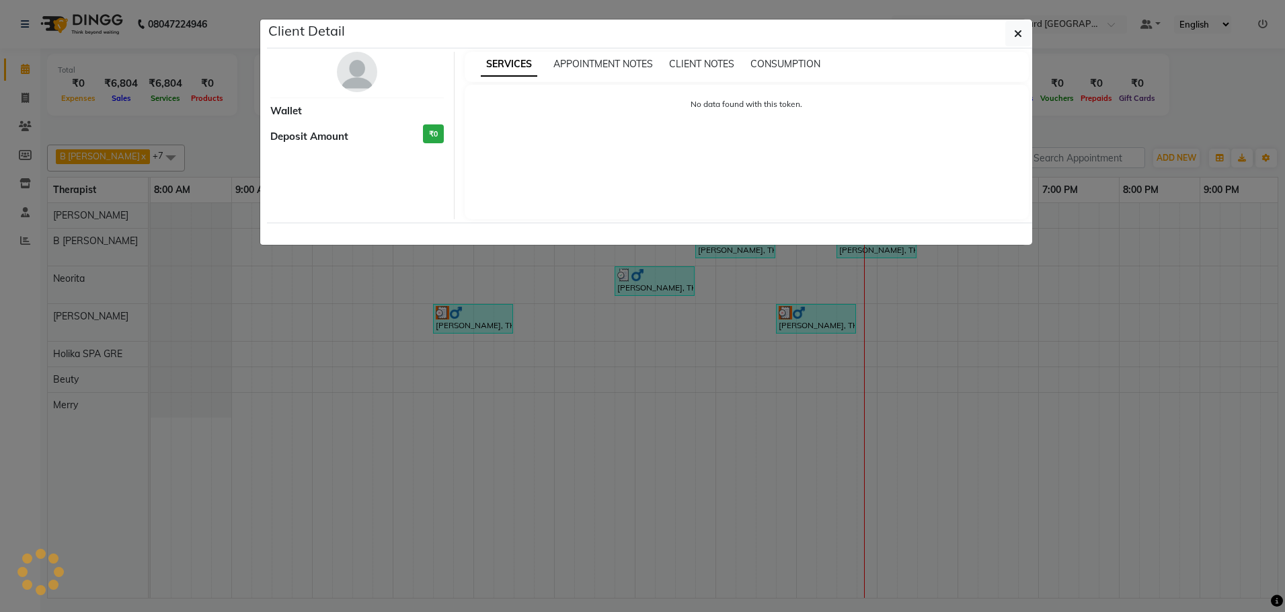
select select "3"
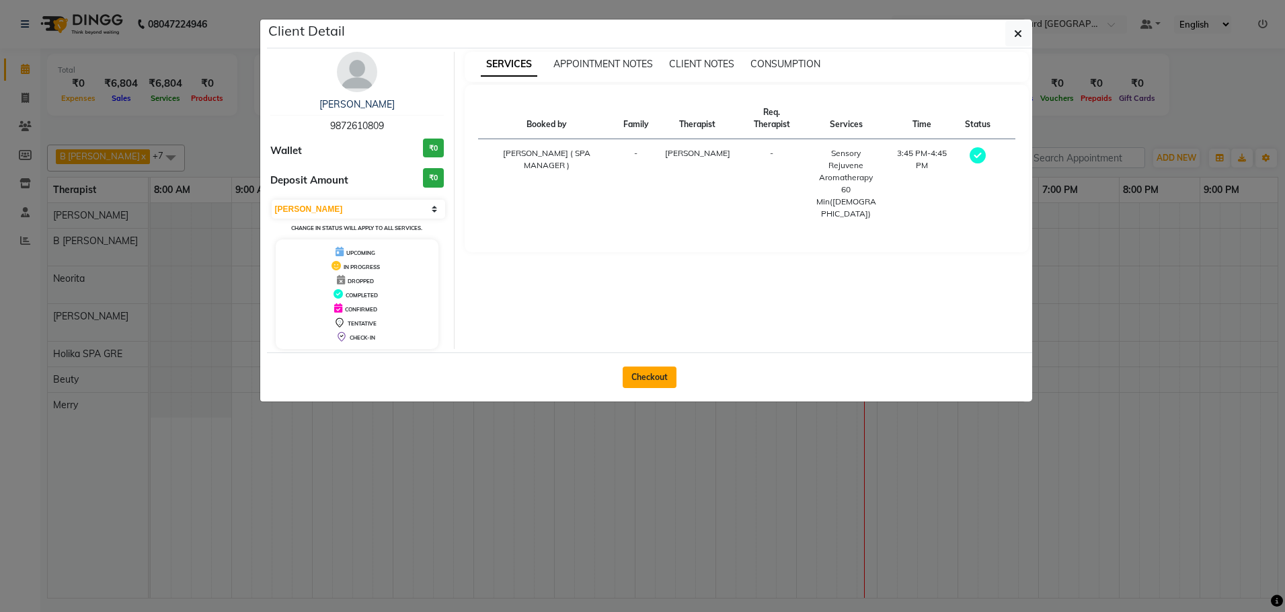
drag, startPoint x: 640, startPoint y: 374, endPoint x: 673, endPoint y: 383, distance: 34.3
click at [640, 374] on button "Checkout" at bounding box center [650, 378] width 54 height 22
select select "service"
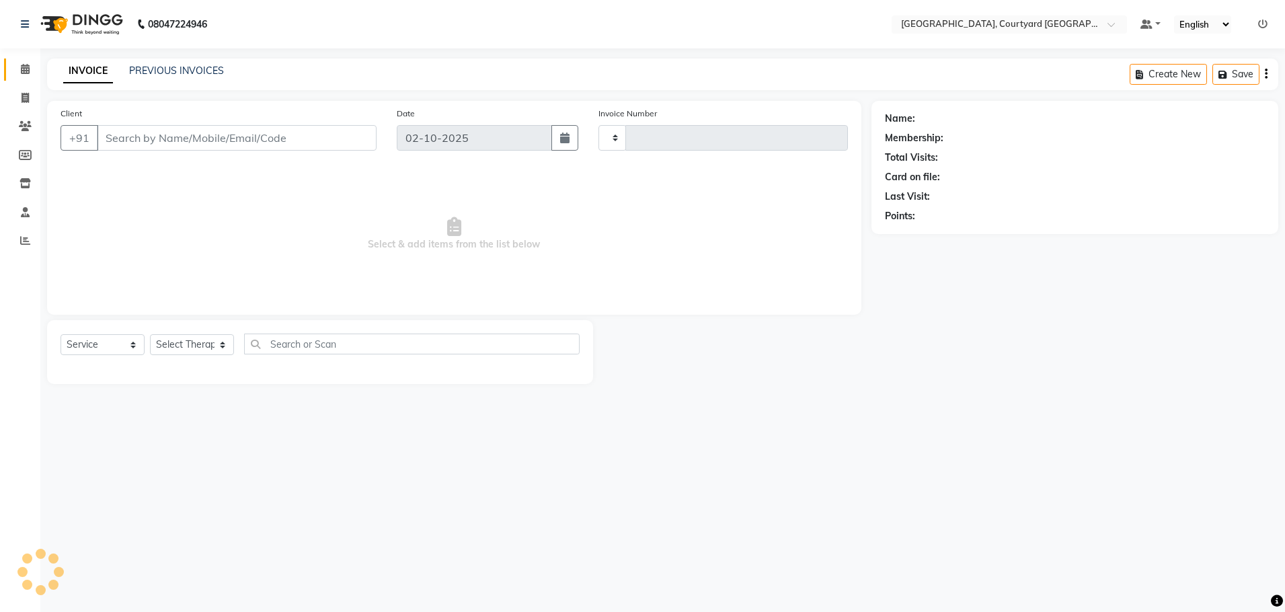
type input "0649"
select select "7754"
select select "membership"
type input "98******09"
select select "70582"
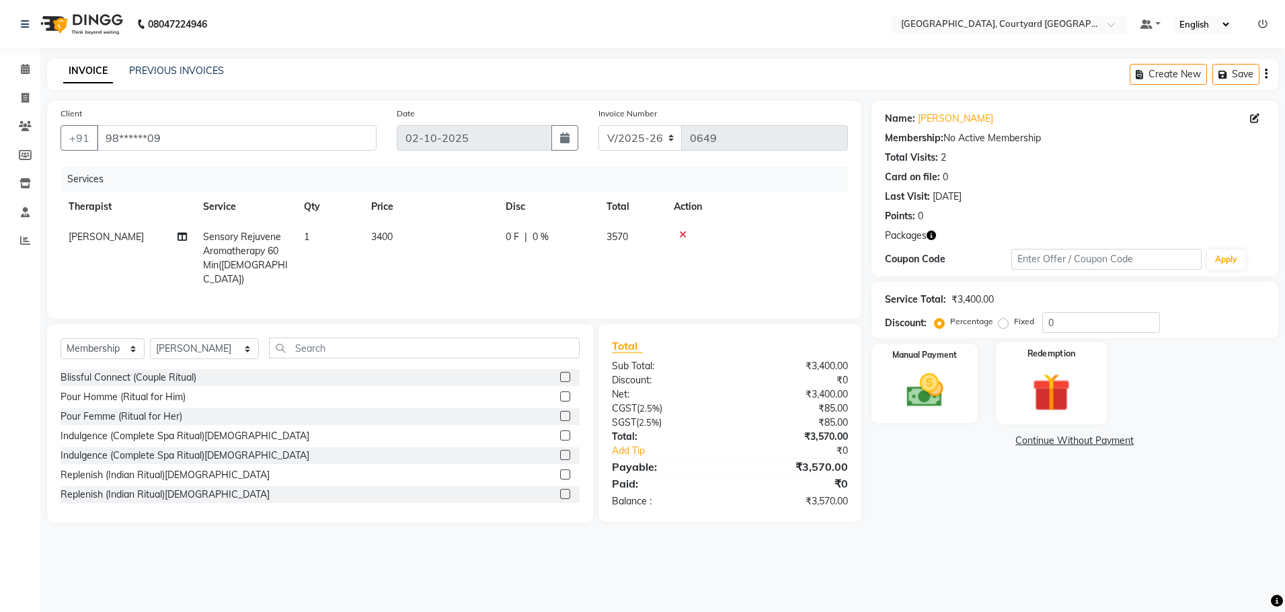
click at [1055, 397] on img at bounding box center [1052, 393] width 63 height 48
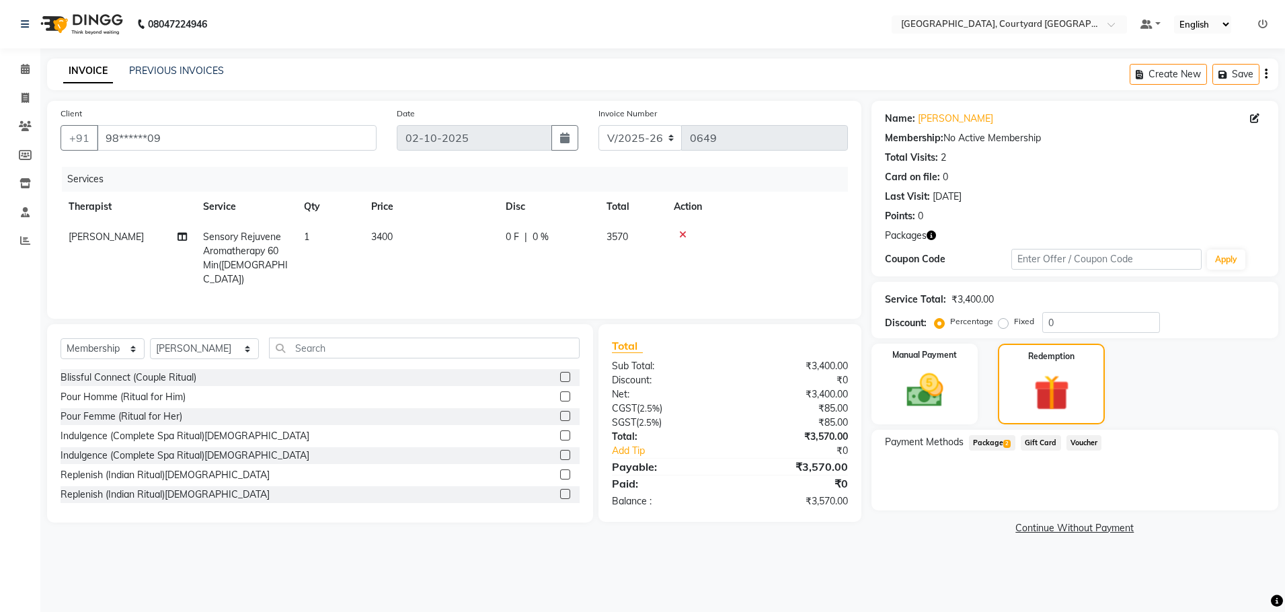
click at [984, 441] on span "Package 2" at bounding box center [992, 442] width 46 height 15
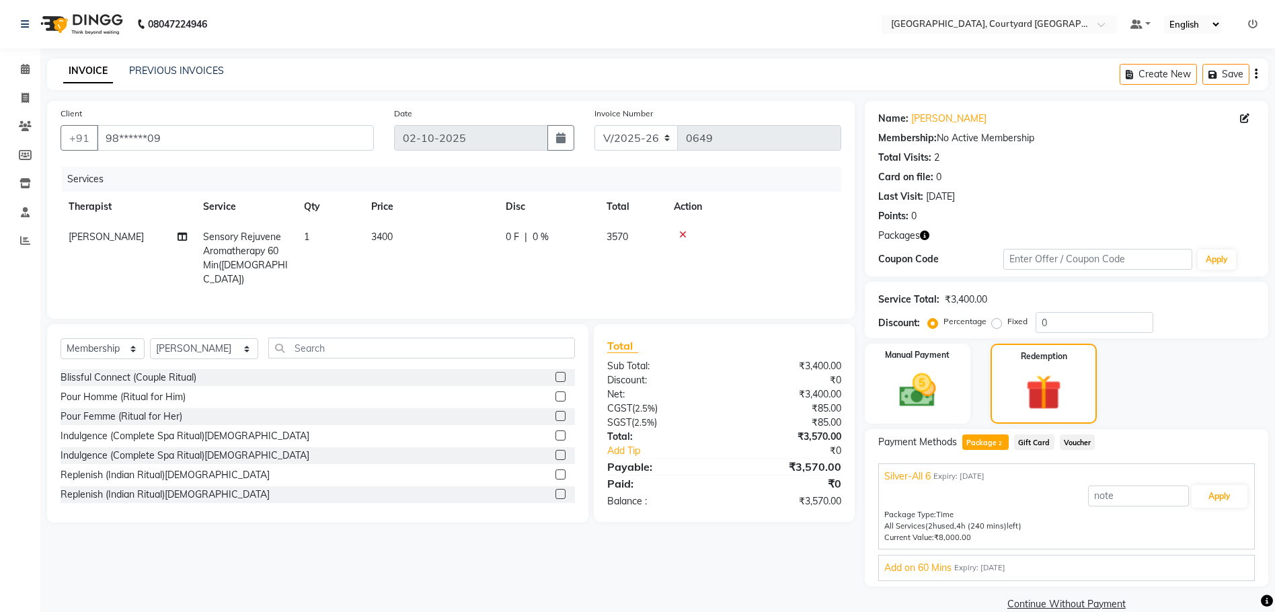
scroll to position [22, 0]
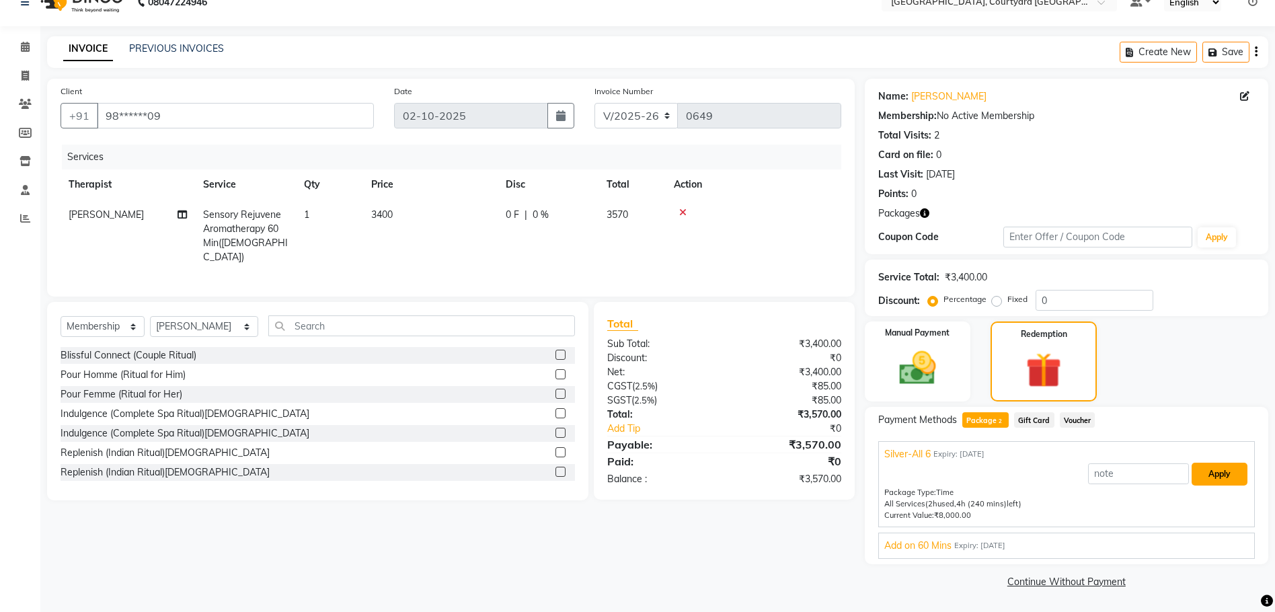
click at [1215, 480] on button "Apply" at bounding box center [1220, 474] width 56 height 23
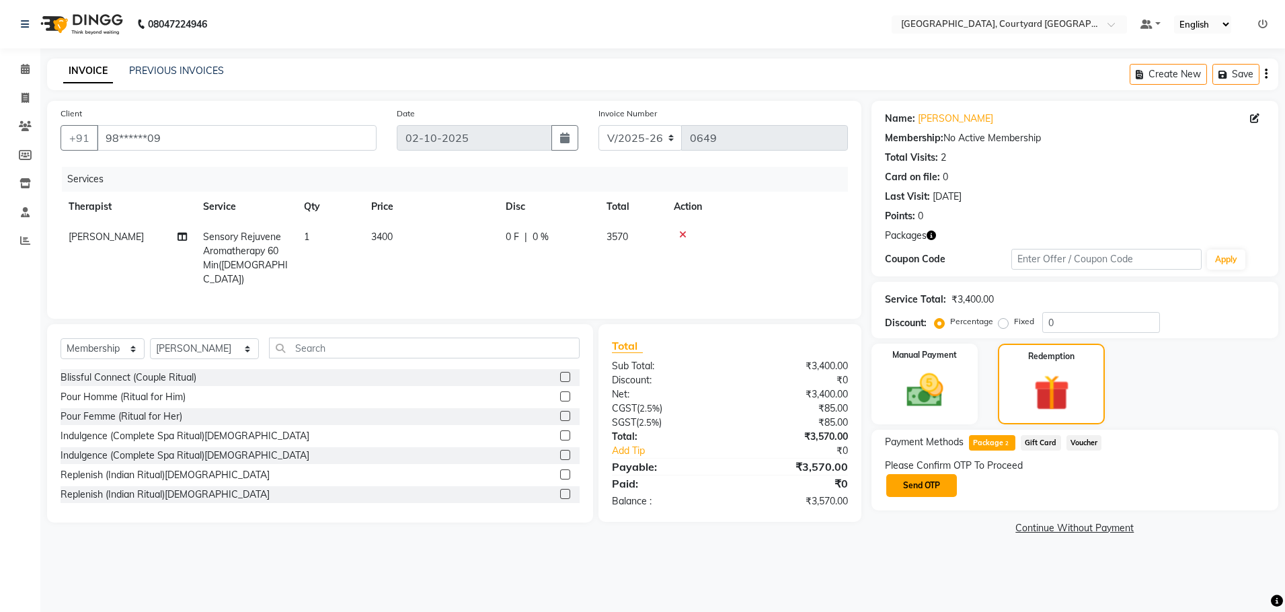
click at [926, 488] on button "Send OTP" at bounding box center [921, 485] width 71 height 23
click at [917, 486] on input "text" at bounding box center [952, 484] width 135 height 21
click at [906, 480] on input "text" at bounding box center [952, 484] width 135 height 21
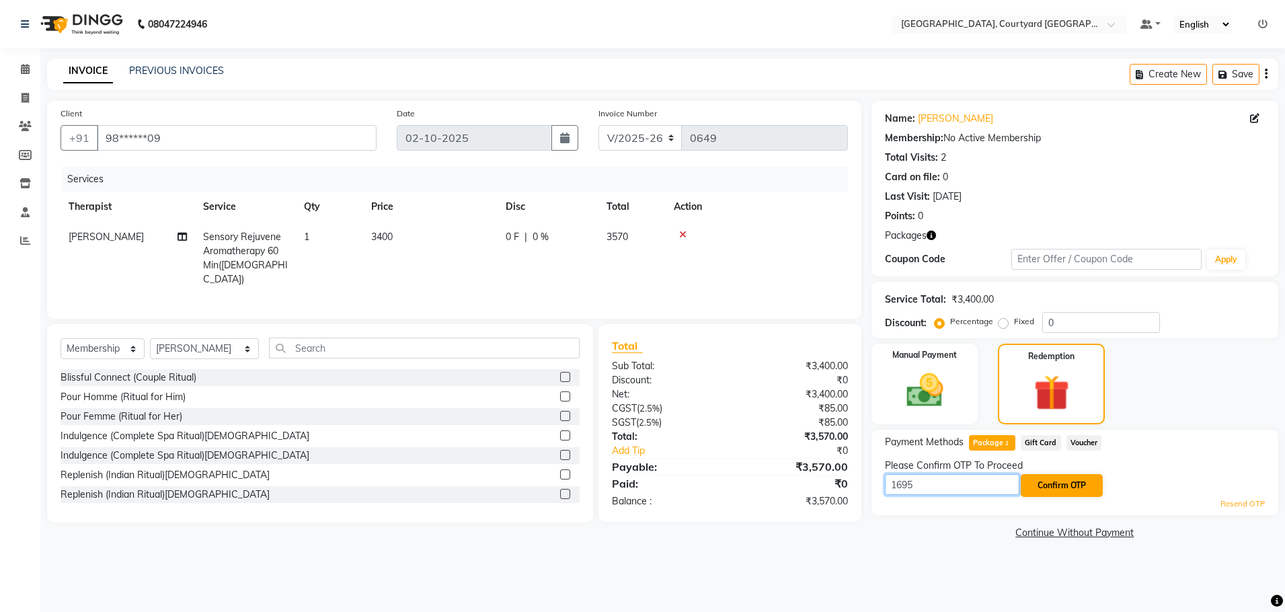
type input "1695"
click at [1063, 482] on button "Confirm OTP" at bounding box center [1062, 485] width 82 height 23
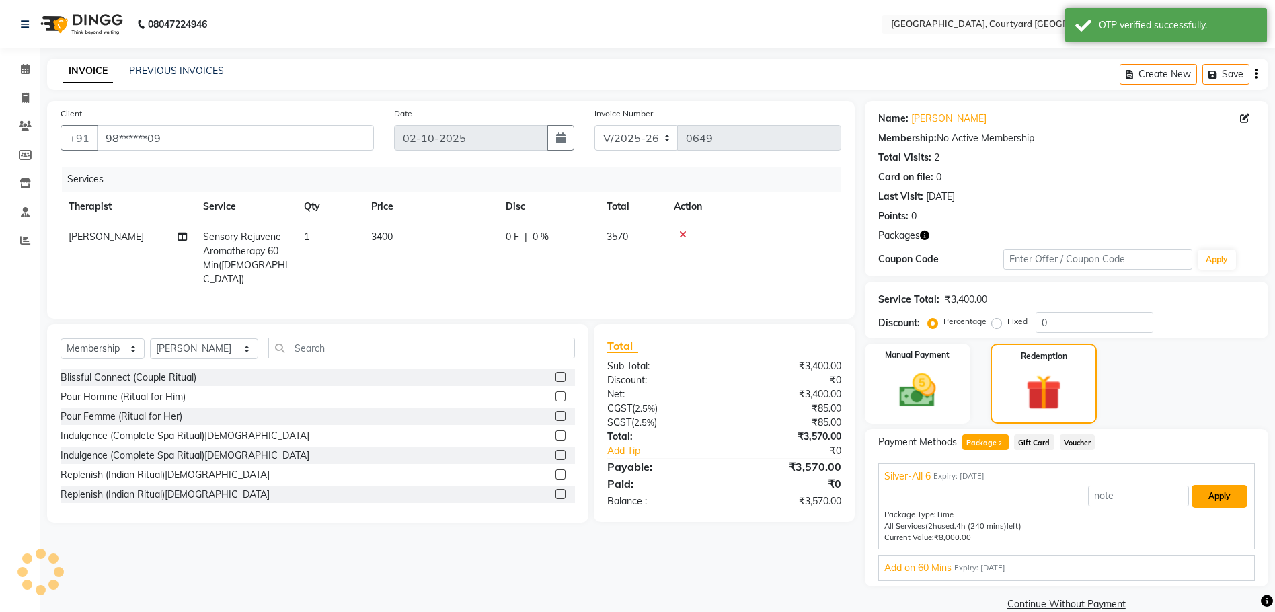
click at [1209, 502] on button "Apply" at bounding box center [1220, 496] width 56 height 23
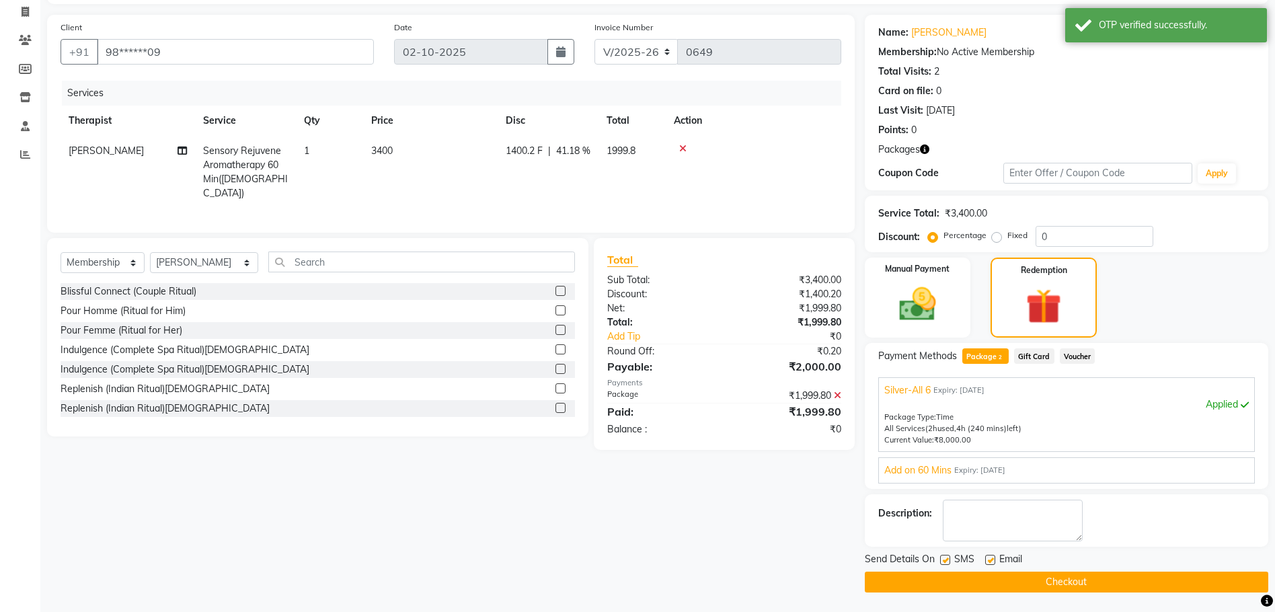
scroll to position [87, 0]
click at [1042, 576] on button "Checkout" at bounding box center [1067, 581] width 404 height 21
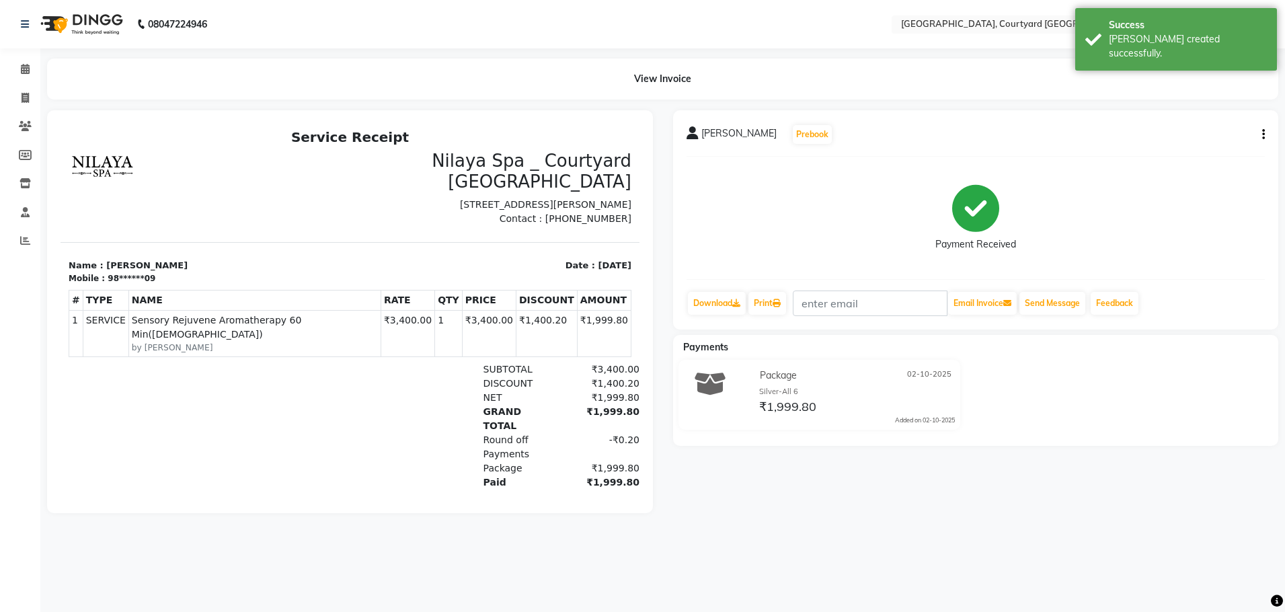
select select "7754"
select select "service"
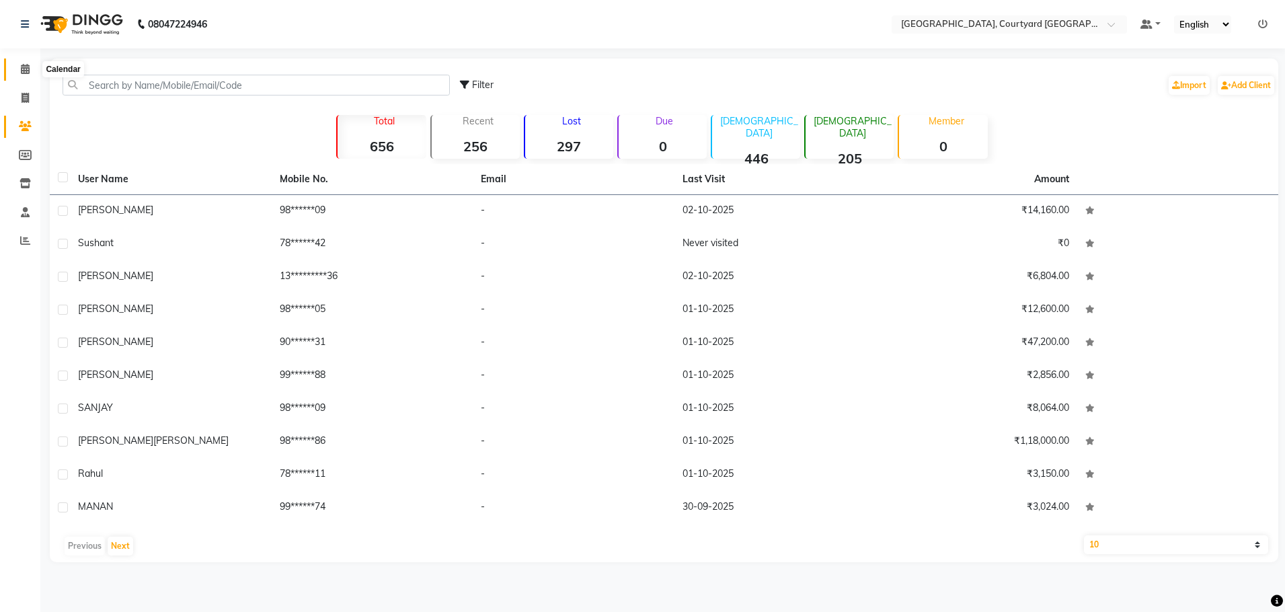
click at [24, 67] on icon at bounding box center [25, 69] width 9 height 10
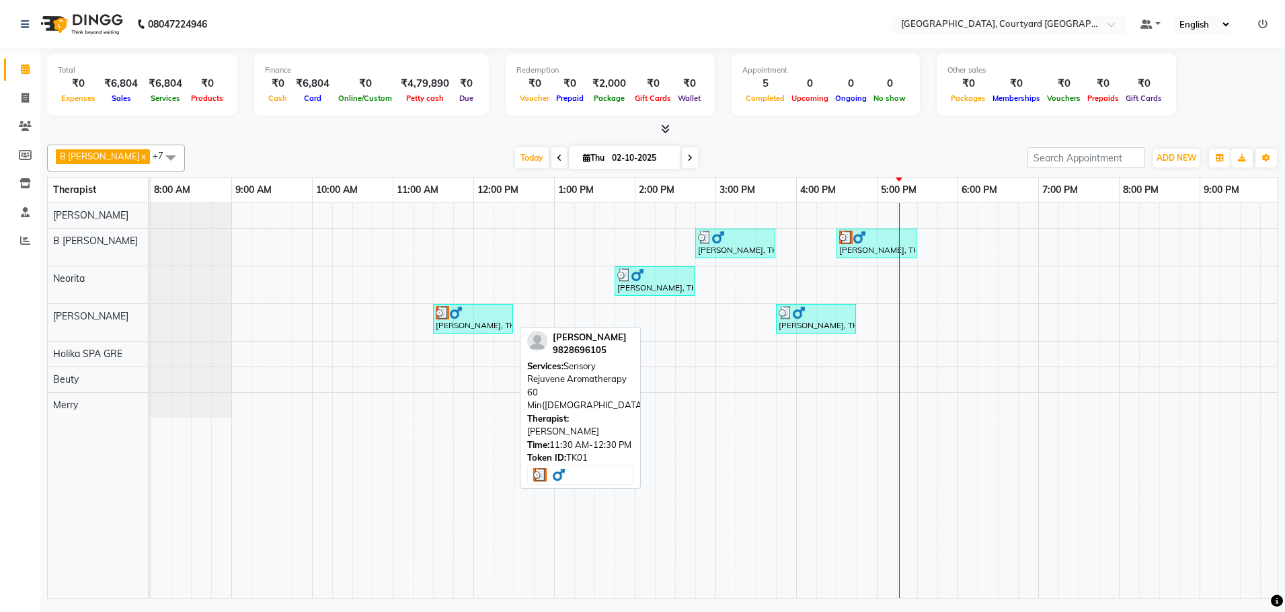
click at [468, 317] on div at bounding box center [473, 312] width 75 height 13
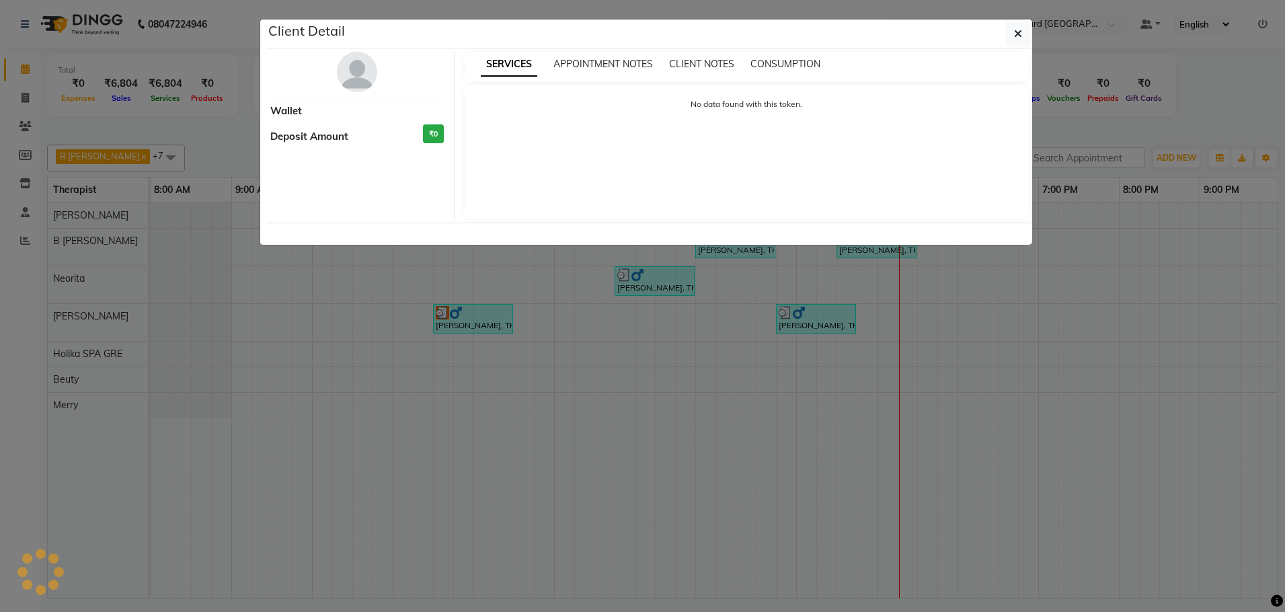
select select "3"
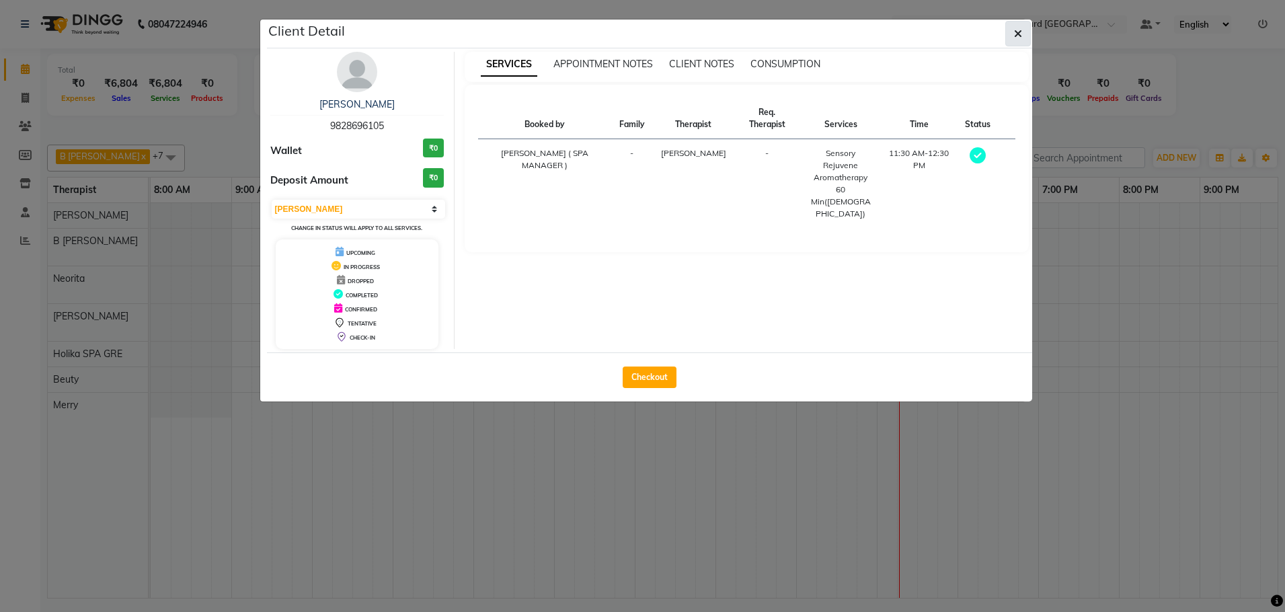
click at [1014, 33] on icon "button" at bounding box center [1018, 33] width 8 height 11
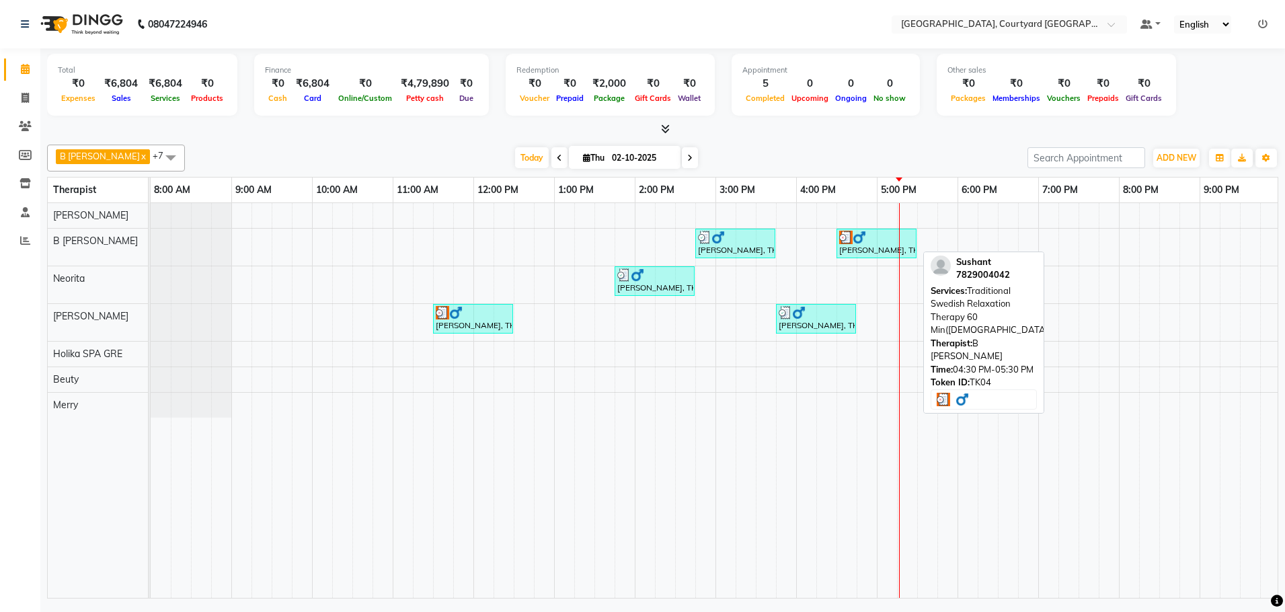
click at [868, 250] on div "[PERSON_NAME], TK04, 04:30 PM-05:30 PM, Traditional Swedish Relaxation Therapy …" at bounding box center [876, 244] width 77 height 26
select select "3"
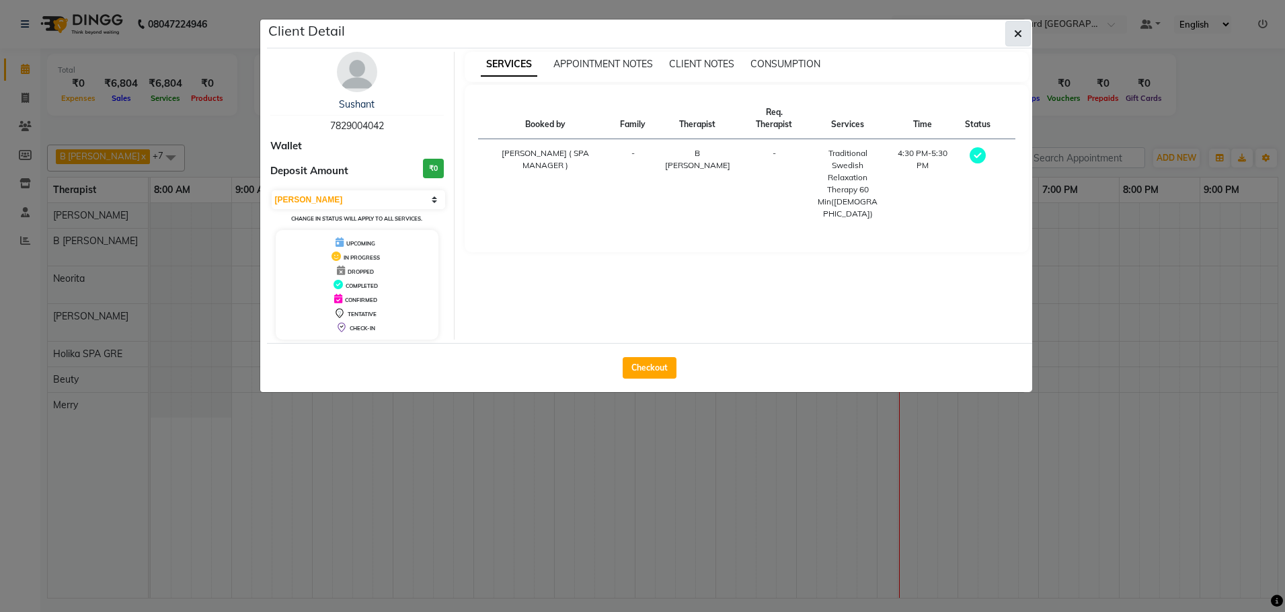
click at [1015, 32] on icon "button" at bounding box center [1018, 33] width 8 height 11
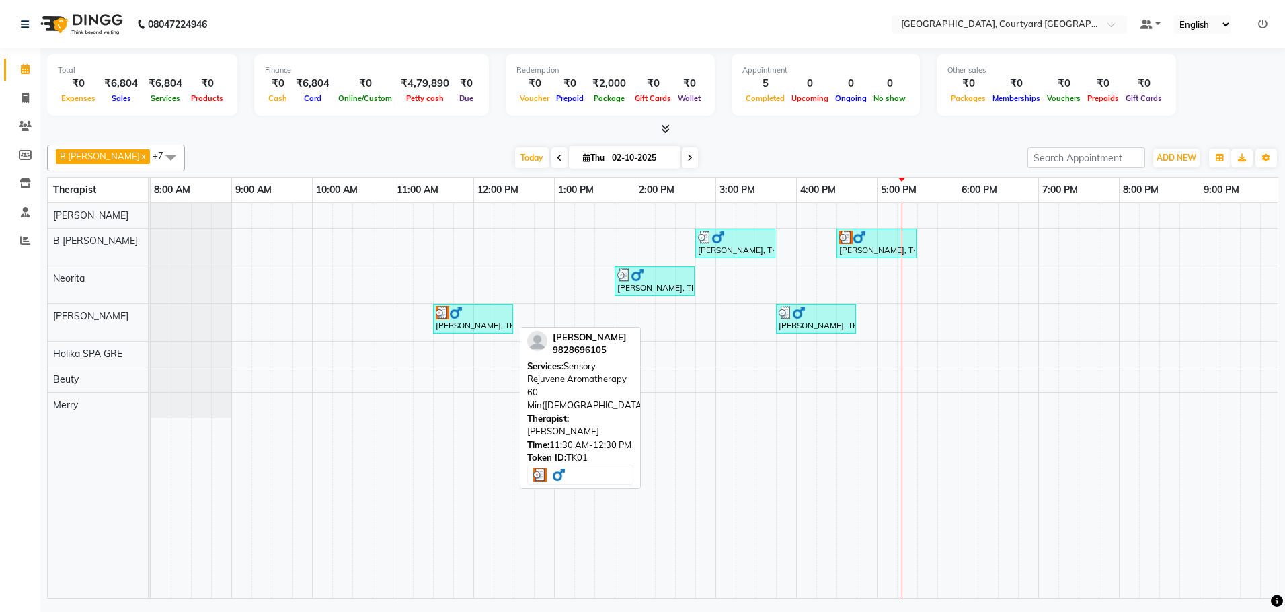
click at [465, 327] on div "[PERSON_NAME], TK01, 11:30 AM-12:30 PM, Sensory Rejuvene Aromatherapy 60 Min([D…" at bounding box center [472, 319] width 77 height 26
select select "3"
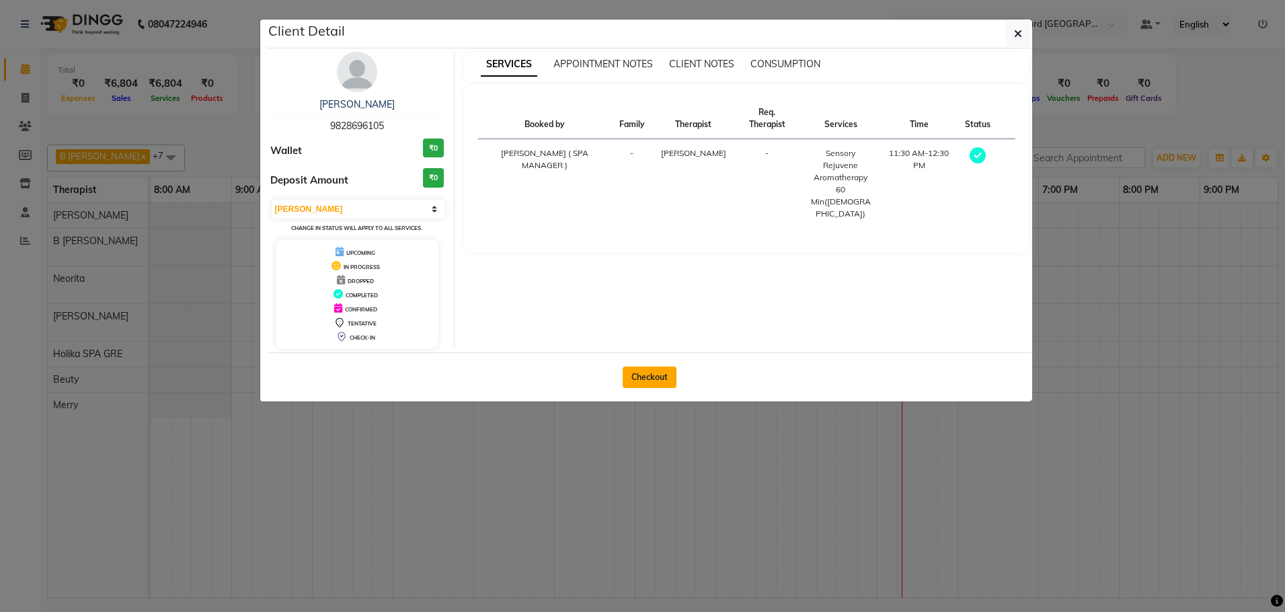
click at [667, 382] on button "Checkout" at bounding box center [650, 378] width 54 height 22
select select "service"
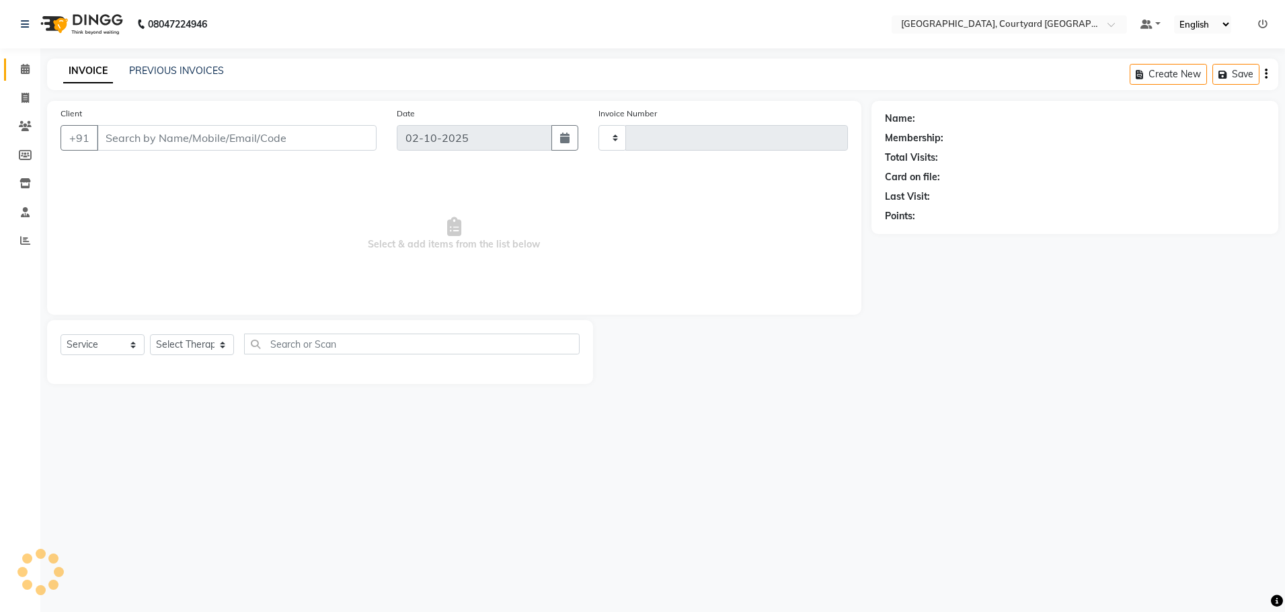
type input "0650"
select select "7754"
select select "membership"
type input "98******05"
select select "70582"
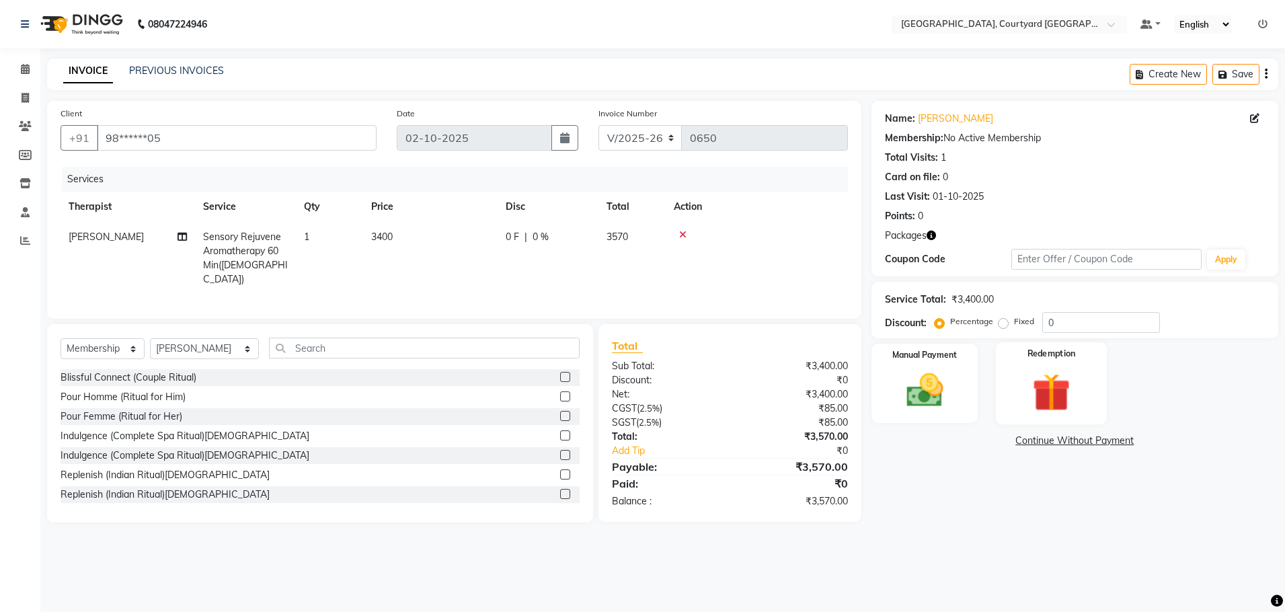
click at [1055, 406] on img at bounding box center [1052, 393] width 63 height 48
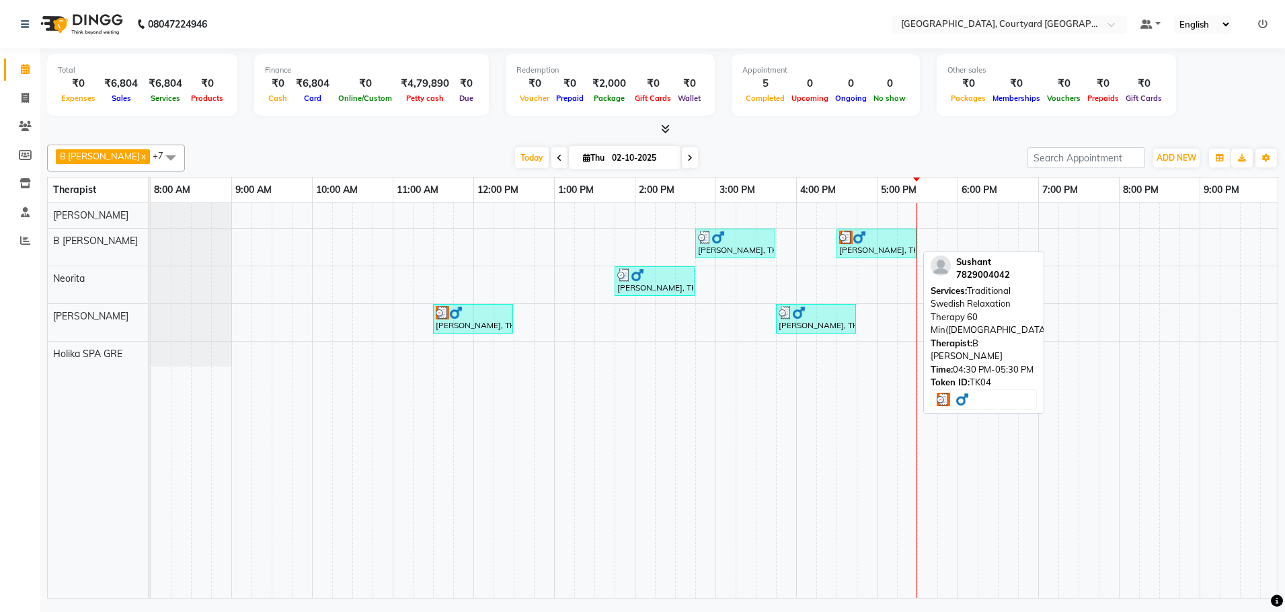
click at [875, 242] on div at bounding box center [876, 237] width 75 height 13
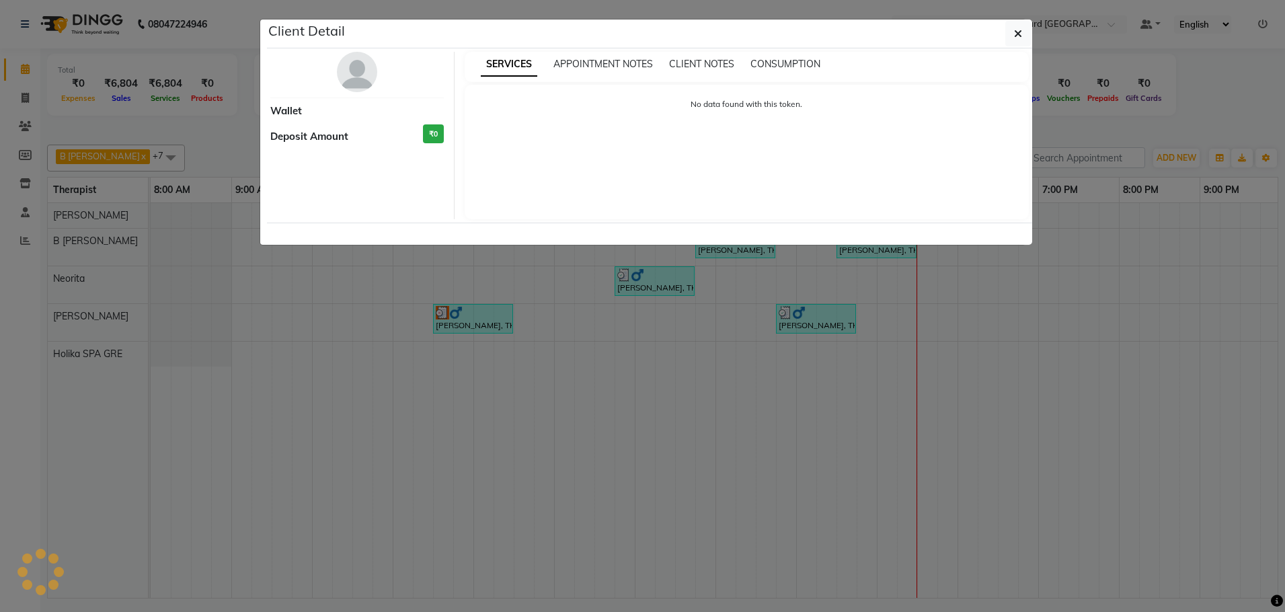
select select "3"
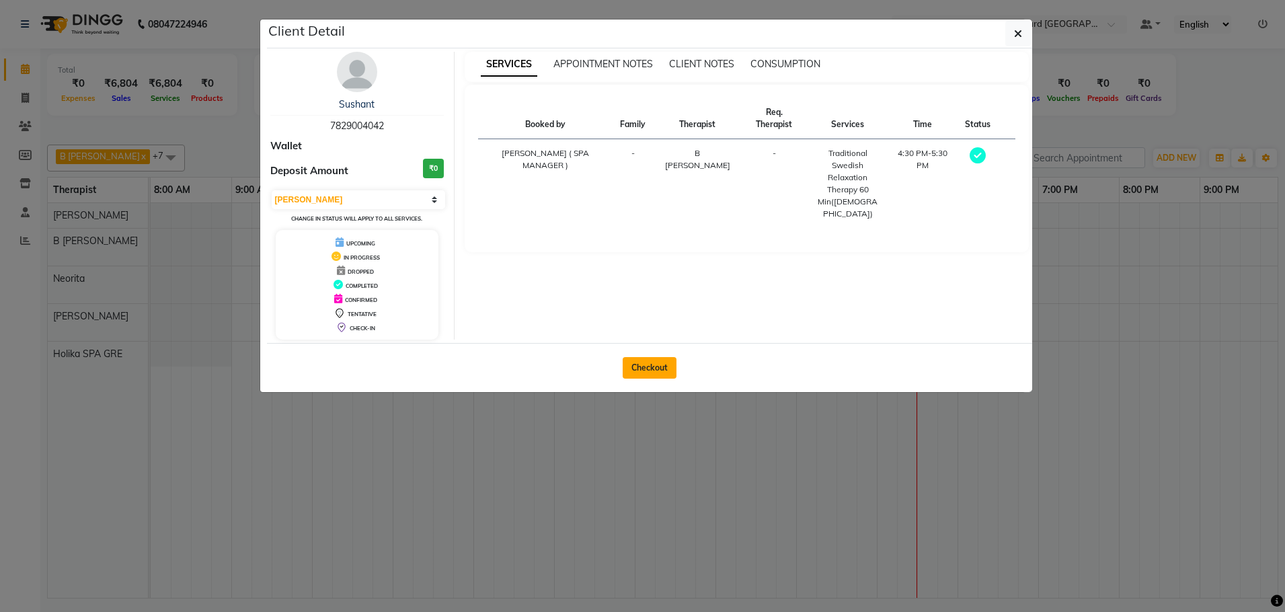
click at [660, 368] on button "Checkout" at bounding box center [650, 368] width 54 height 22
select select "7754"
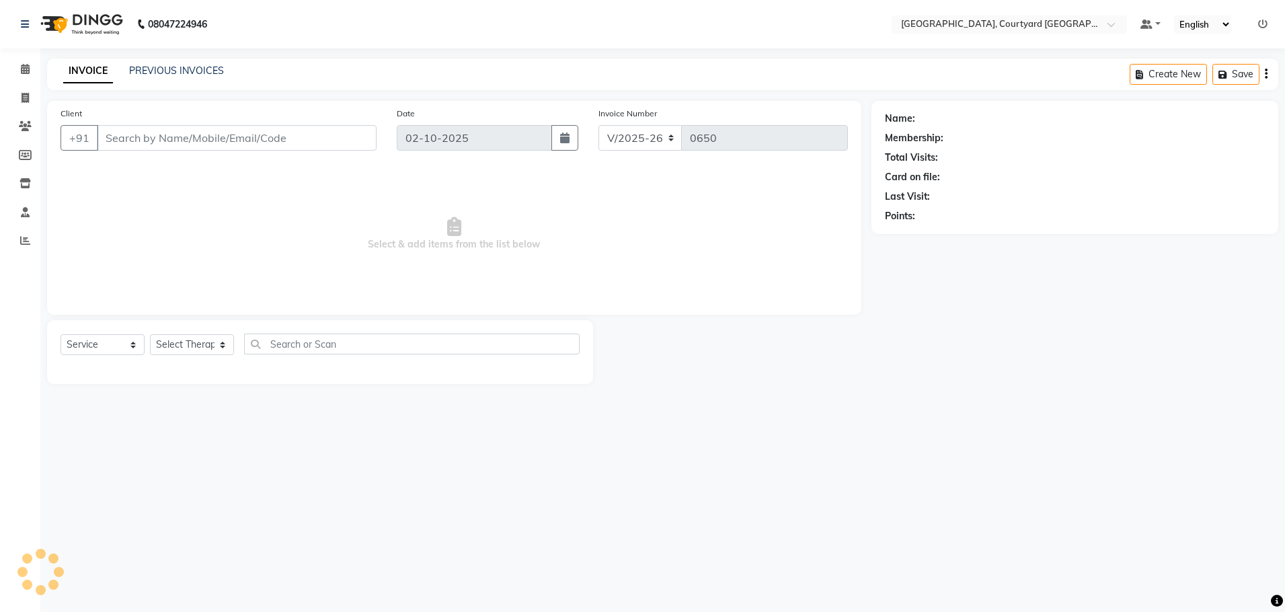
select select "membership"
type input "78******42"
select select "70580"
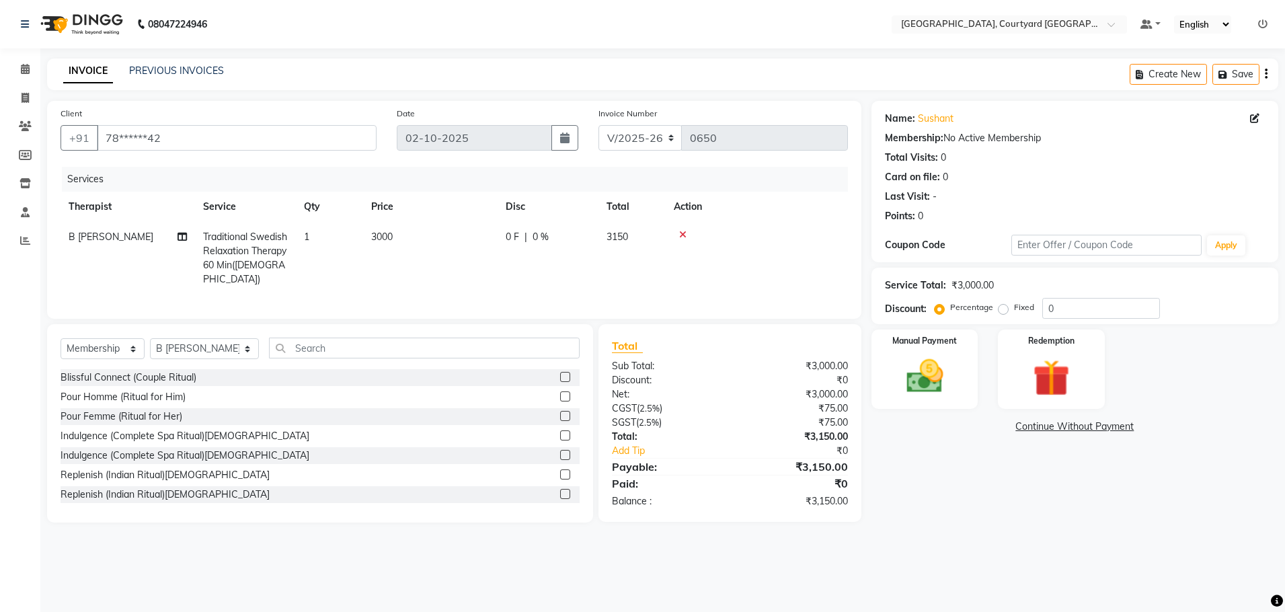
click at [533, 238] on span "0 %" at bounding box center [541, 237] width 16 height 14
select select "70580"
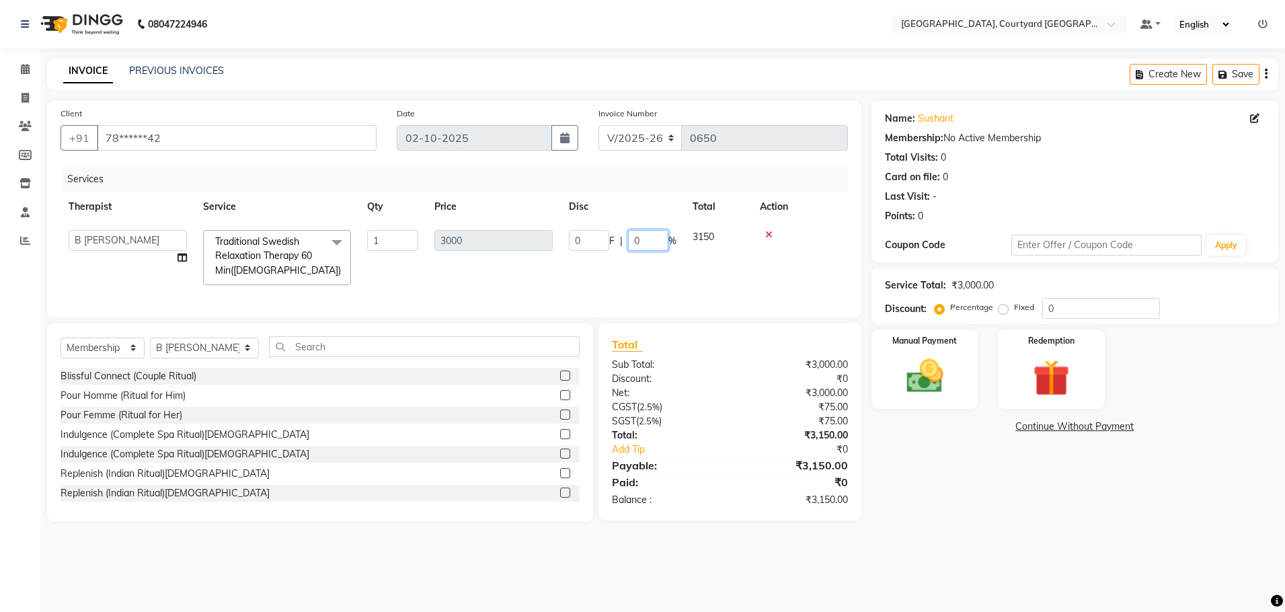
click at [667, 242] on input "0" at bounding box center [648, 240] width 40 height 21
type input "20"
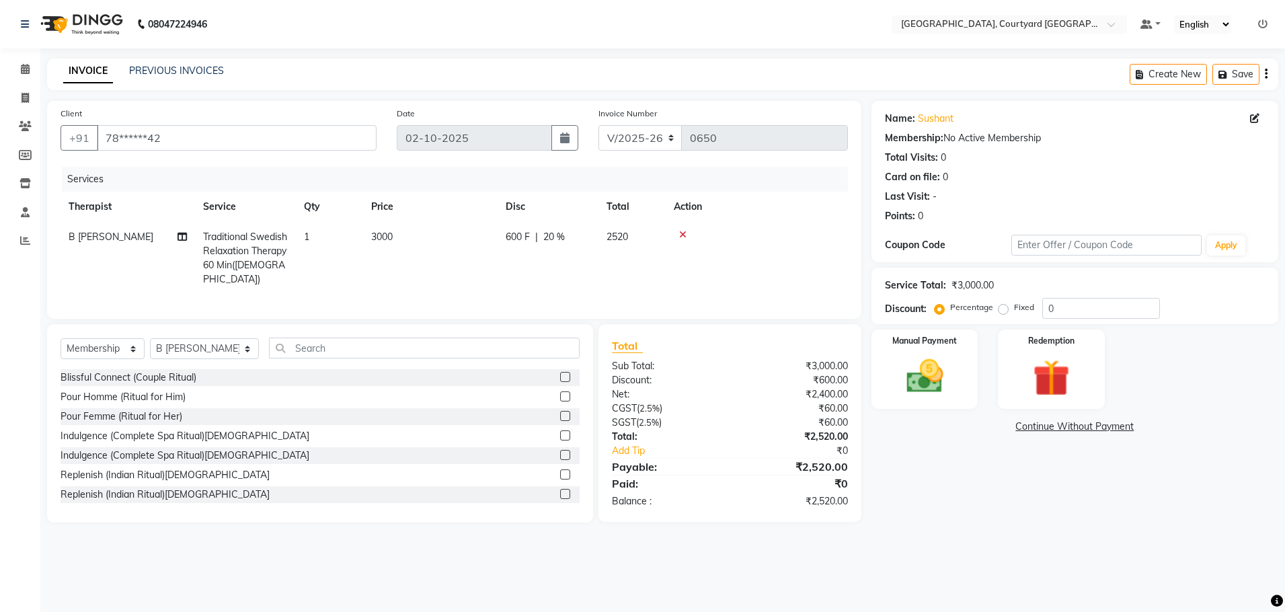
click at [713, 286] on div "Services Therapist Service Qty Price Disc Total Action B [PERSON_NAME] Traditio…" at bounding box center [455, 236] width 788 height 139
click at [944, 387] on img at bounding box center [925, 376] width 63 height 44
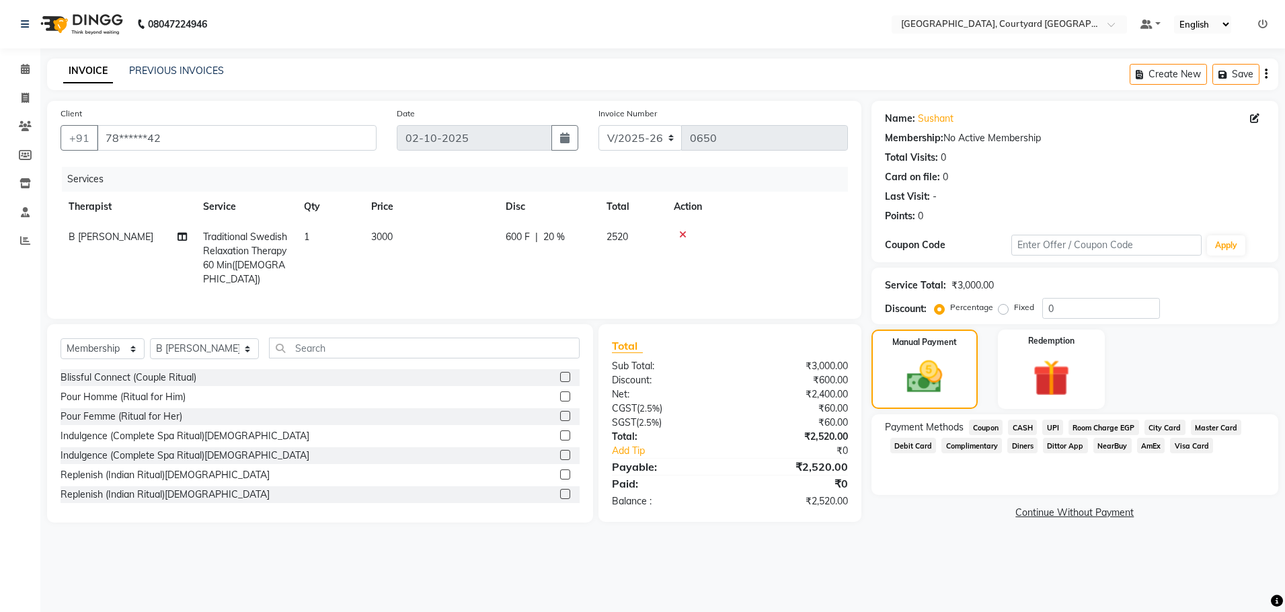
click at [1108, 425] on span "Room Charge EGP" at bounding box center [1104, 427] width 71 height 15
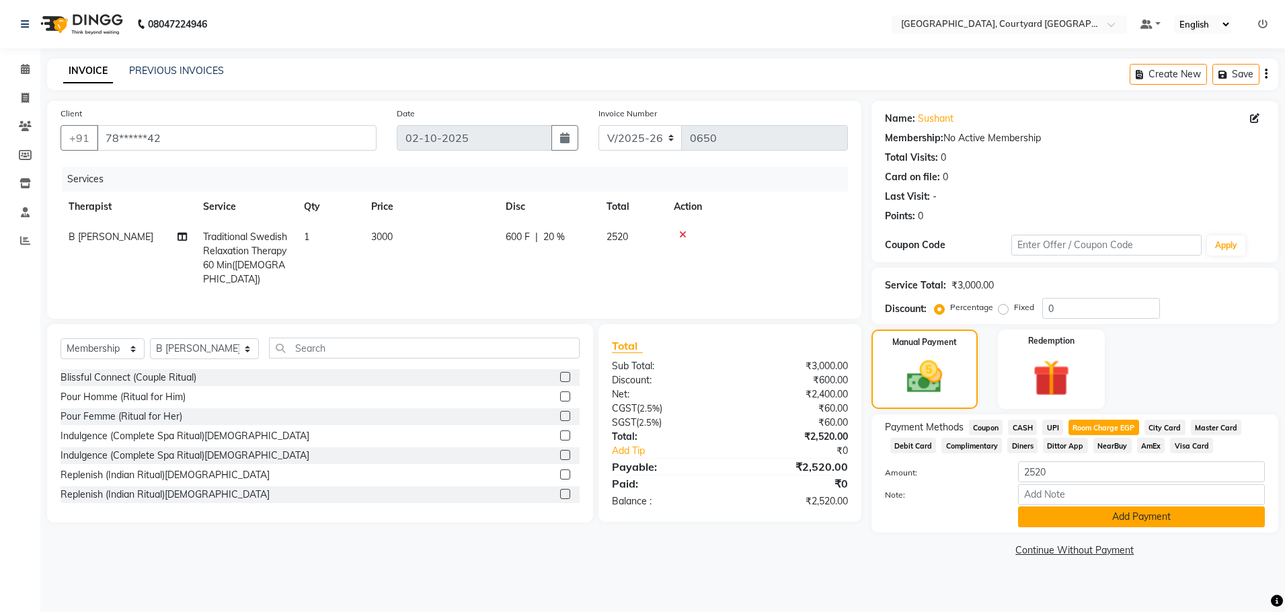
click at [1095, 523] on button "Add Payment" at bounding box center [1141, 516] width 247 height 21
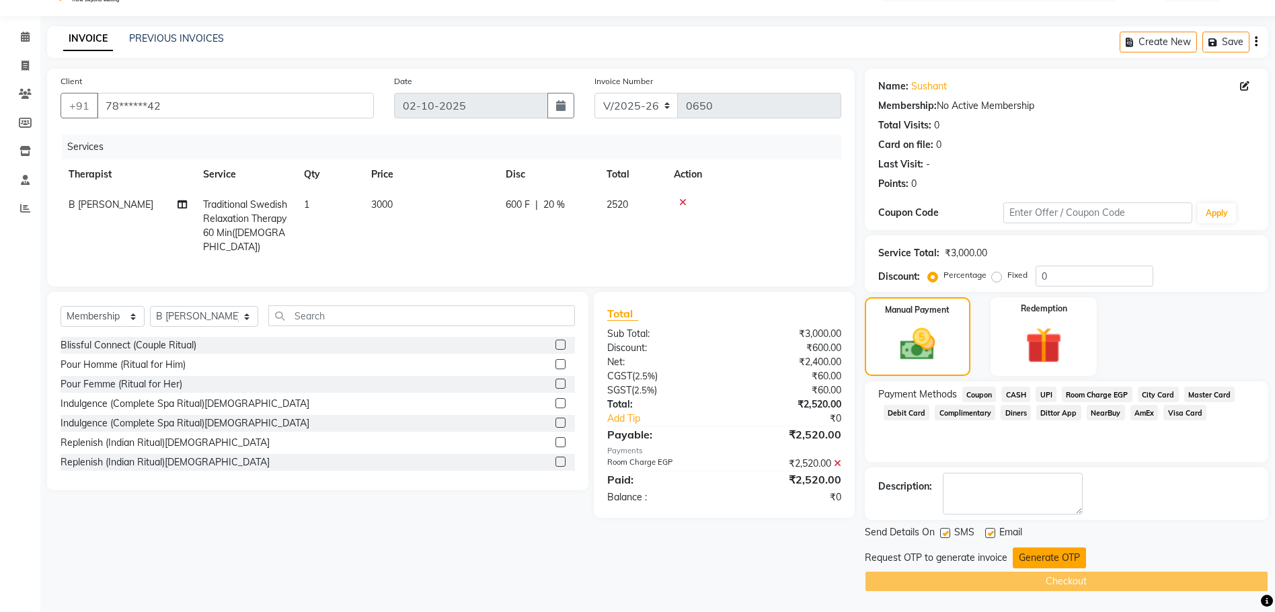
click at [1045, 561] on button "Generate OTP" at bounding box center [1049, 557] width 73 height 21
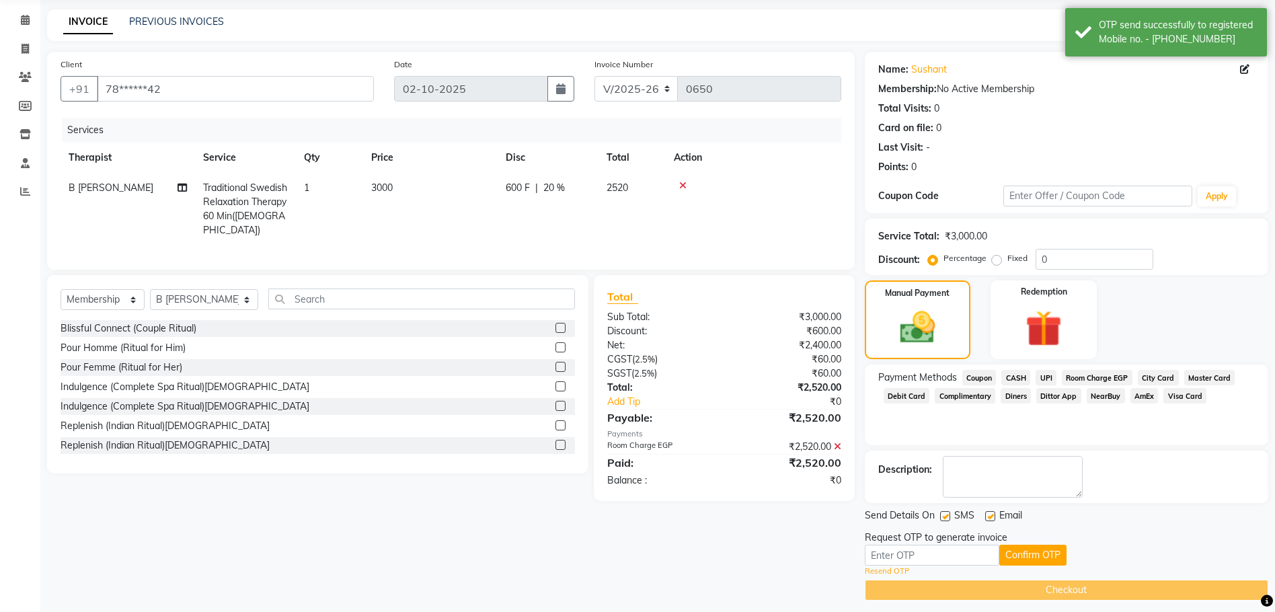
scroll to position [58, 0]
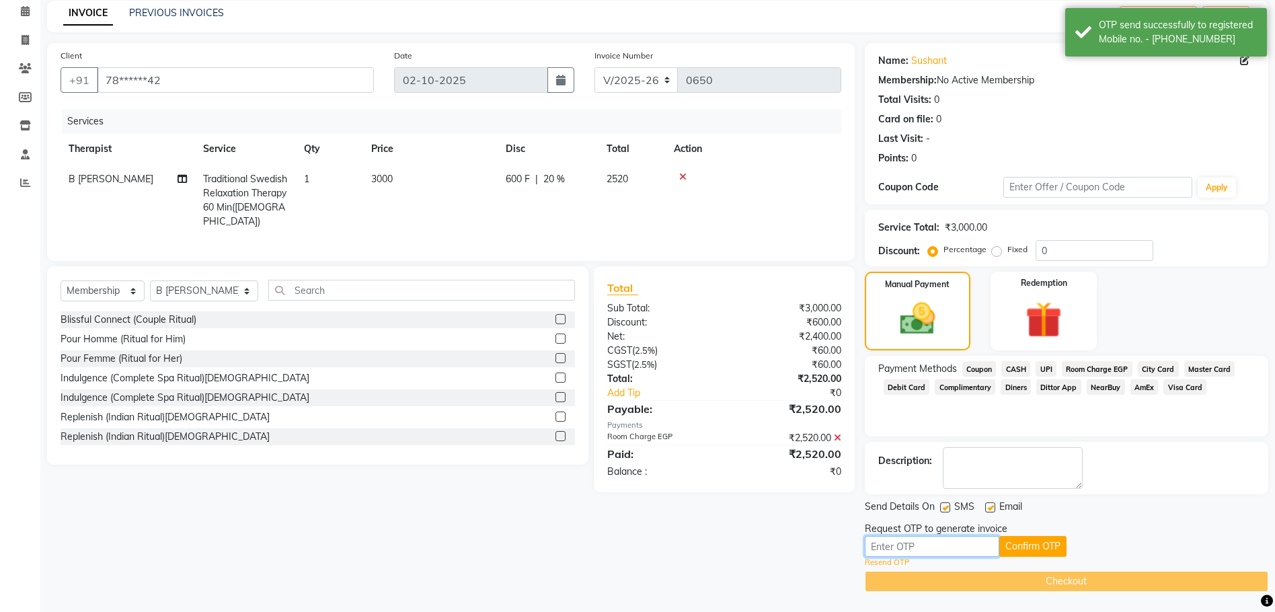
click at [911, 545] on input "text" at bounding box center [932, 546] width 135 height 21
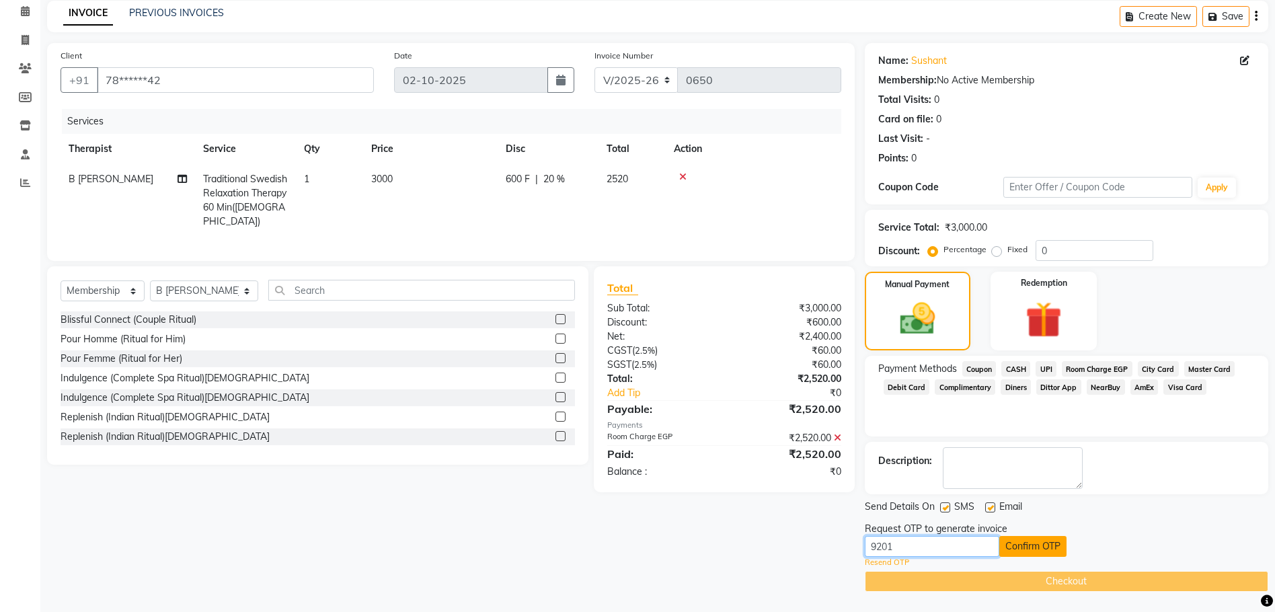
type input "9201"
click at [1015, 548] on button "Confirm OTP" at bounding box center [1032, 546] width 67 height 21
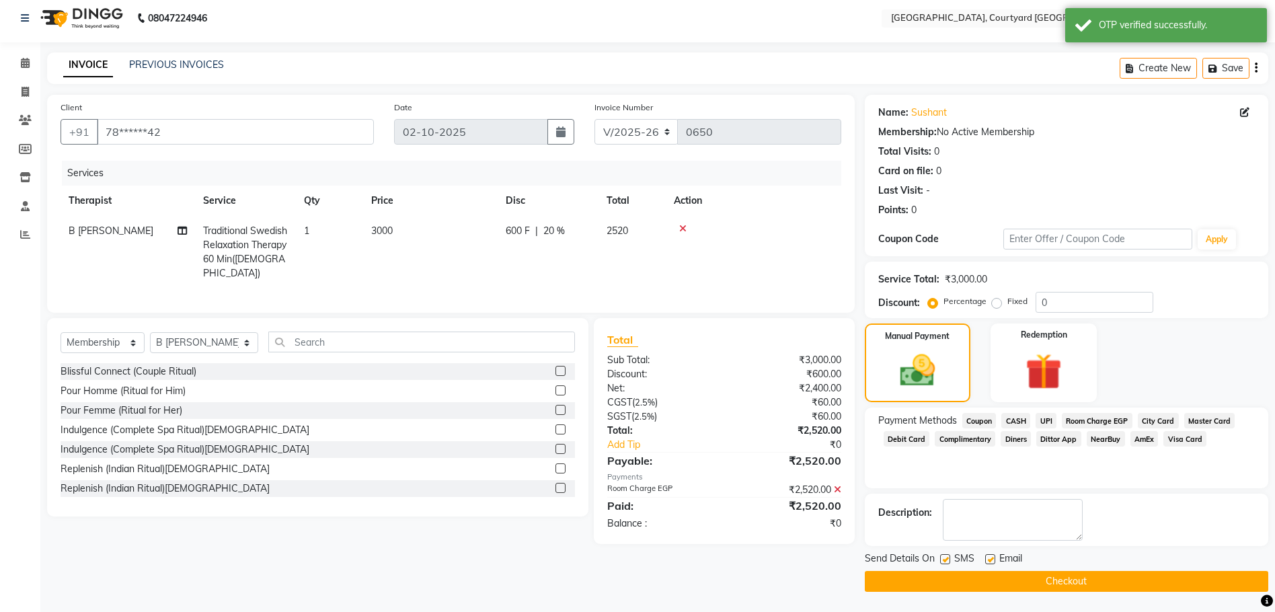
click at [1008, 585] on button "Checkout" at bounding box center [1067, 581] width 404 height 21
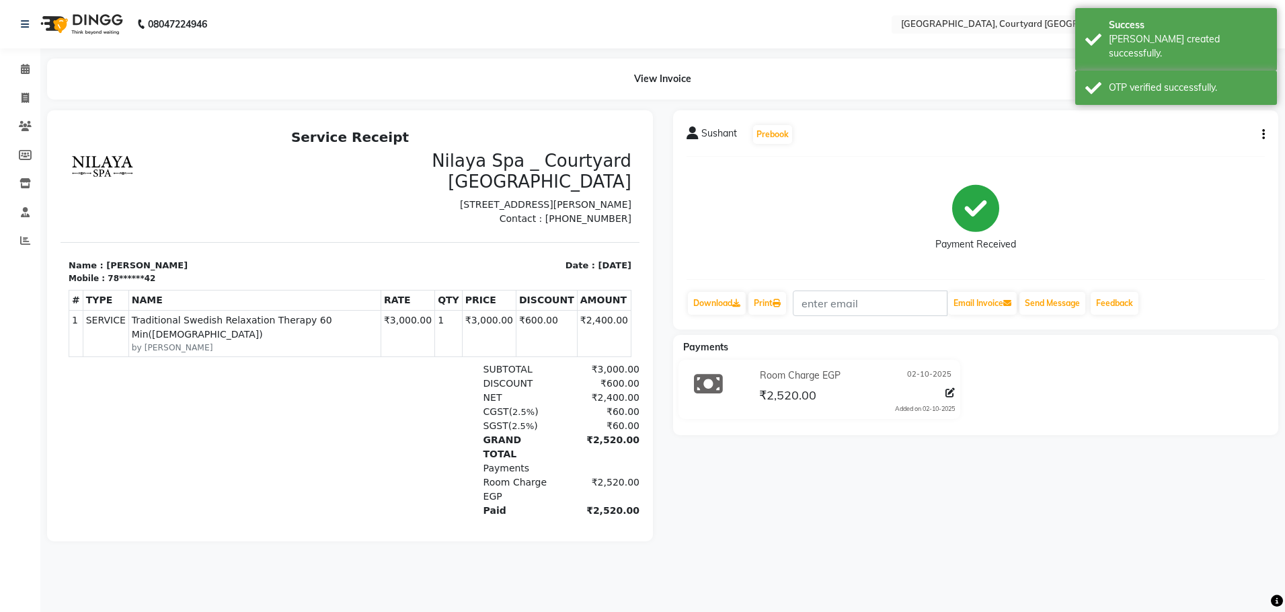
select select "7754"
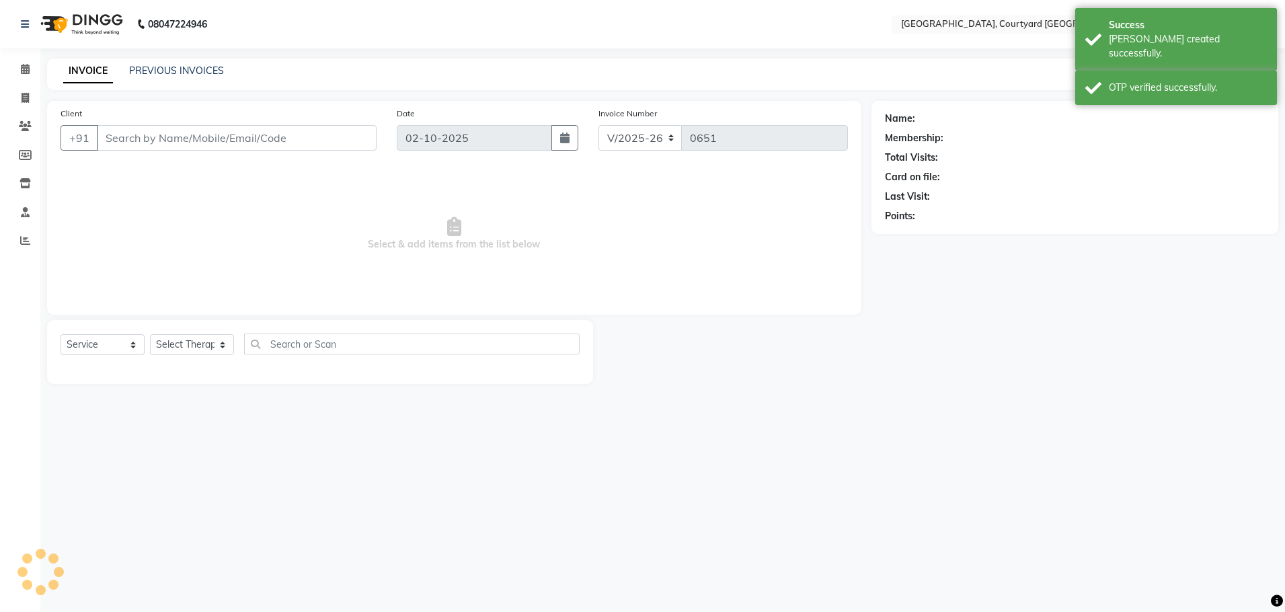
select select "membership"
type input "78******42"
select select "70580"
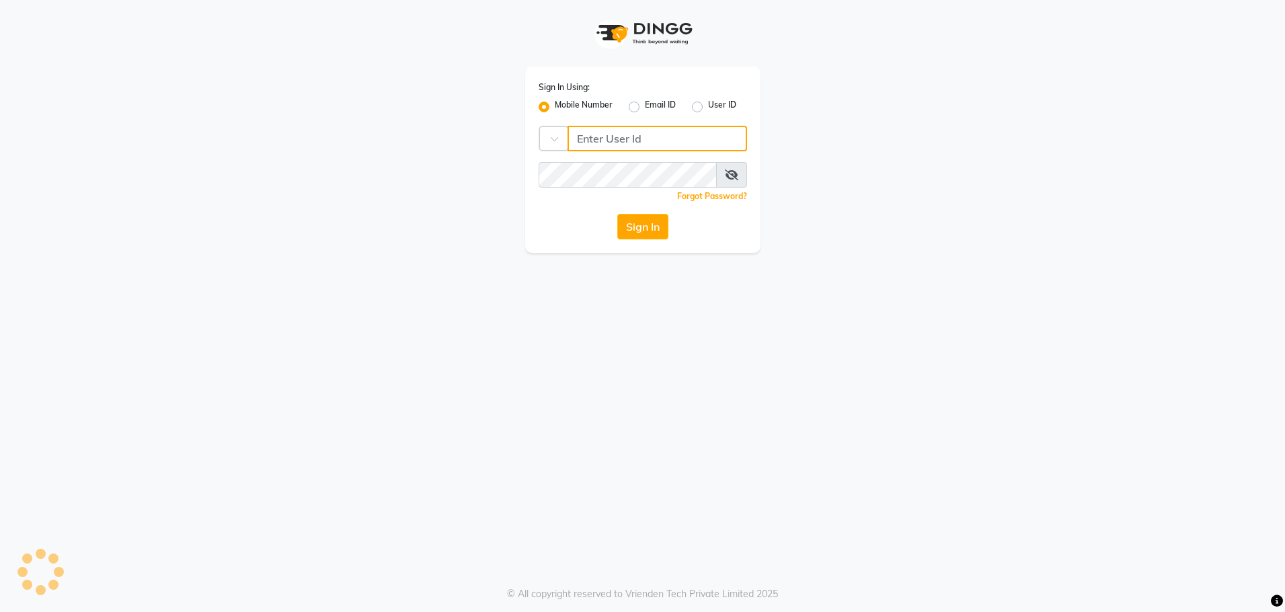
type input "8979810348"
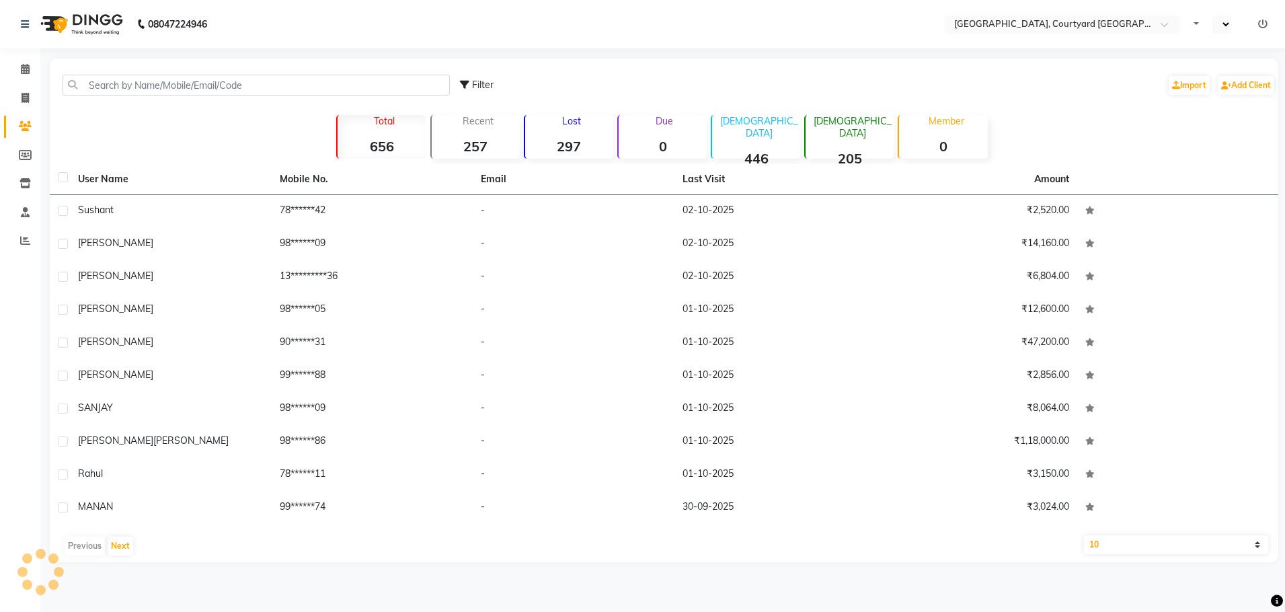
select select "en"
click at [28, 69] on icon at bounding box center [25, 69] width 9 height 10
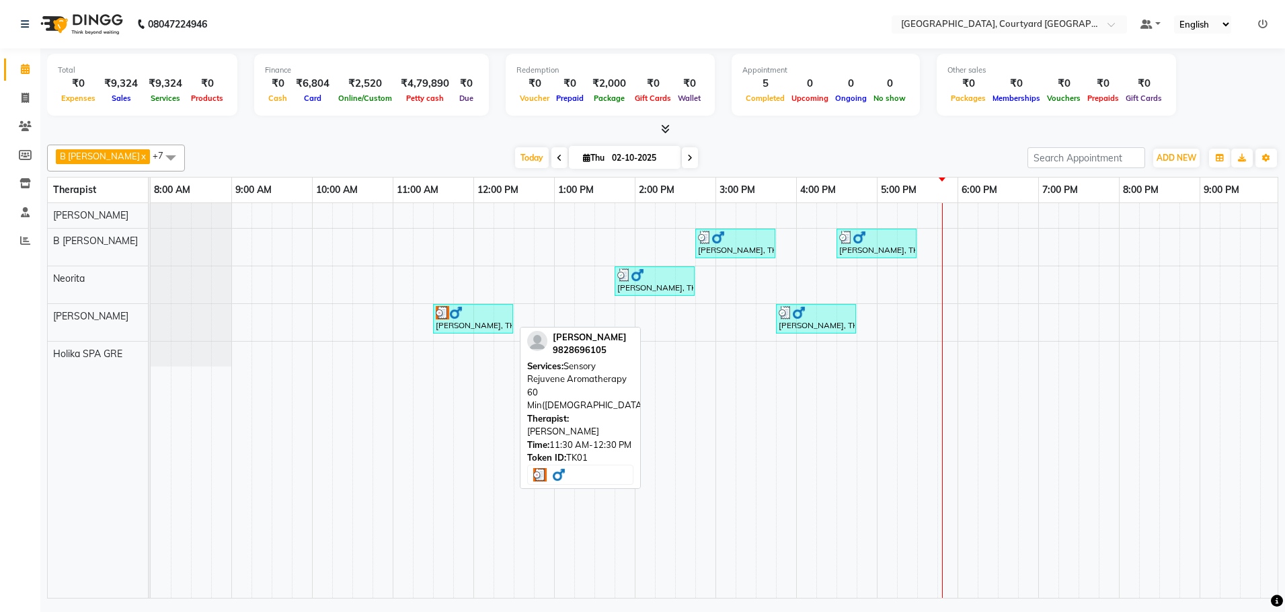
click at [488, 329] on div "[PERSON_NAME], TK01, 11:30 AM-12:30 PM, Sensory Rejuvene Aromatherapy 60 Min([D…" at bounding box center [472, 319] width 77 height 26
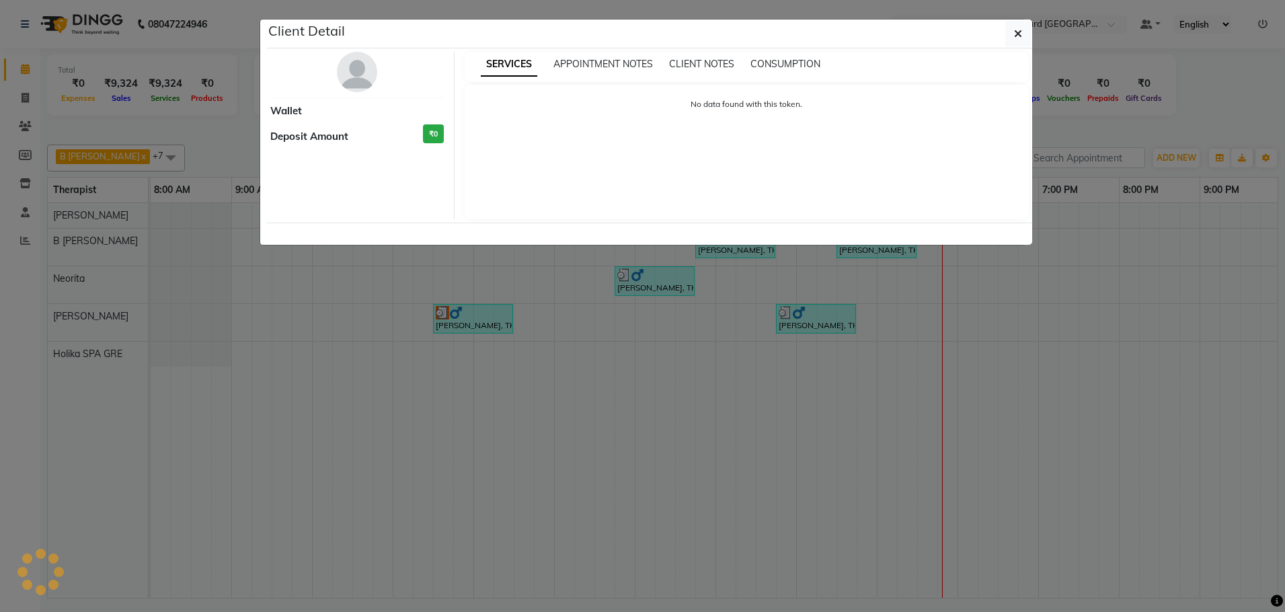
select select "3"
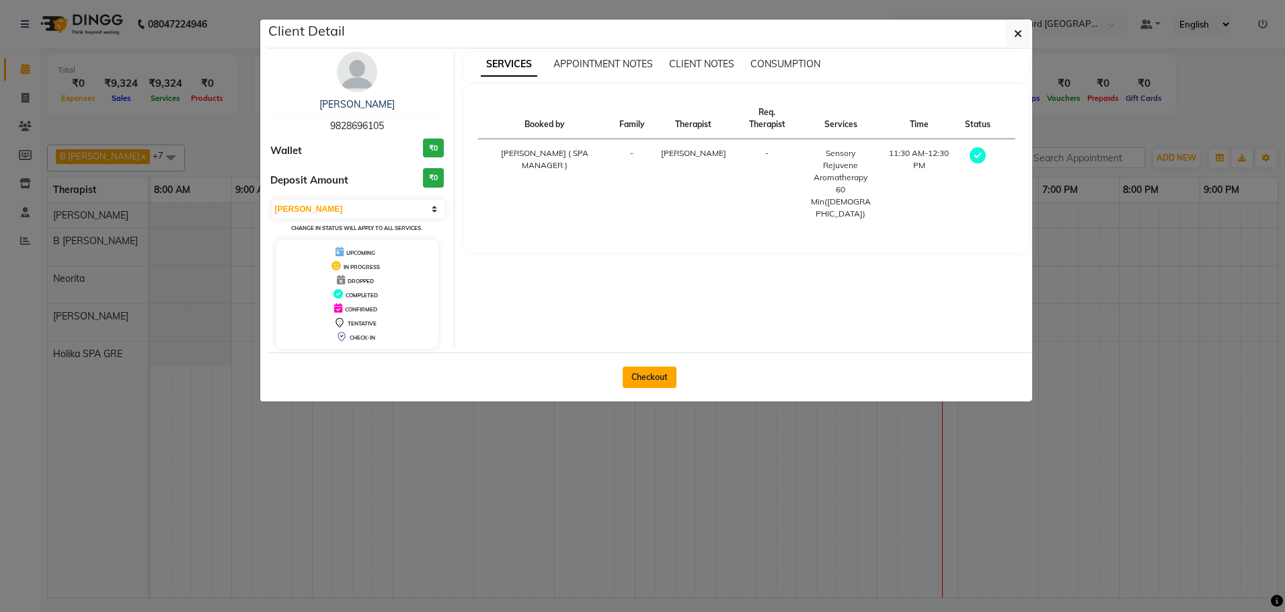
click at [650, 379] on button "Checkout" at bounding box center [650, 378] width 54 height 22
select select "service"
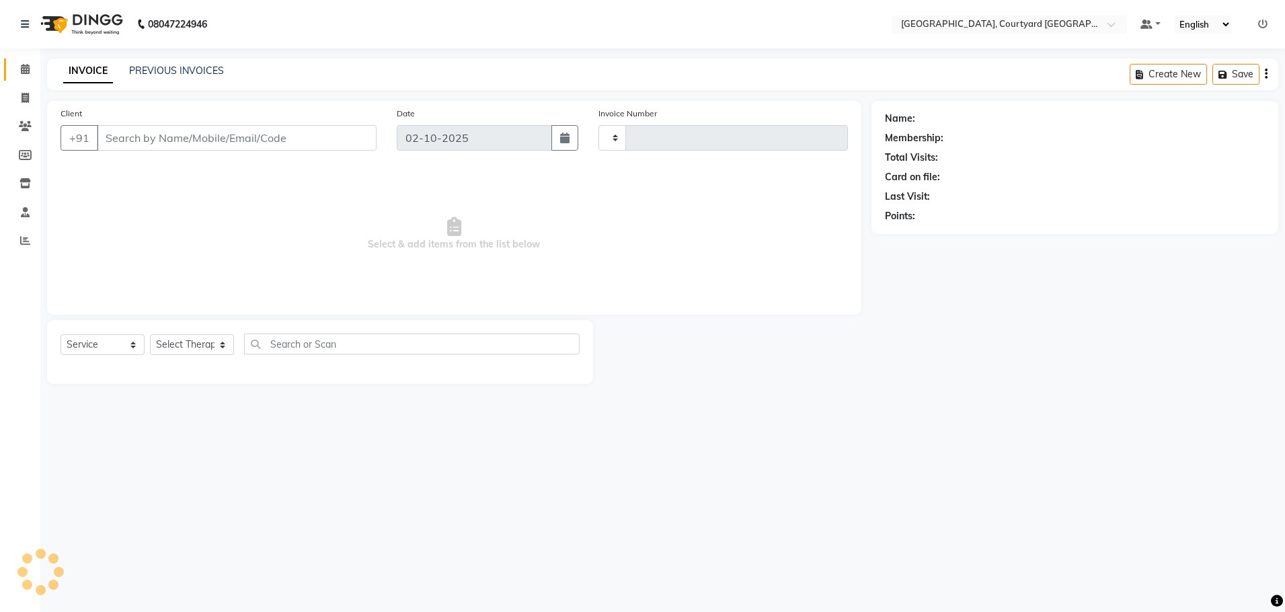
type input "0651"
select select "7754"
select select "membership"
type input "98******05"
select select "70582"
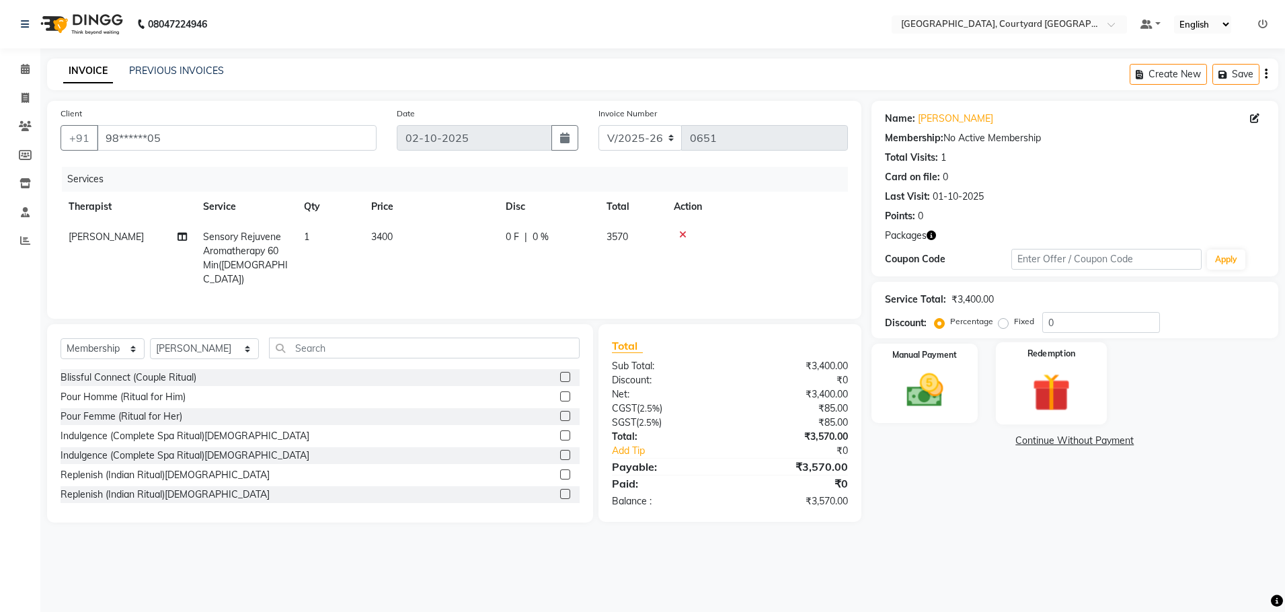
click at [1065, 393] on img at bounding box center [1052, 393] width 63 height 48
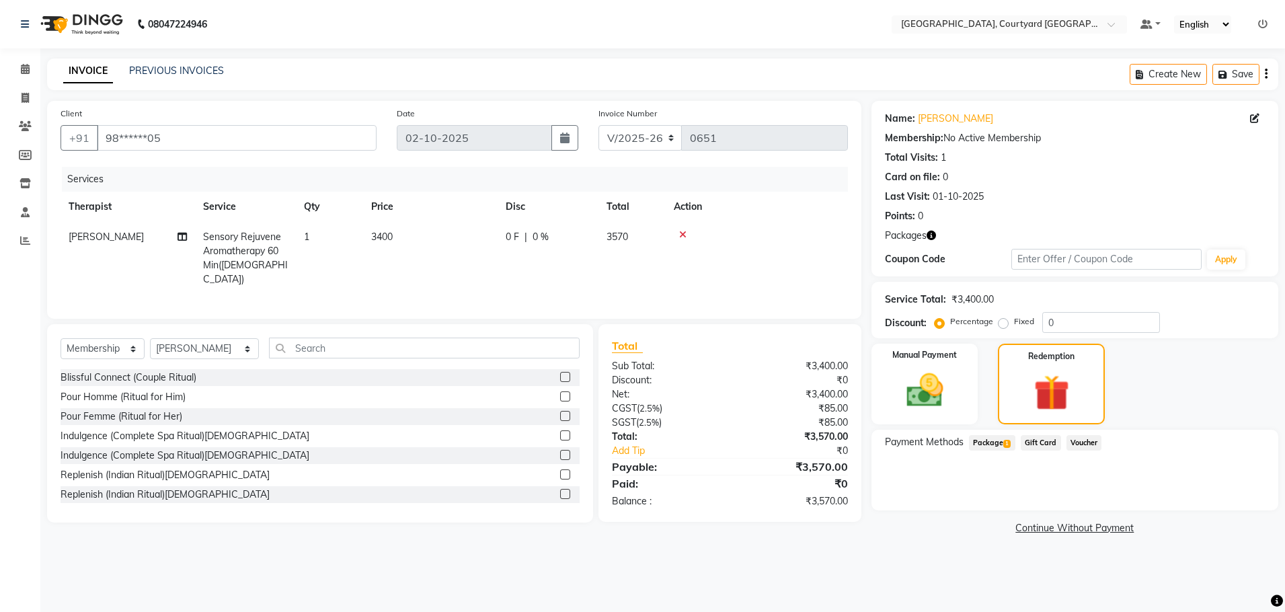
click at [998, 446] on span "Package 1" at bounding box center [992, 442] width 46 height 15
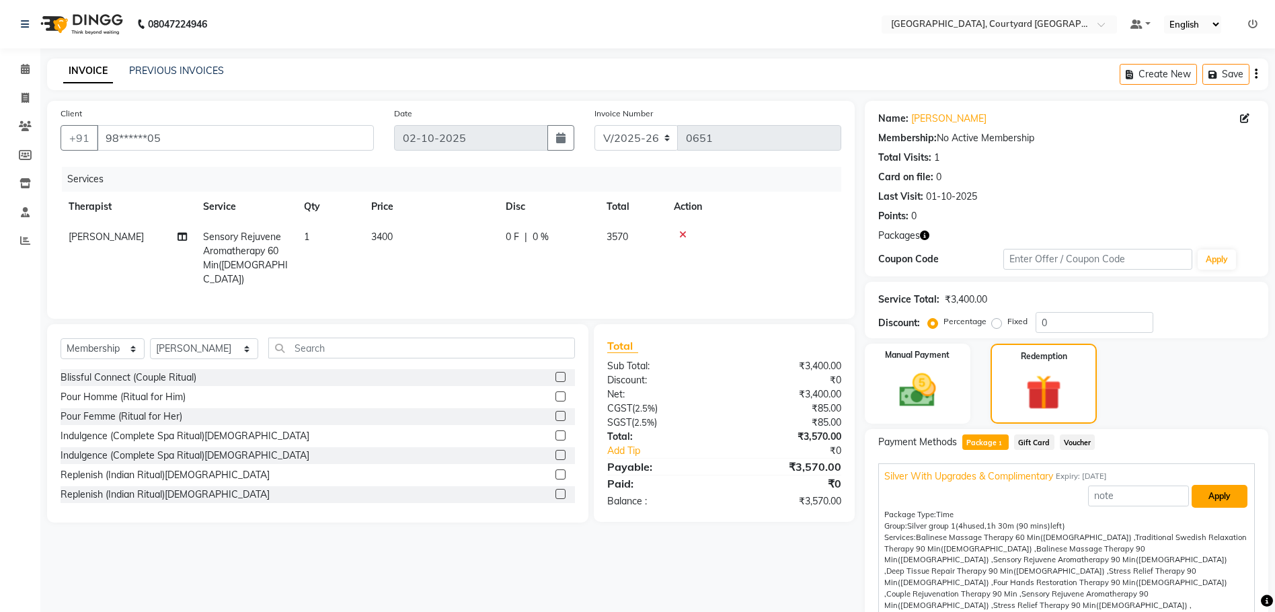
click at [1202, 499] on button "Apply" at bounding box center [1220, 496] width 56 height 23
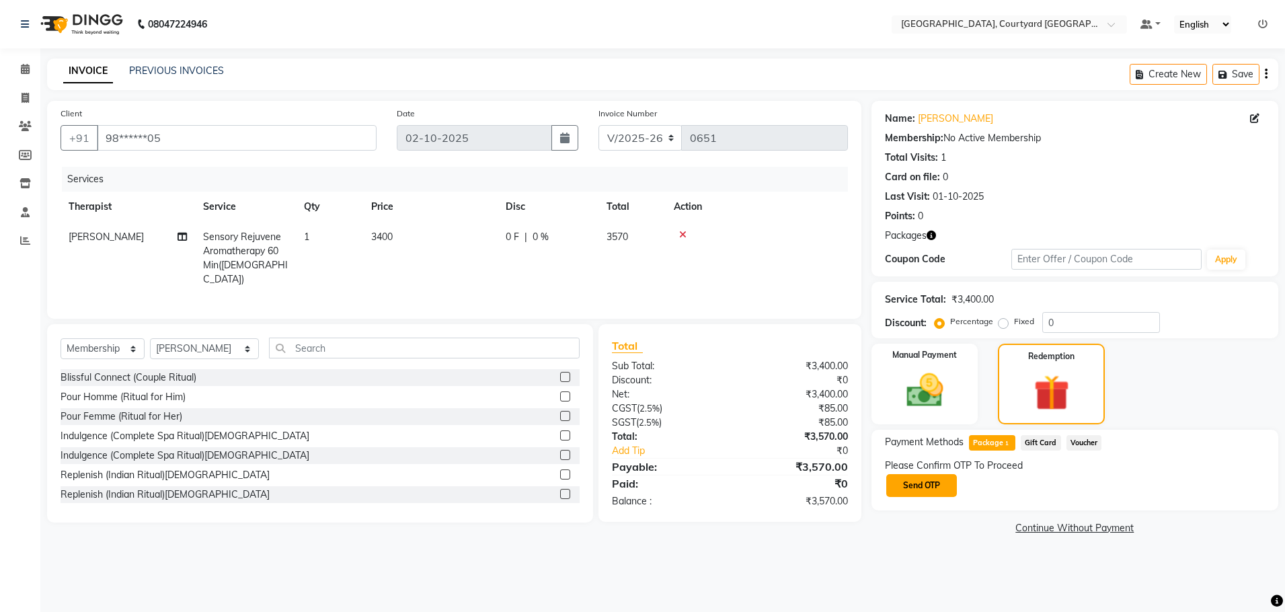
click at [926, 482] on button "Send OTP" at bounding box center [921, 485] width 71 height 23
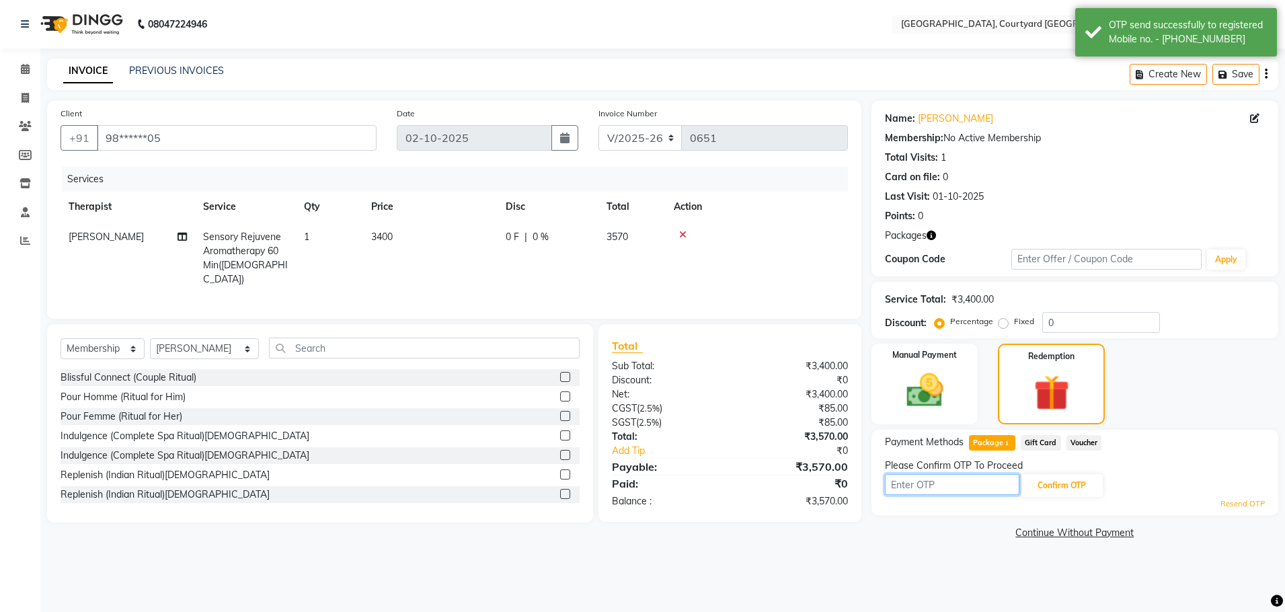
click at [925, 484] on input "text" at bounding box center [952, 484] width 135 height 21
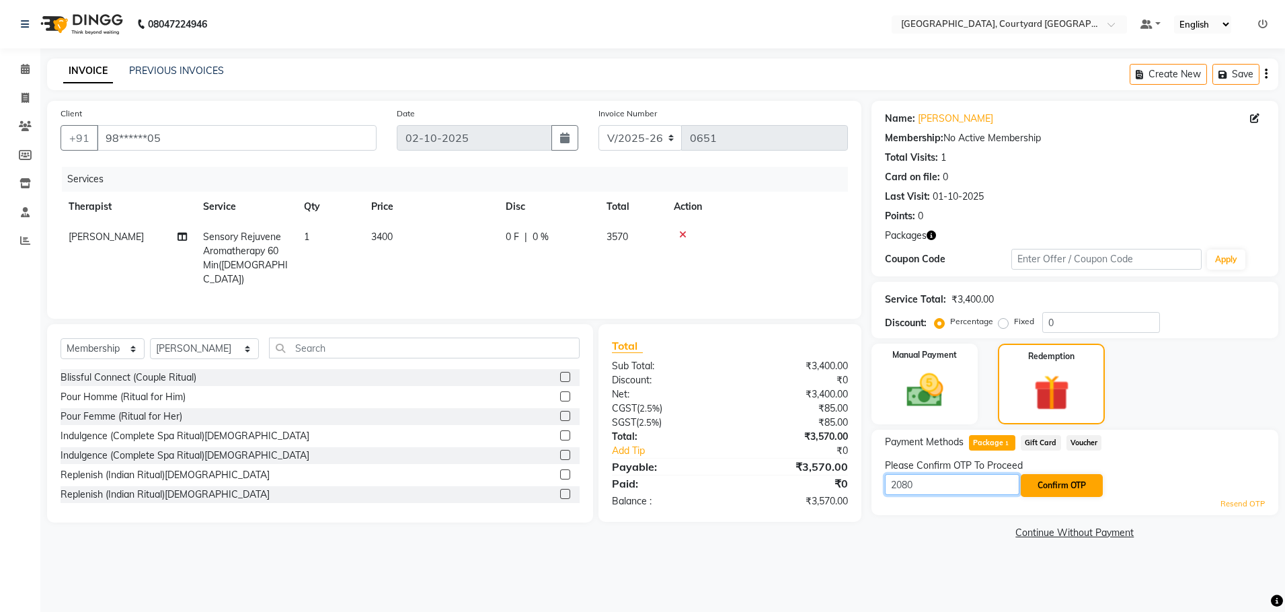
type input "2080"
click at [1069, 482] on button "Confirm OTP" at bounding box center [1062, 485] width 82 height 23
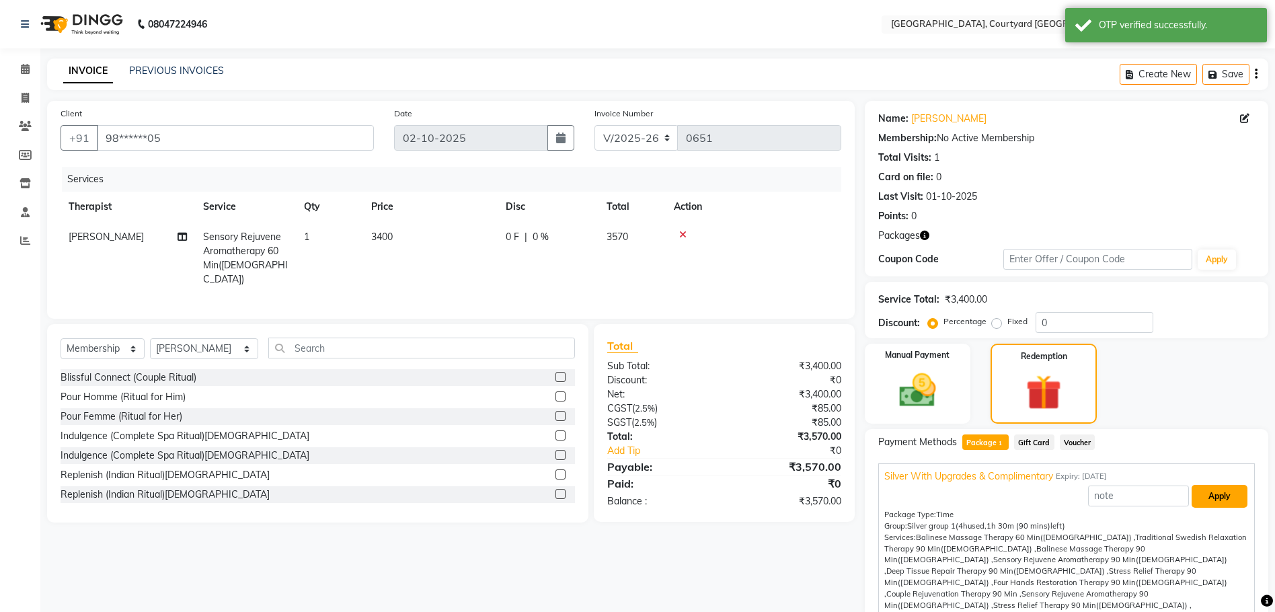
click at [1209, 497] on button "Apply" at bounding box center [1220, 496] width 56 height 23
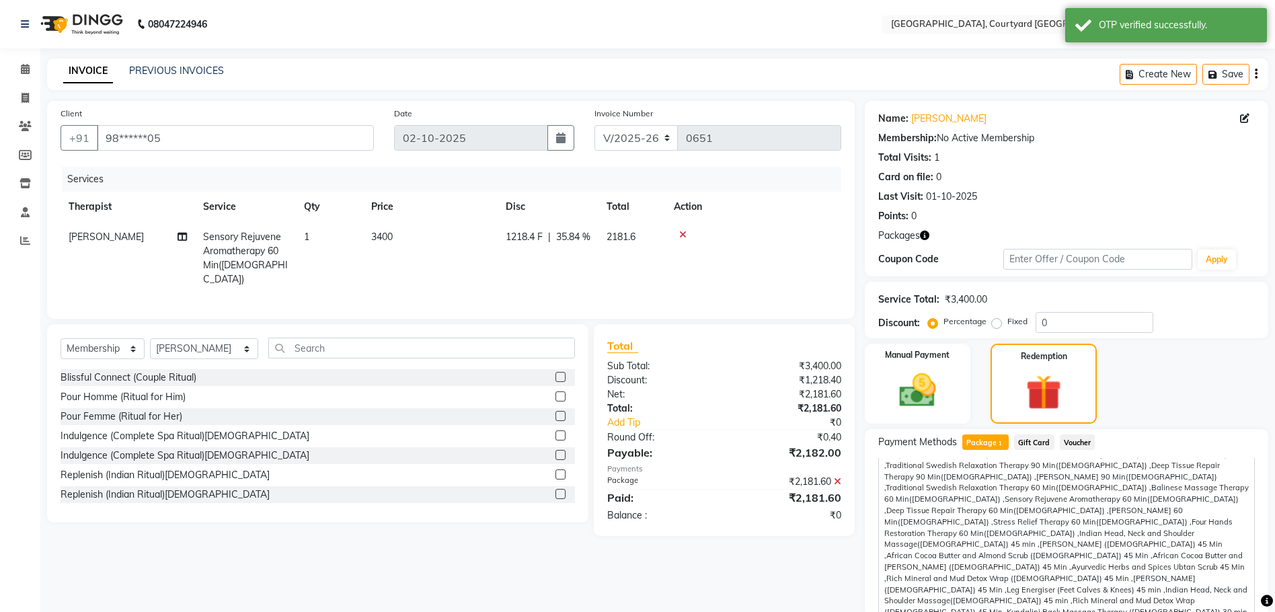
scroll to position [130, 0]
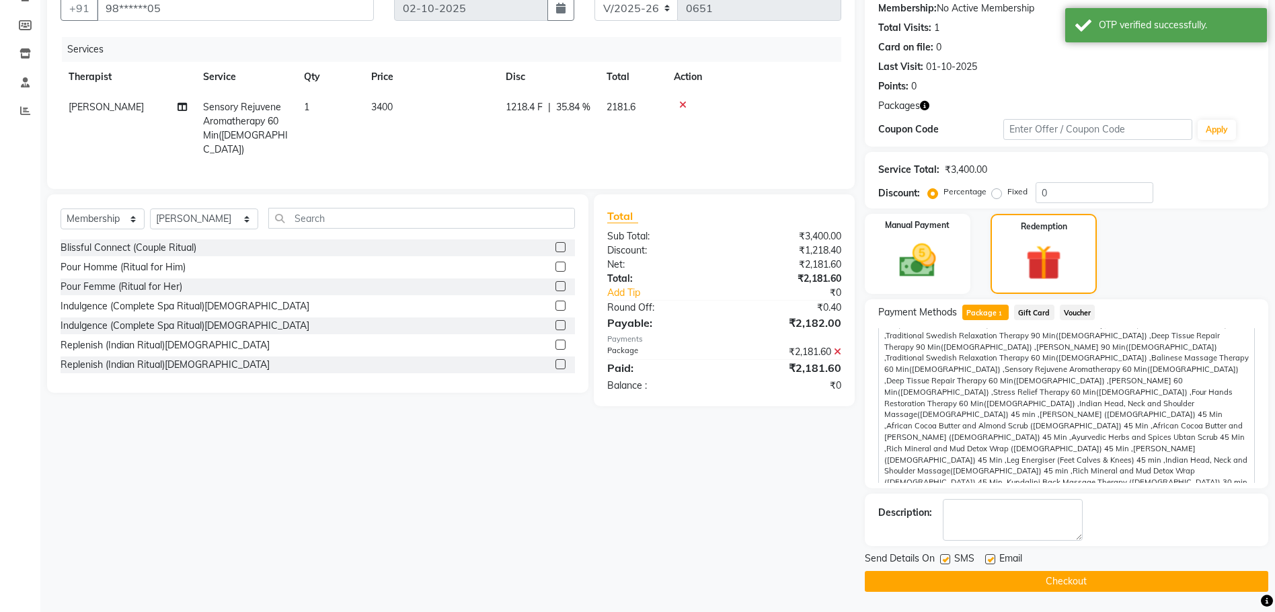
click at [1040, 577] on button "Checkout" at bounding box center [1067, 581] width 404 height 21
